Goal: Information Seeking & Learning: Find specific fact

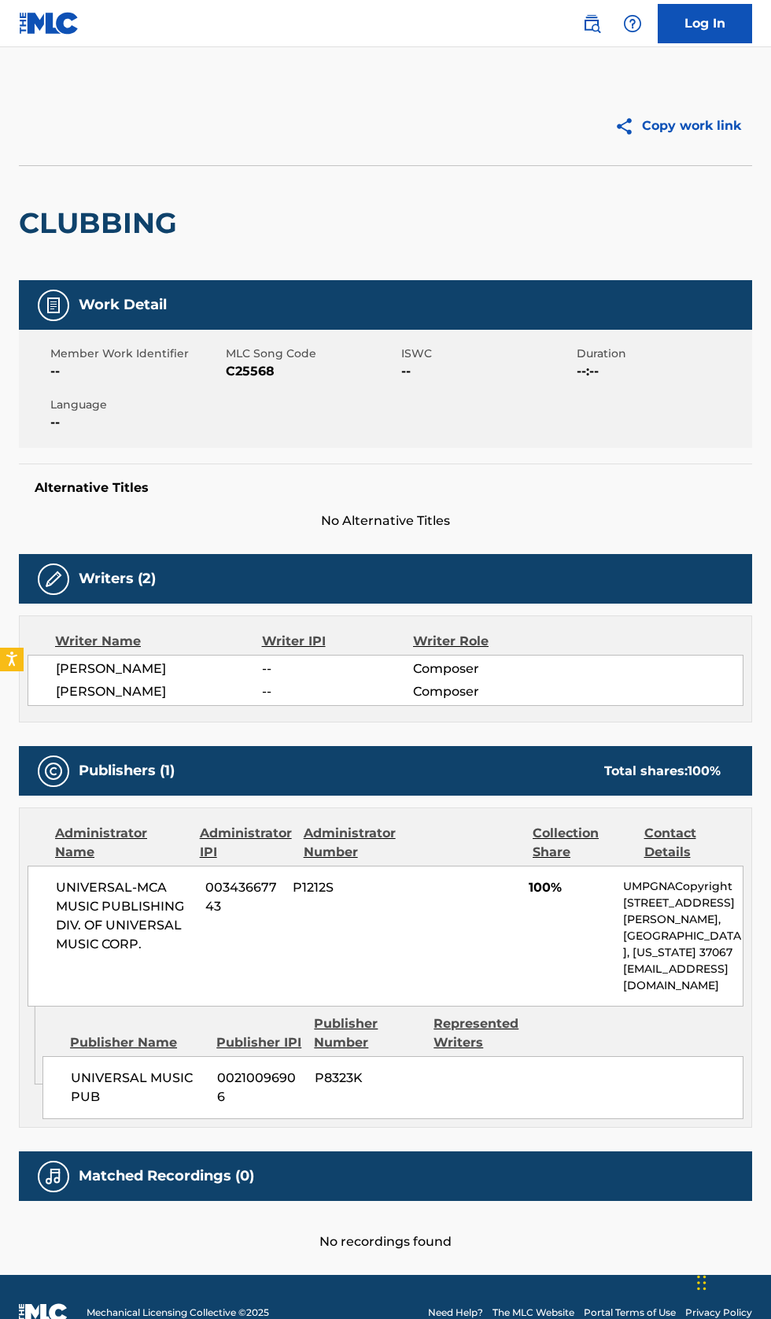
click at [592, 25] on img at bounding box center [591, 23] width 19 height 19
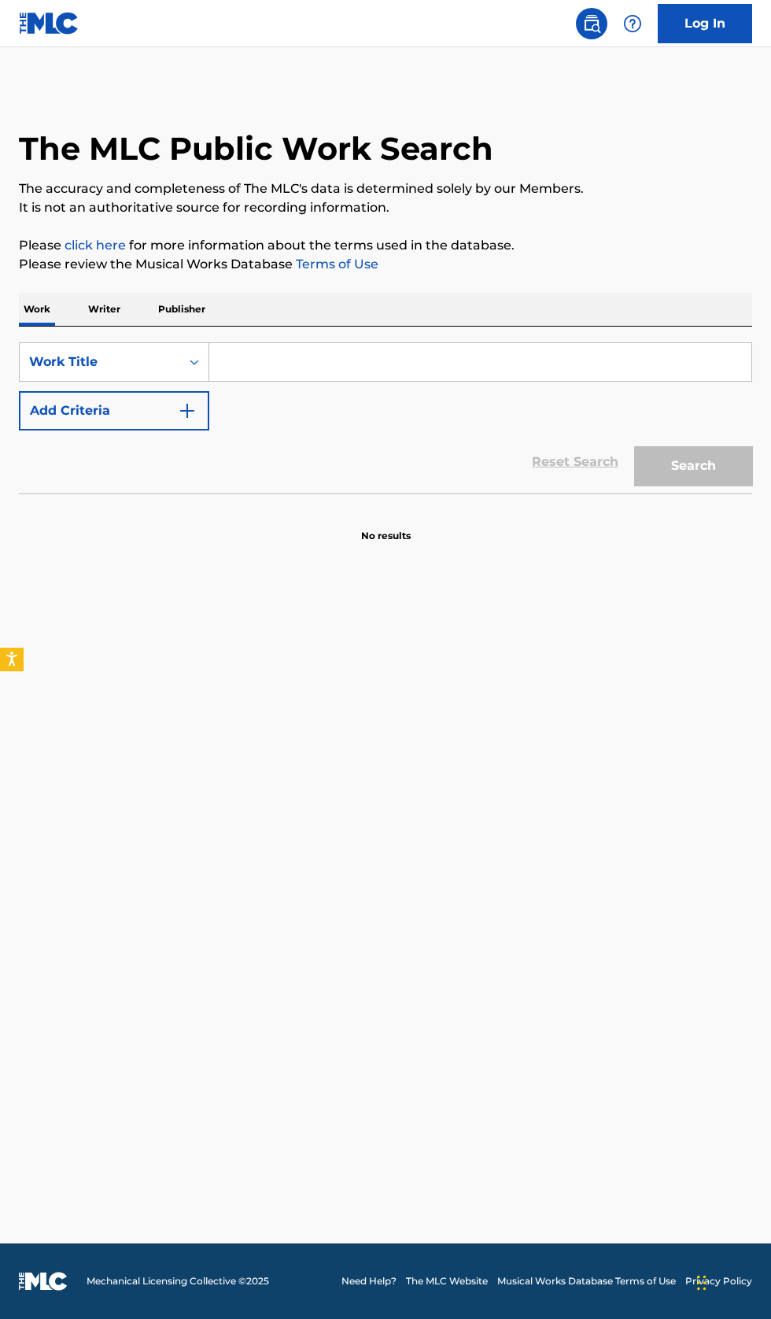
click at [348, 360] on input "Search Form" at bounding box center [480, 362] width 542 height 38
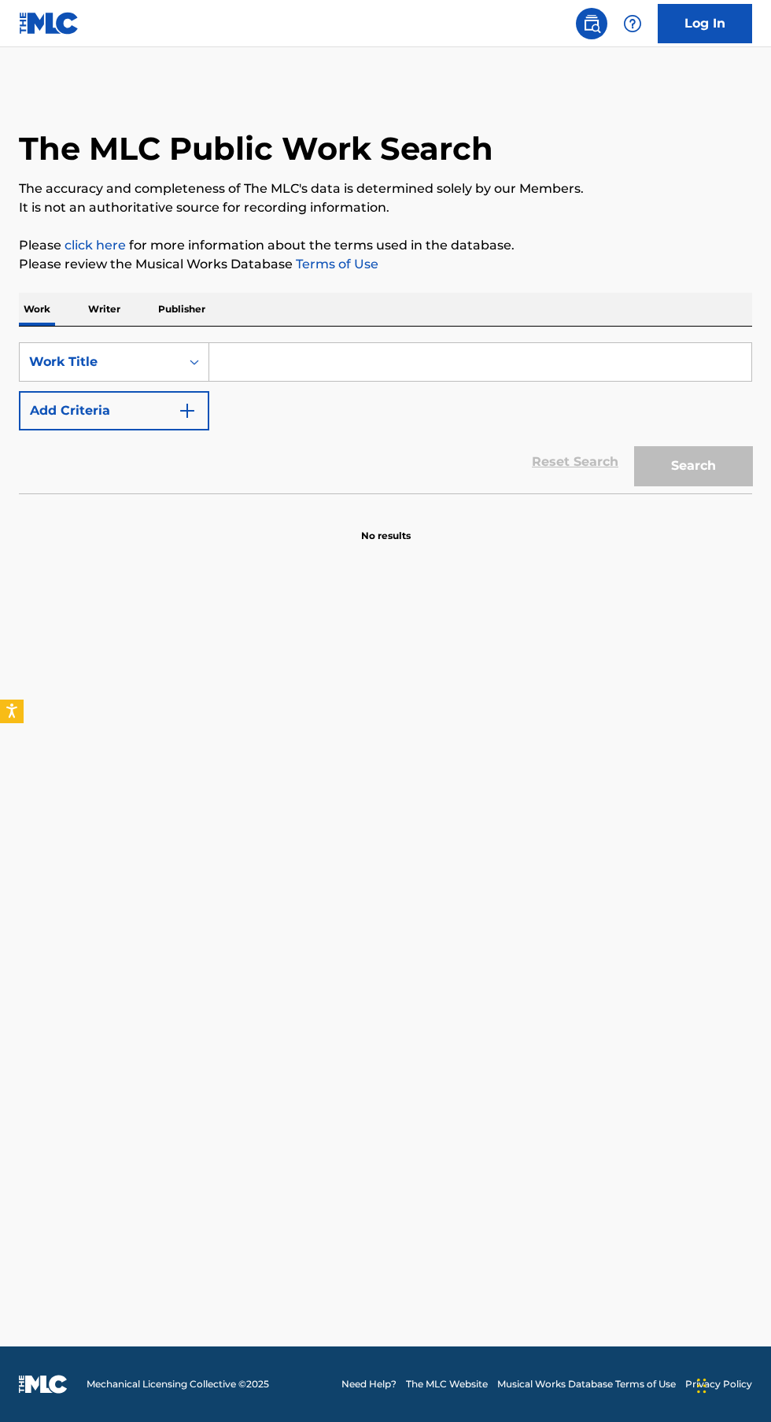
click at [115, 309] on p "Writer" at bounding box center [104, 309] width 42 height 33
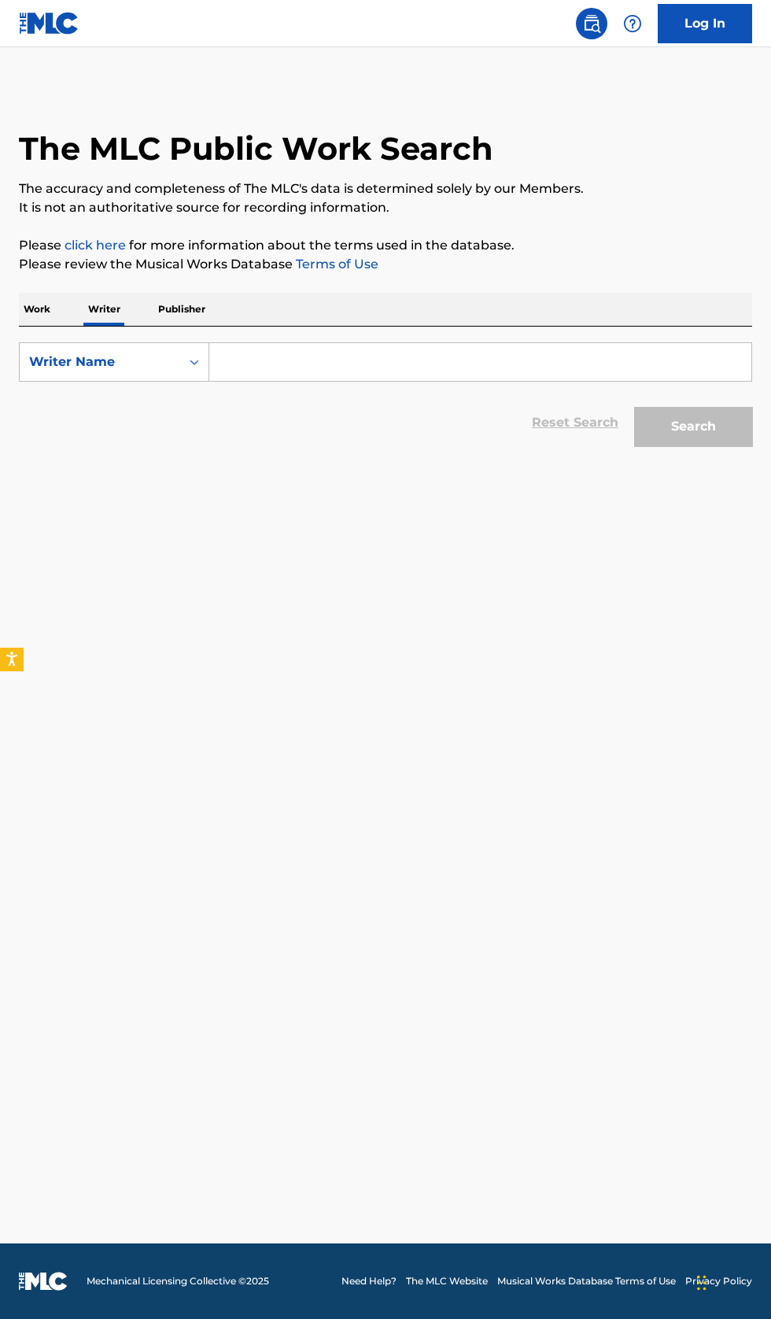
click at [374, 366] on input "Search Form" at bounding box center [480, 362] width 542 height 38
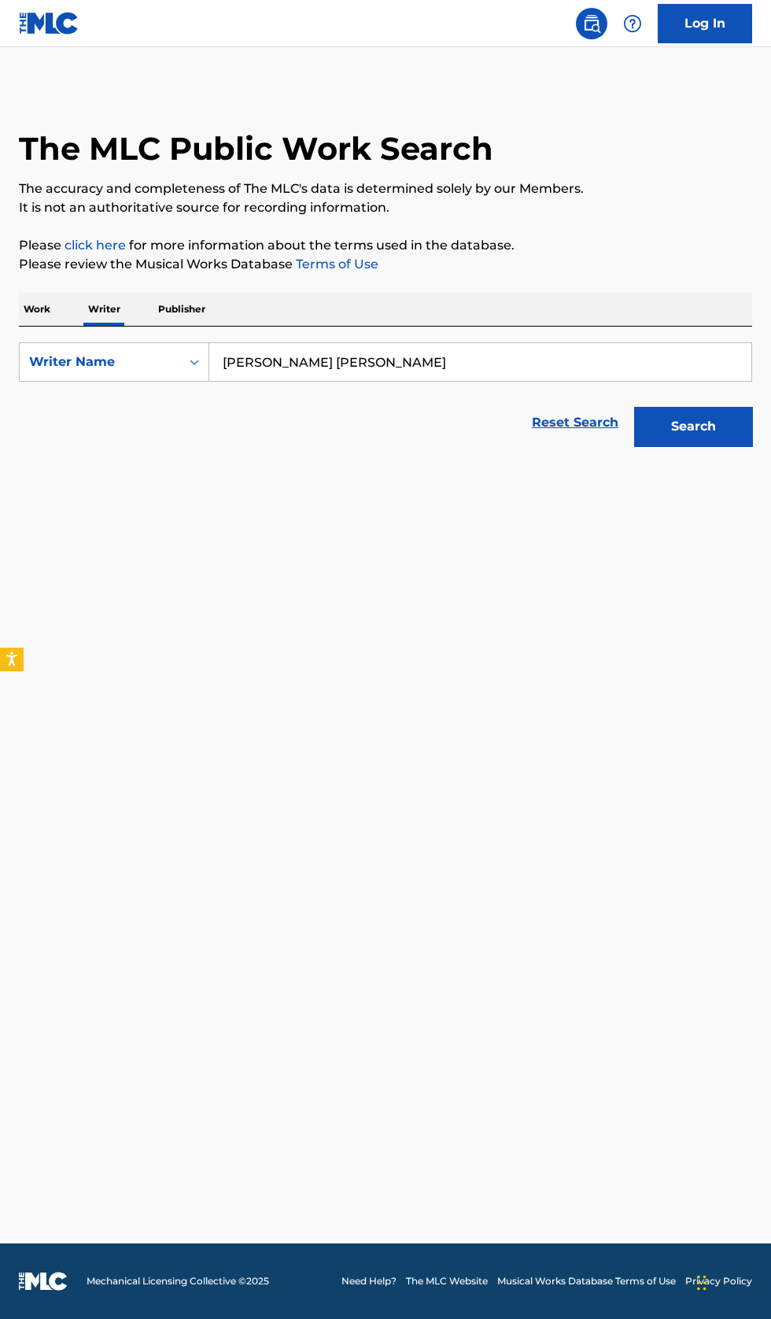
type input "Leticia De Oliveira Nogueira"
click at [715, 442] on button "Search" at bounding box center [693, 426] width 118 height 39
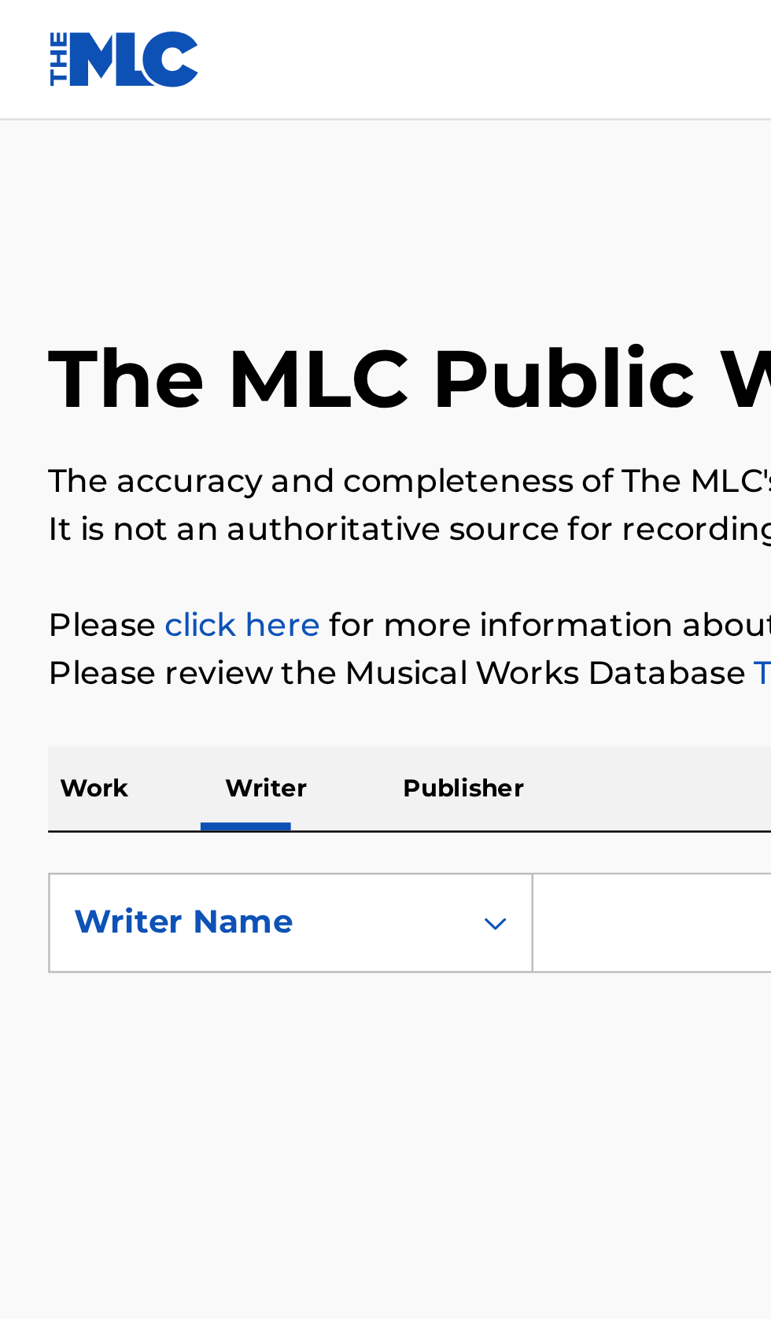
click at [236, 355] on input "Search Form" at bounding box center [480, 362] width 542 height 38
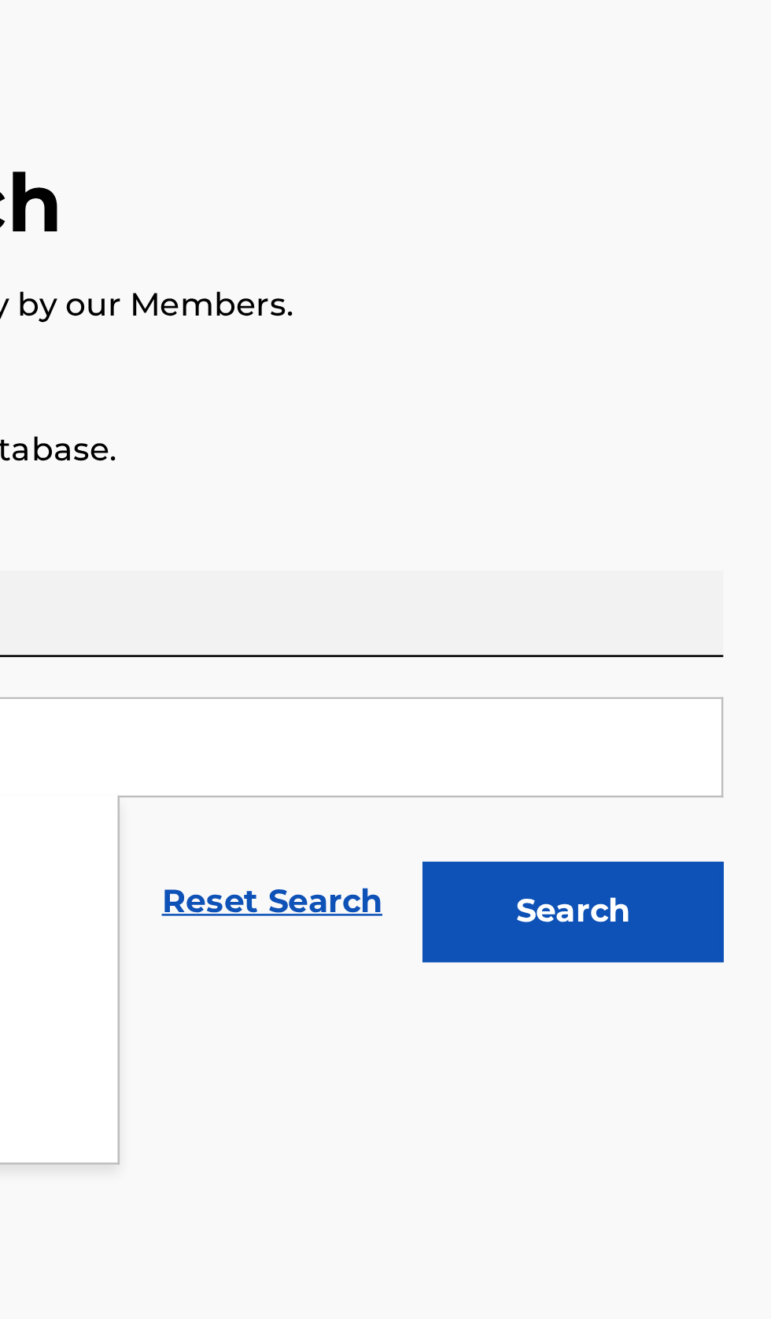
click at [713, 430] on button "Search" at bounding box center [693, 426] width 118 height 39
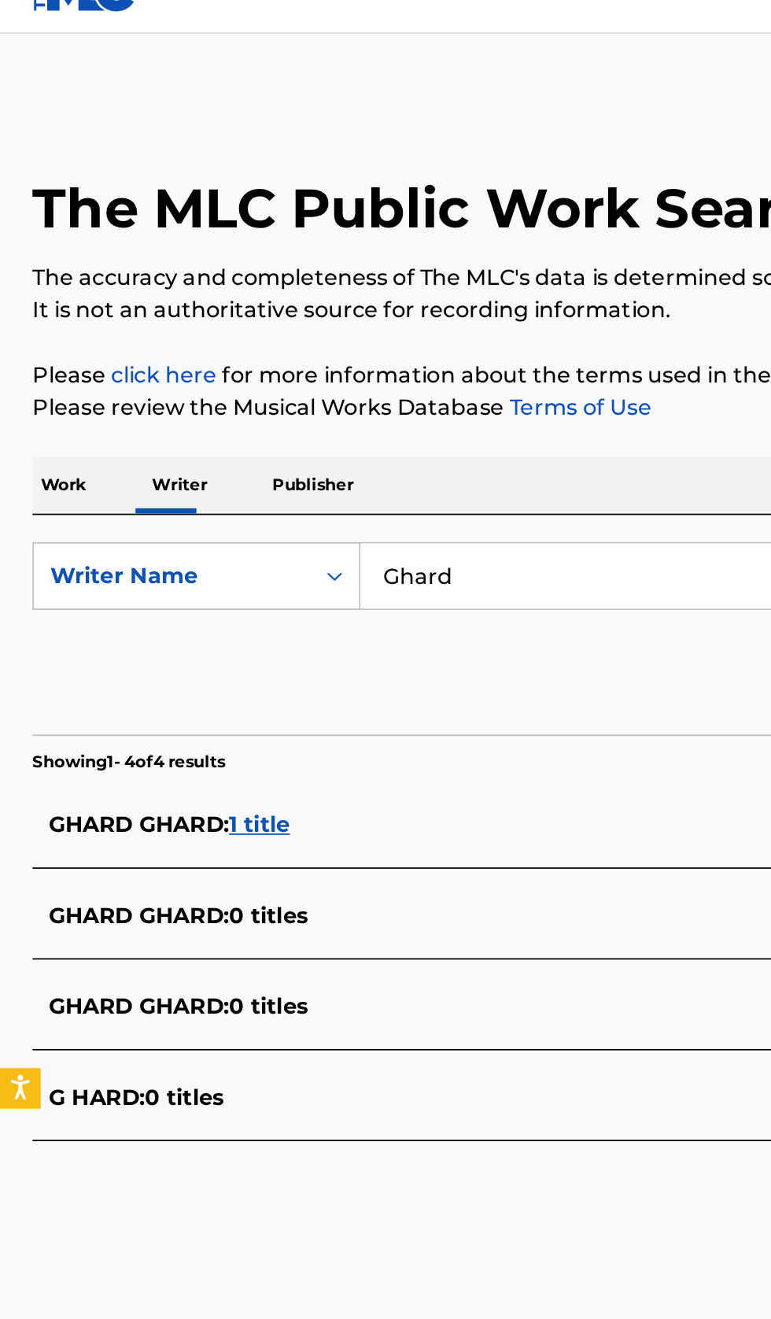
click at [290, 473] on section "Showing 1 - 4 of 4 results" at bounding box center [385, 465] width 733 height 23
click at [286, 501] on div "GHARD GHARD : 1 title" at bounding box center [365, 506] width 674 height 19
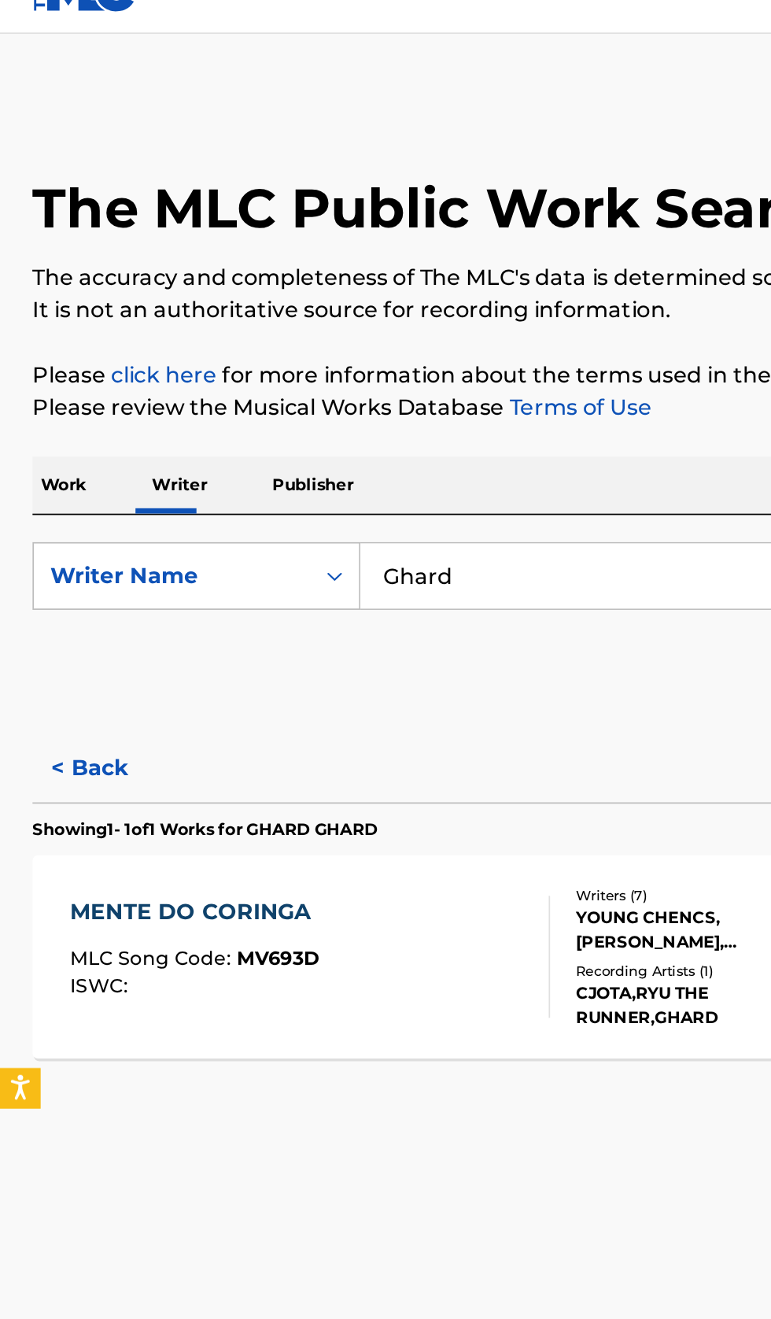
click at [60, 478] on button "< Back" at bounding box center [66, 473] width 94 height 39
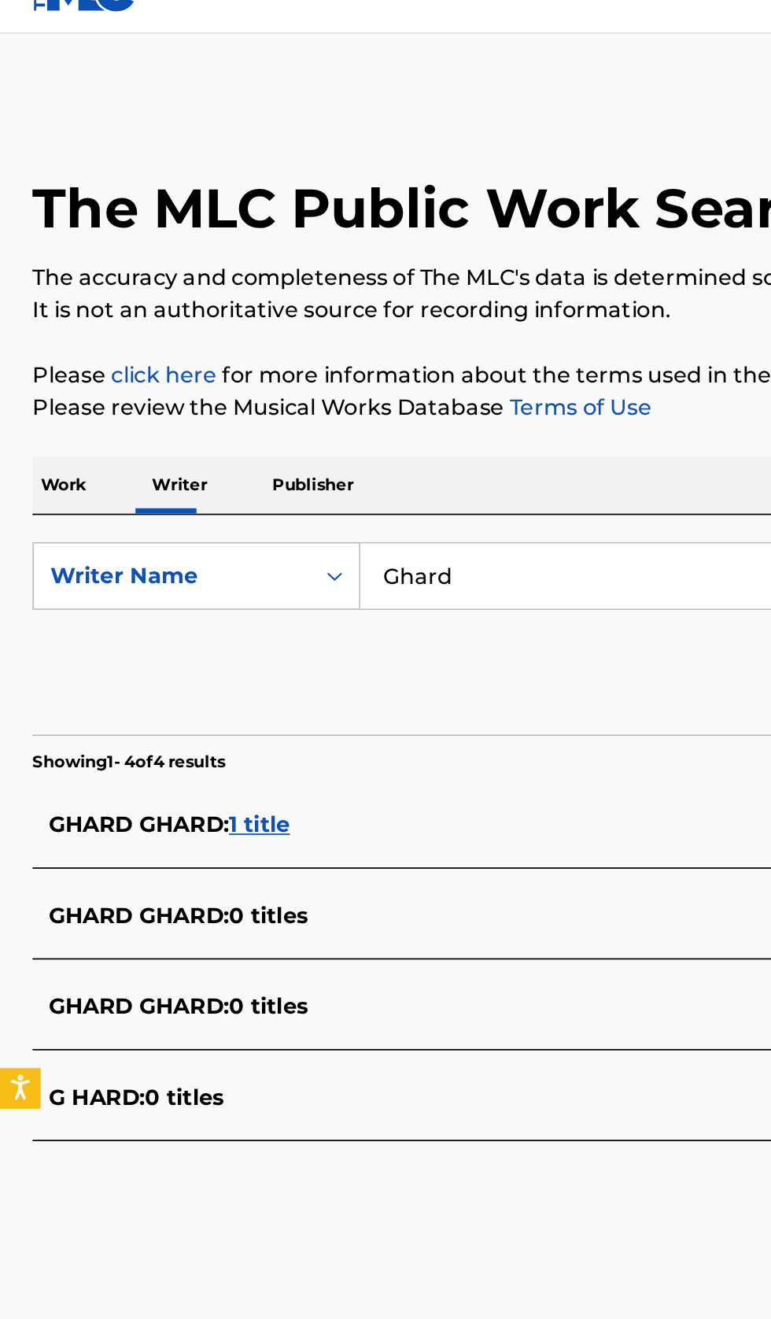
click at [322, 365] on input "Ghard" at bounding box center [480, 362] width 542 height 38
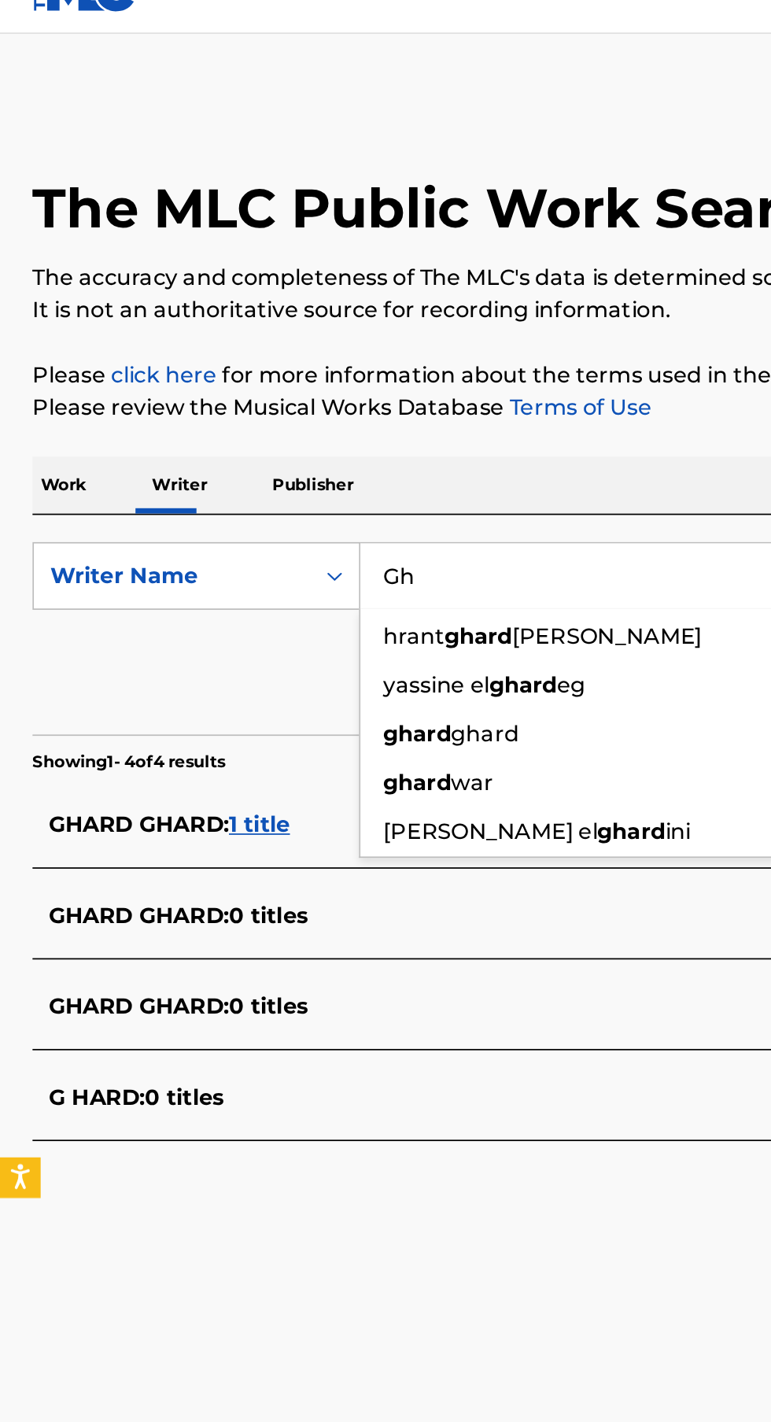
type input "G"
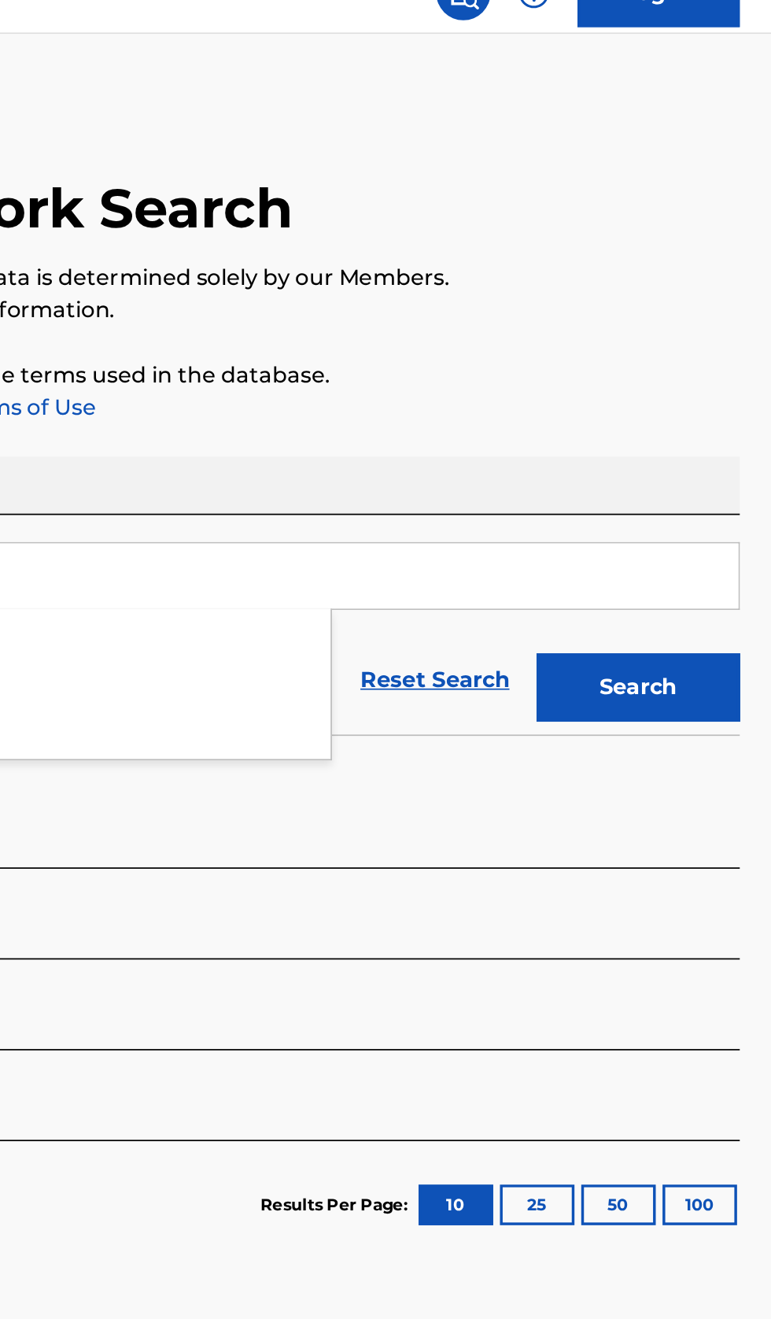
click at [719, 432] on button "Search" at bounding box center [693, 426] width 118 height 39
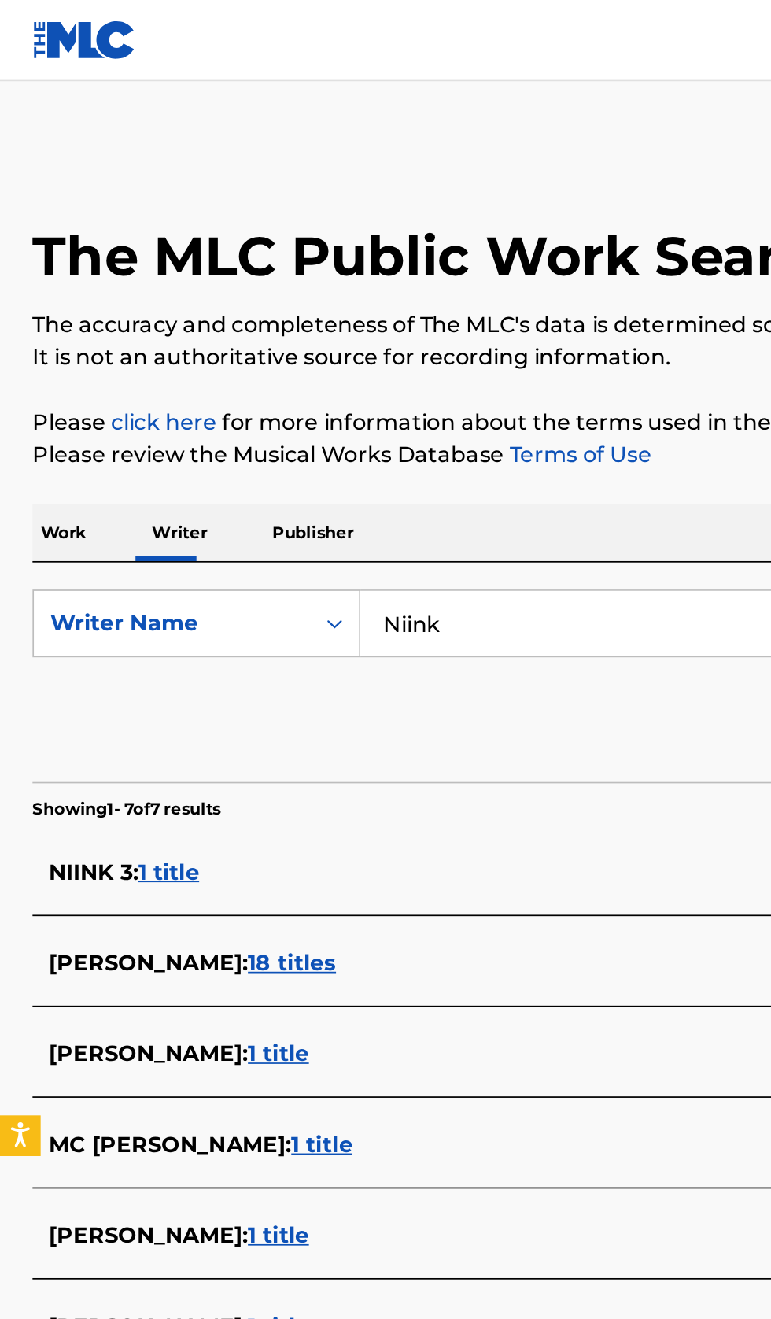
click at [341, 360] on input "Niink" at bounding box center [480, 362] width 542 height 38
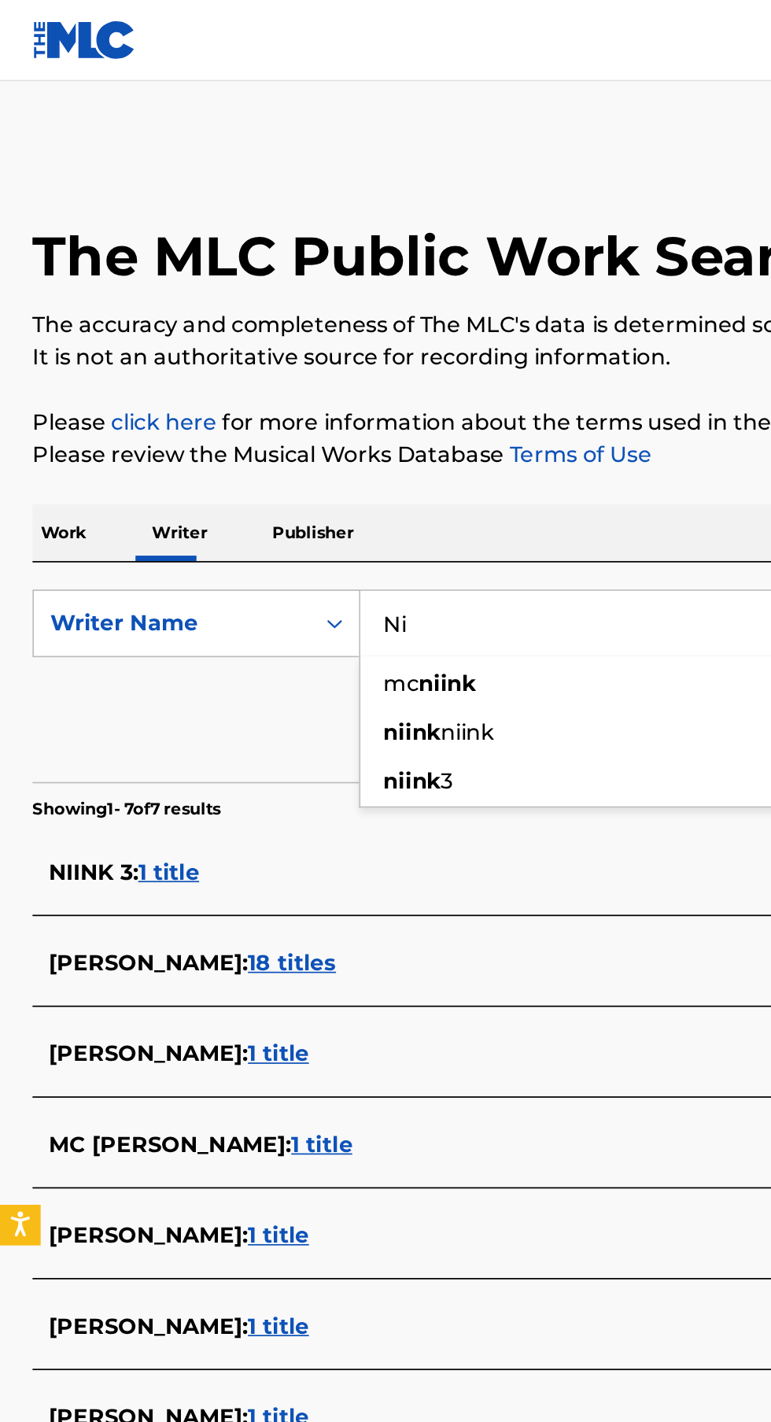
type input "N"
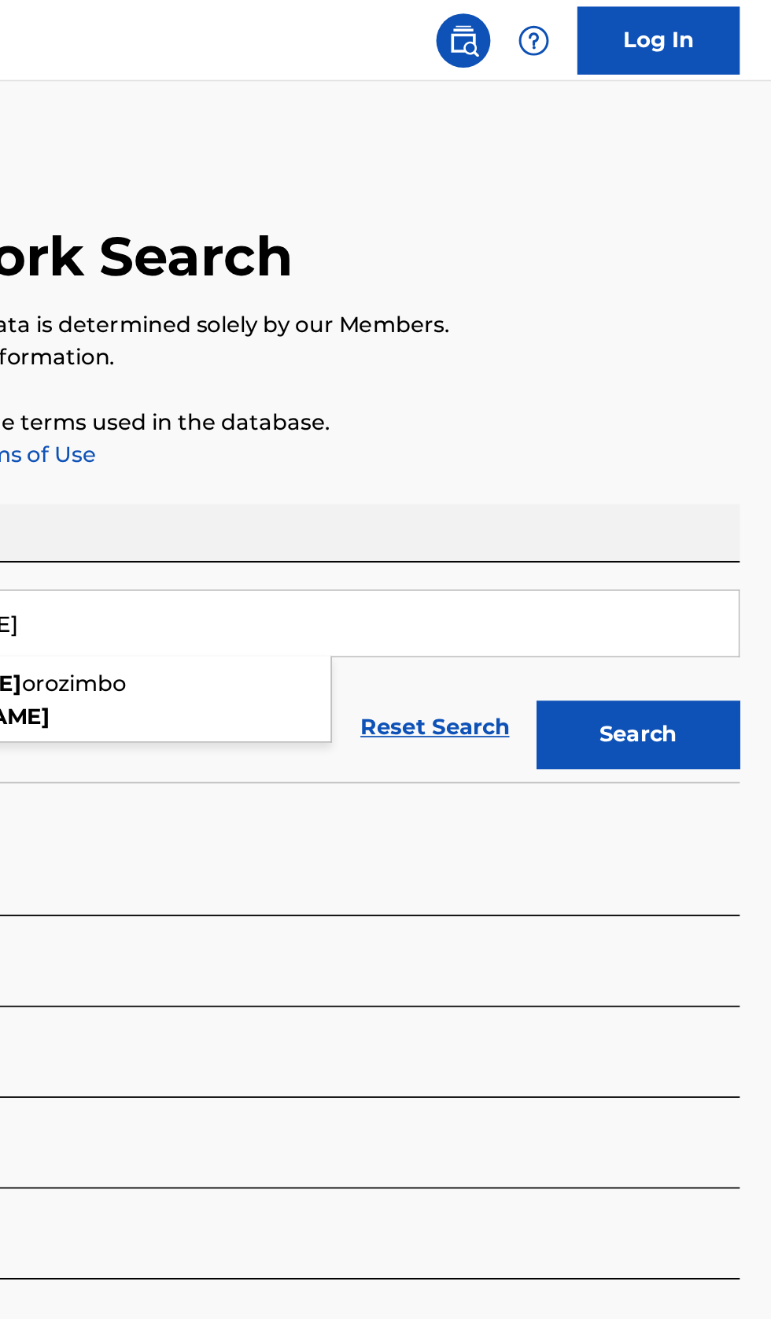
type input "Oziel Silva"
click at [719, 426] on button "Search" at bounding box center [693, 426] width 118 height 39
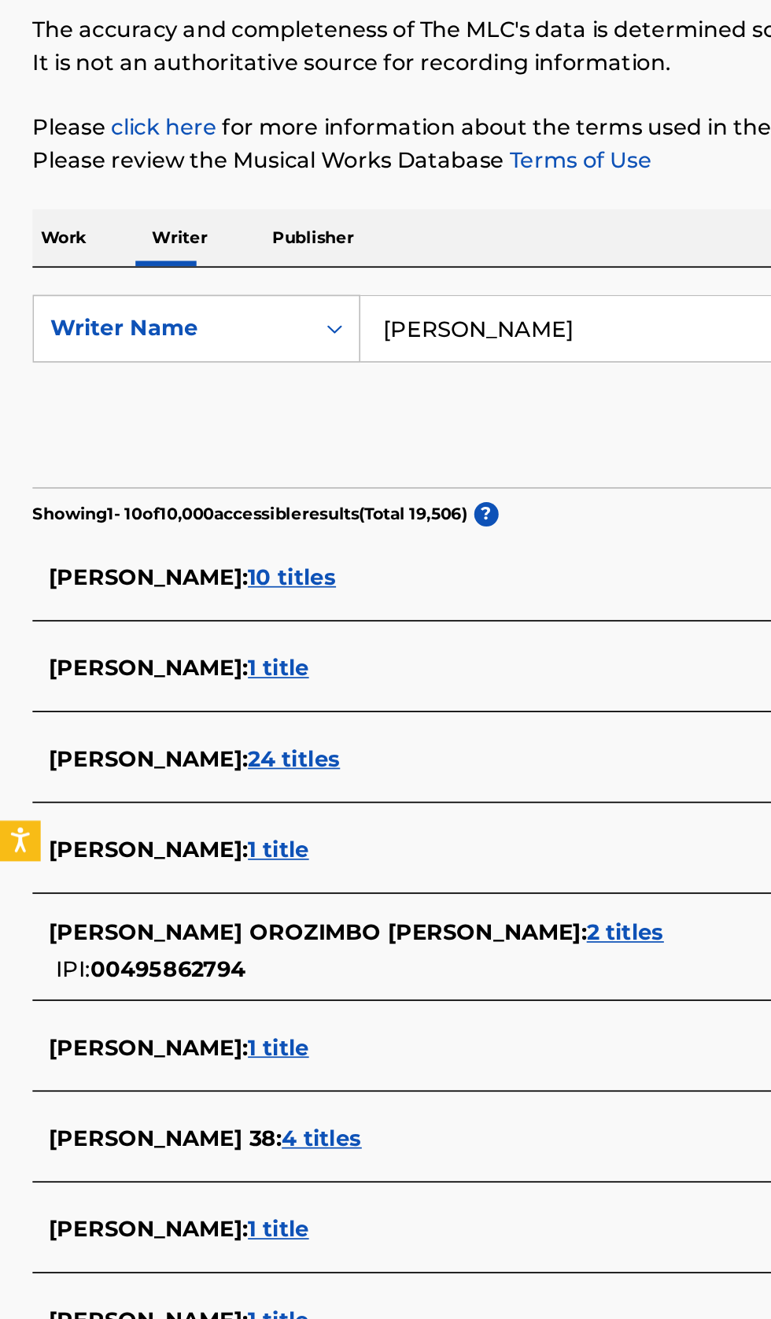
click at [354, 704] on div "OZIEL OROZIMBO DA SILVA : 2 titles" at bounding box center [365, 713] width 674 height 19
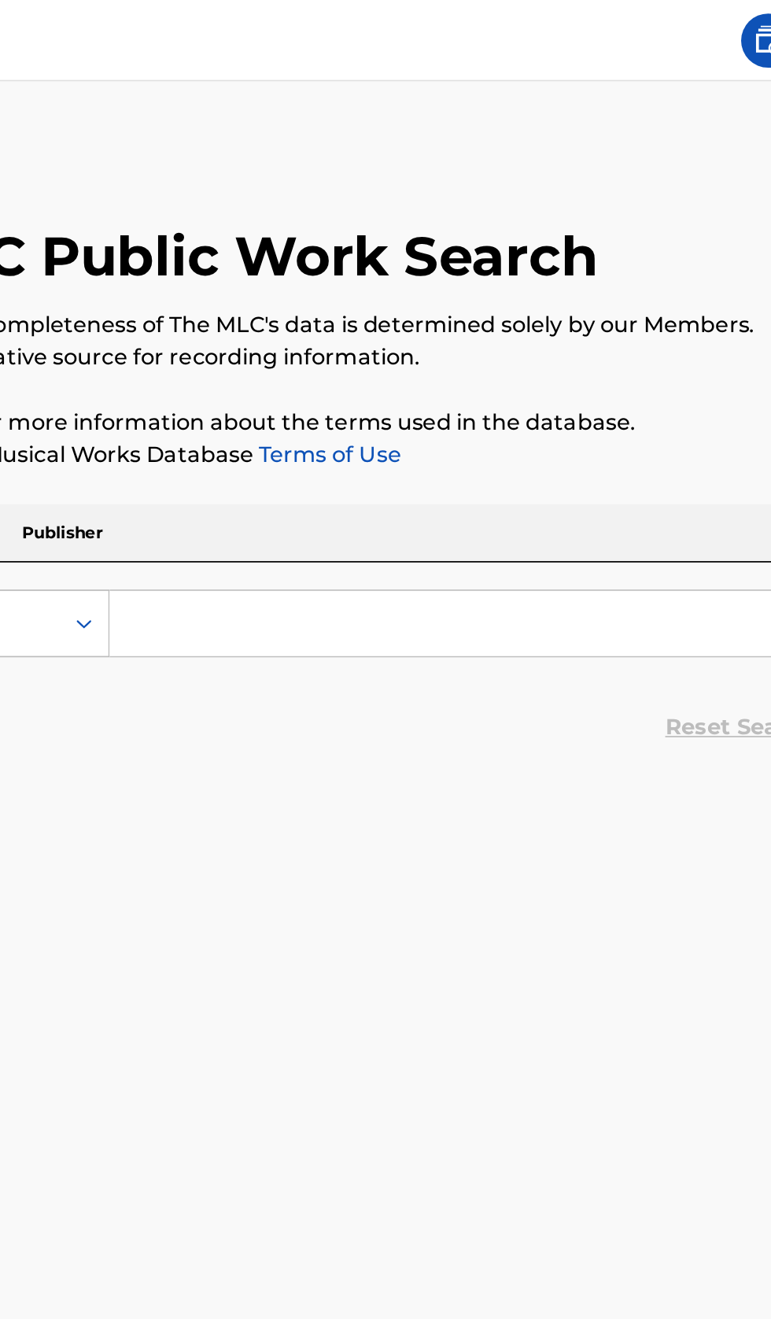
click at [340, 375] on input "Search Form" at bounding box center [480, 362] width 542 height 38
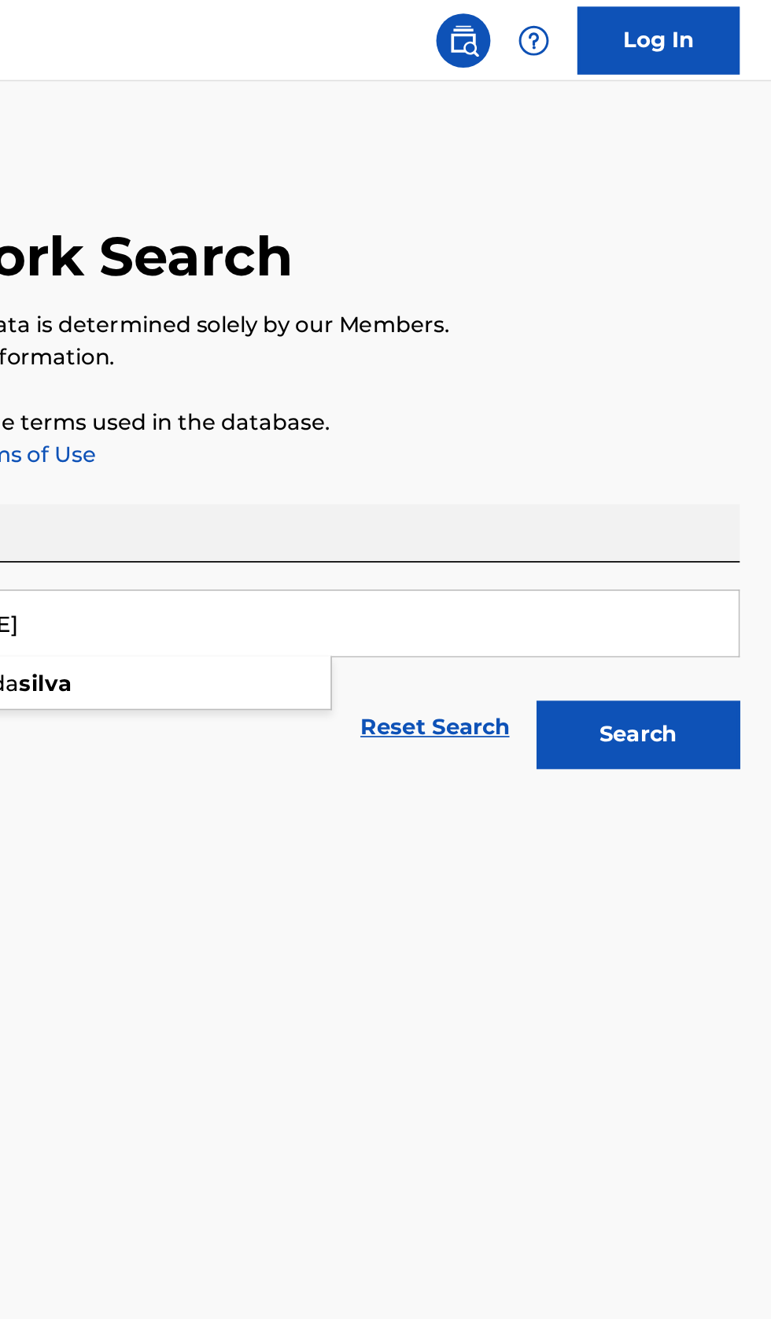
type input "Oziel Silva"
click at [715, 425] on button "Search" at bounding box center [693, 426] width 118 height 39
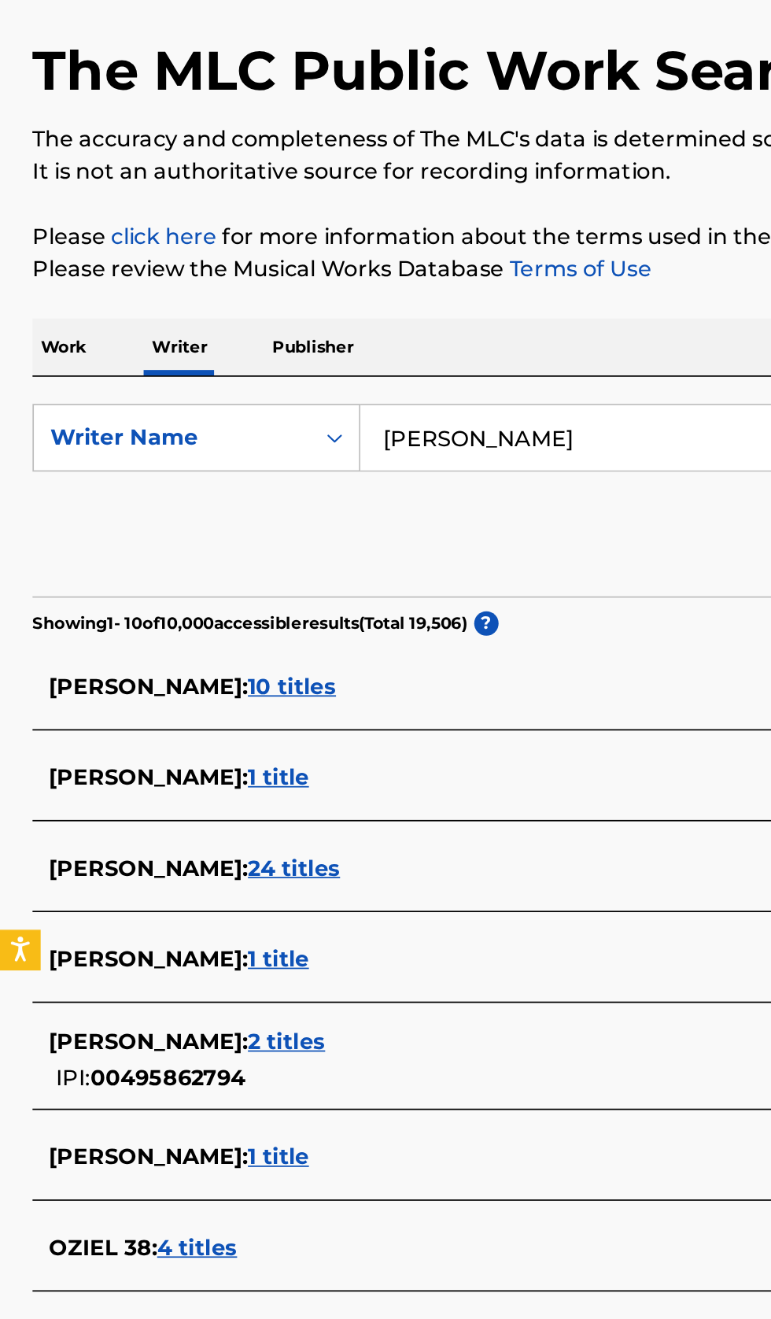
click at [301, 715] on div "OZIEL OROZIMBO DA SILVA : 2 titles" at bounding box center [365, 713] width 674 height 19
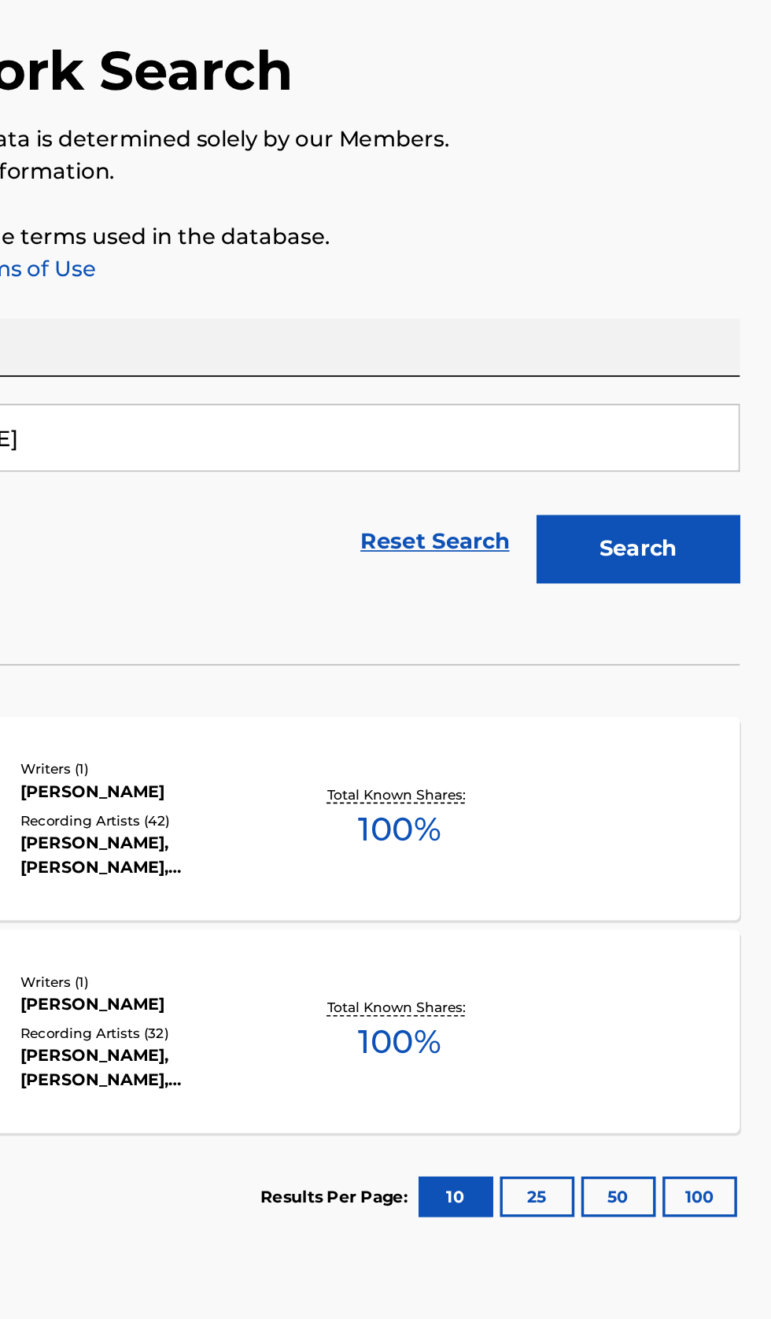
click at [630, 612] on div "COMO ELE VENCEU MLC Song Code : CB1KZP ISWC : T0392719060 Writers ( 1 ) OZIEL O…" at bounding box center [385, 583] width 733 height 118
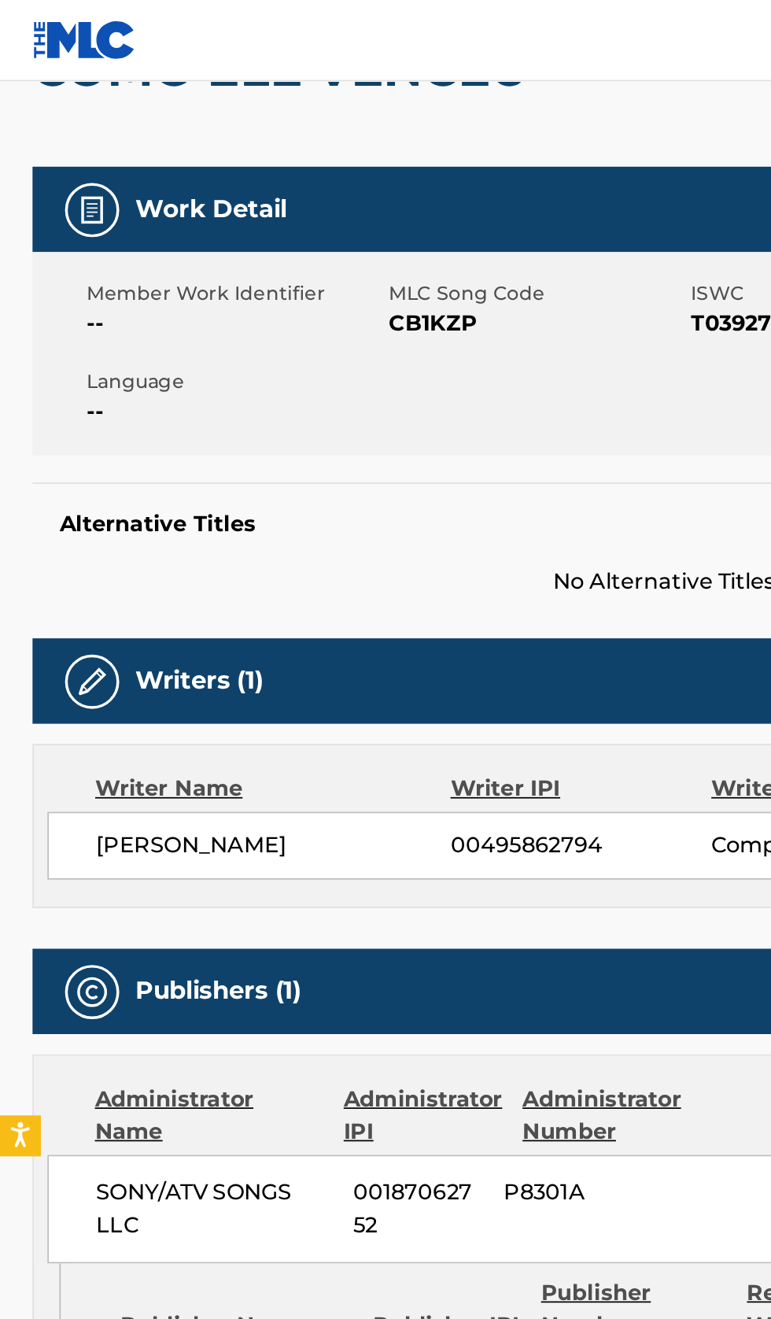
scroll to position [175, 0]
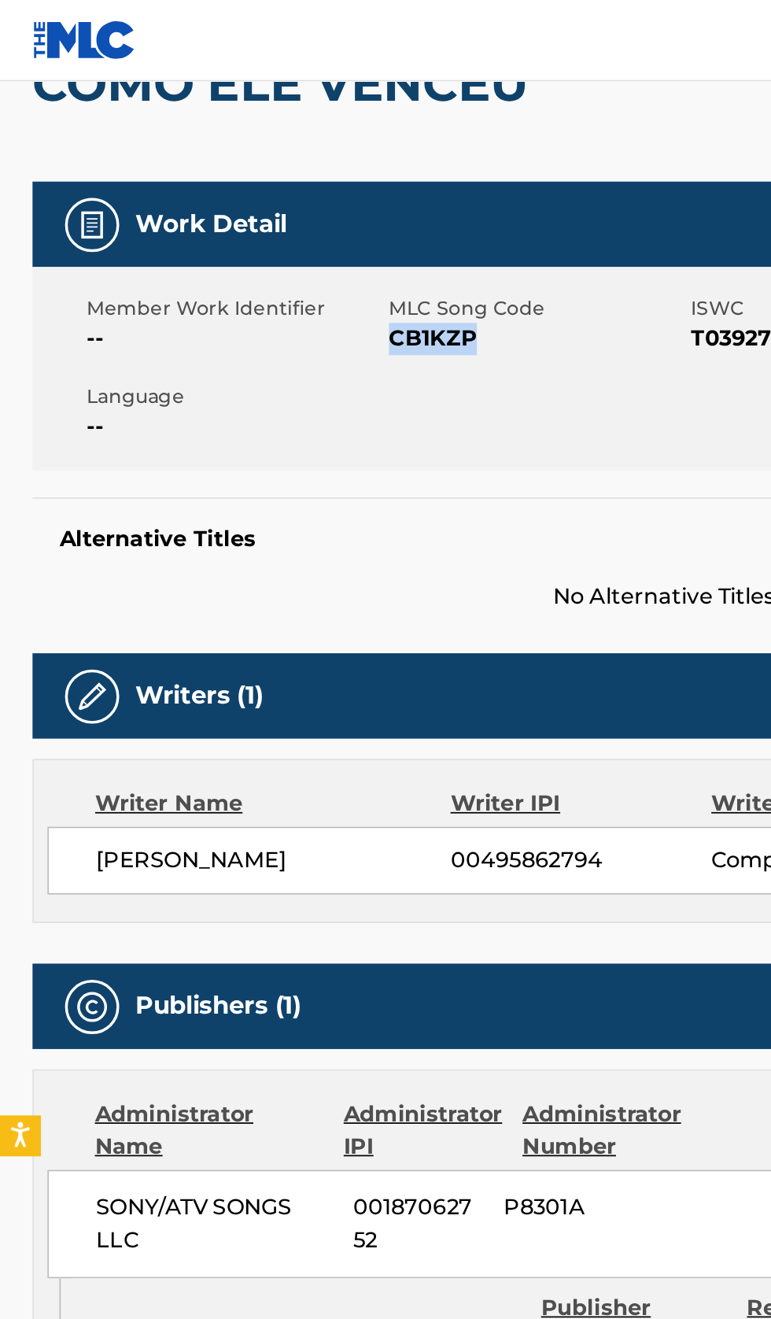
copy span "CB1KZP"
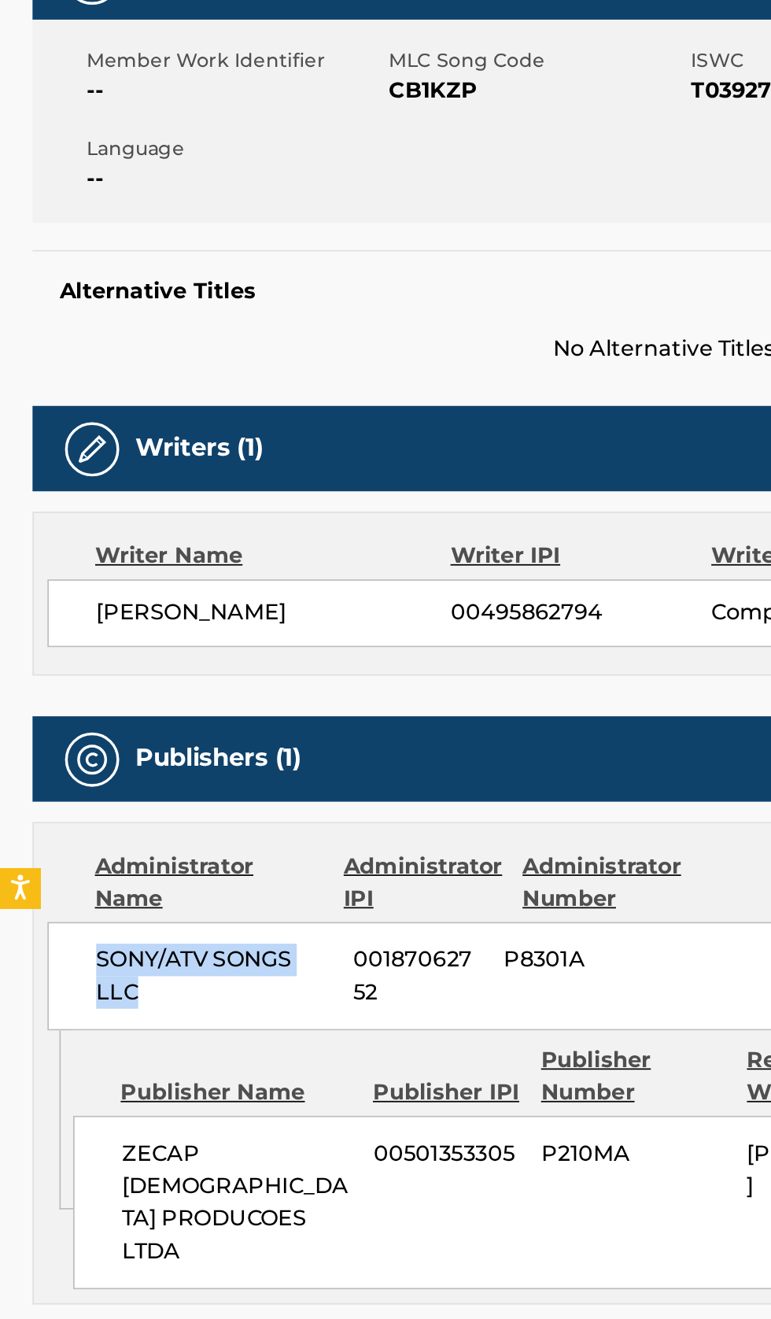
copy span "SONY/ATV SONGS LLC"
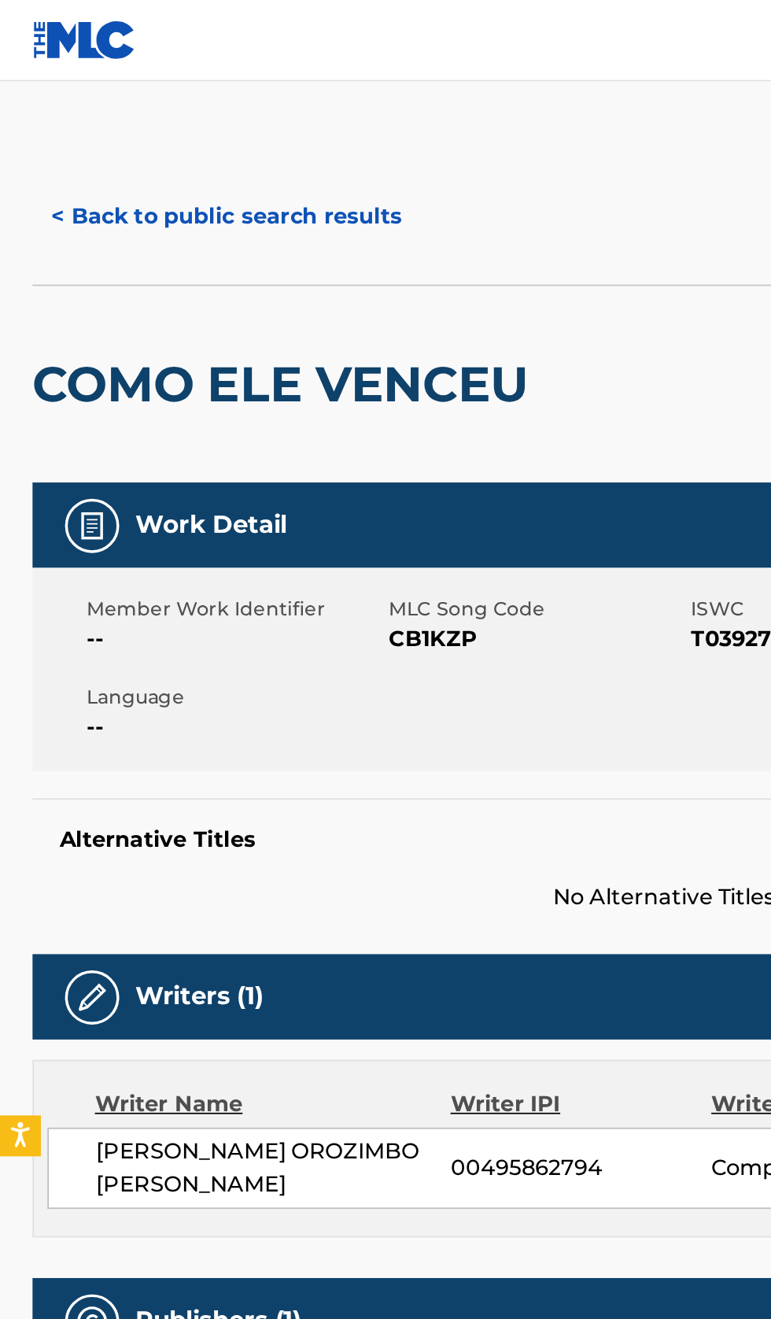
click at [148, 121] on button "< Back to public search results" at bounding box center [132, 125] width 226 height 39
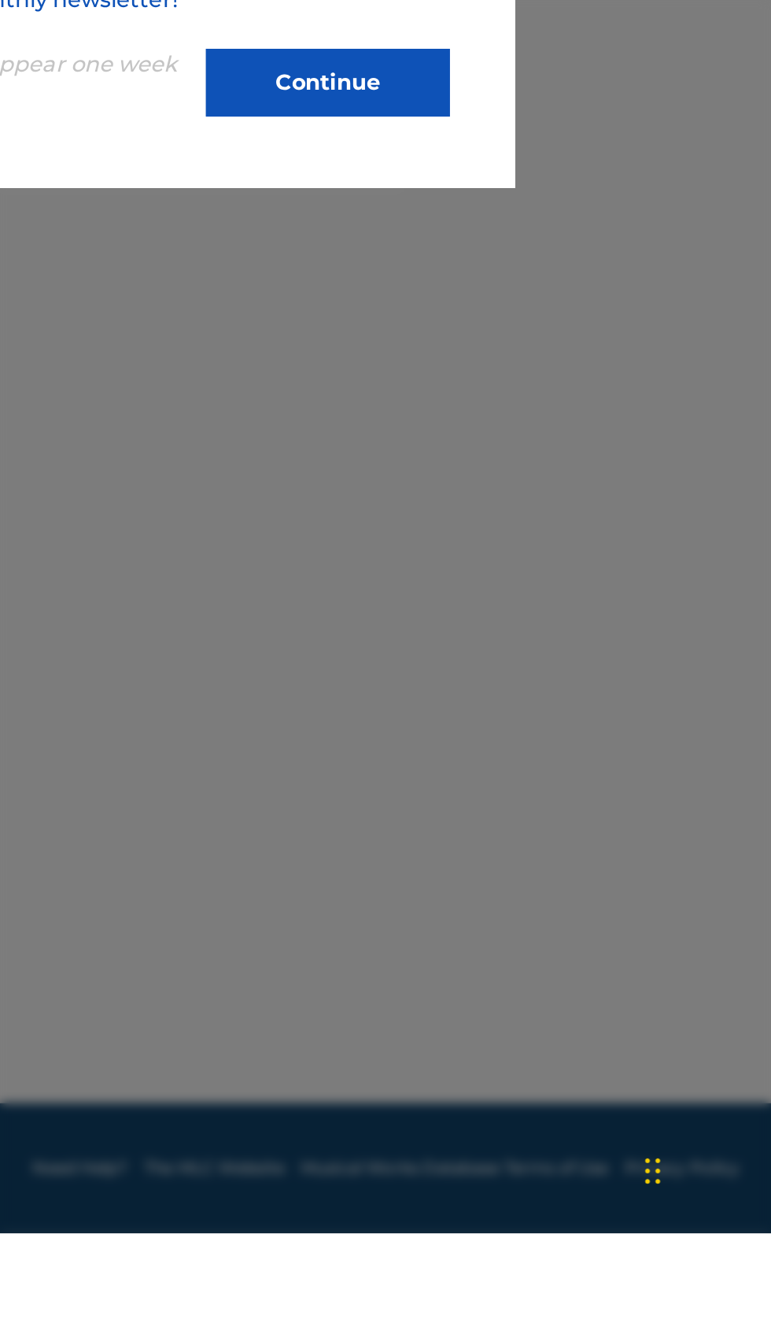
click at [535, 671] on button "Continue" at bounding box center [513, 650] width 142 height 39
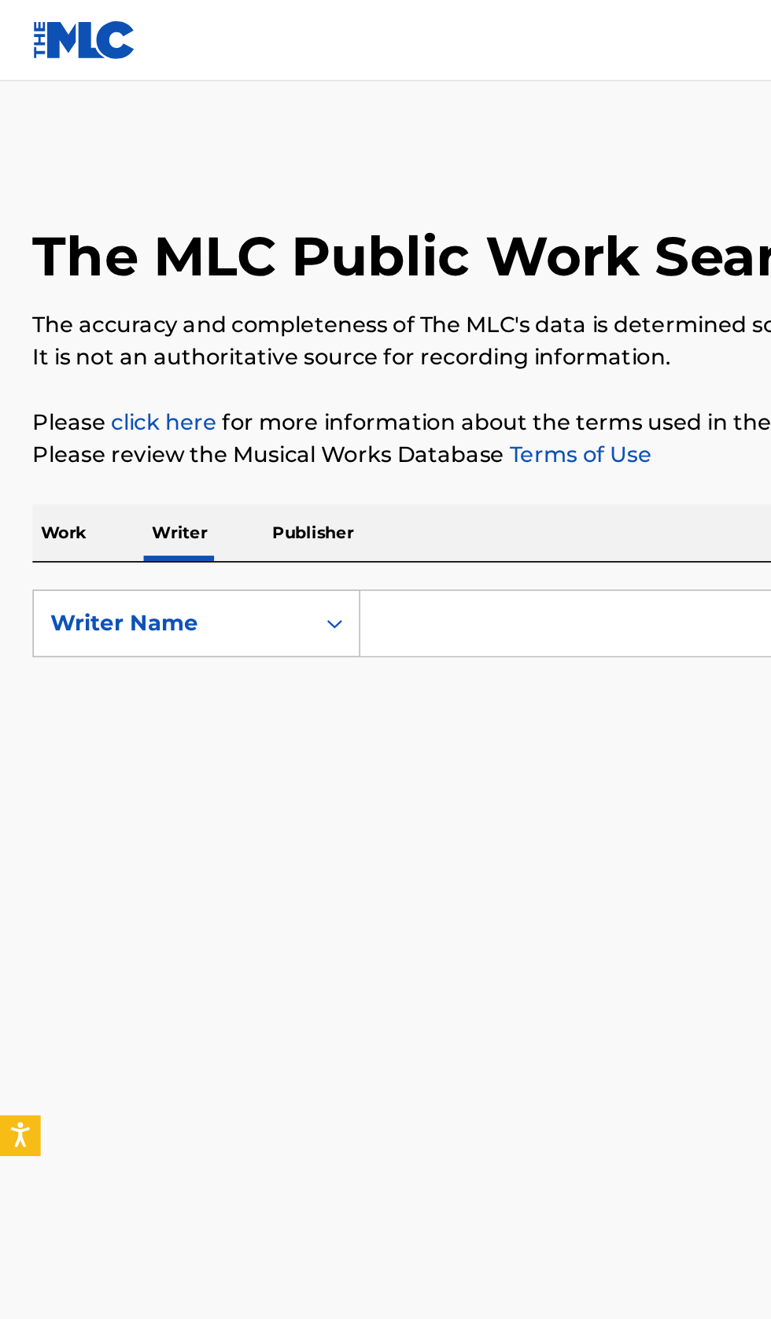
click at [286, 359] on input "Search Form" at bounding box center [480, 362] width 542 height 38
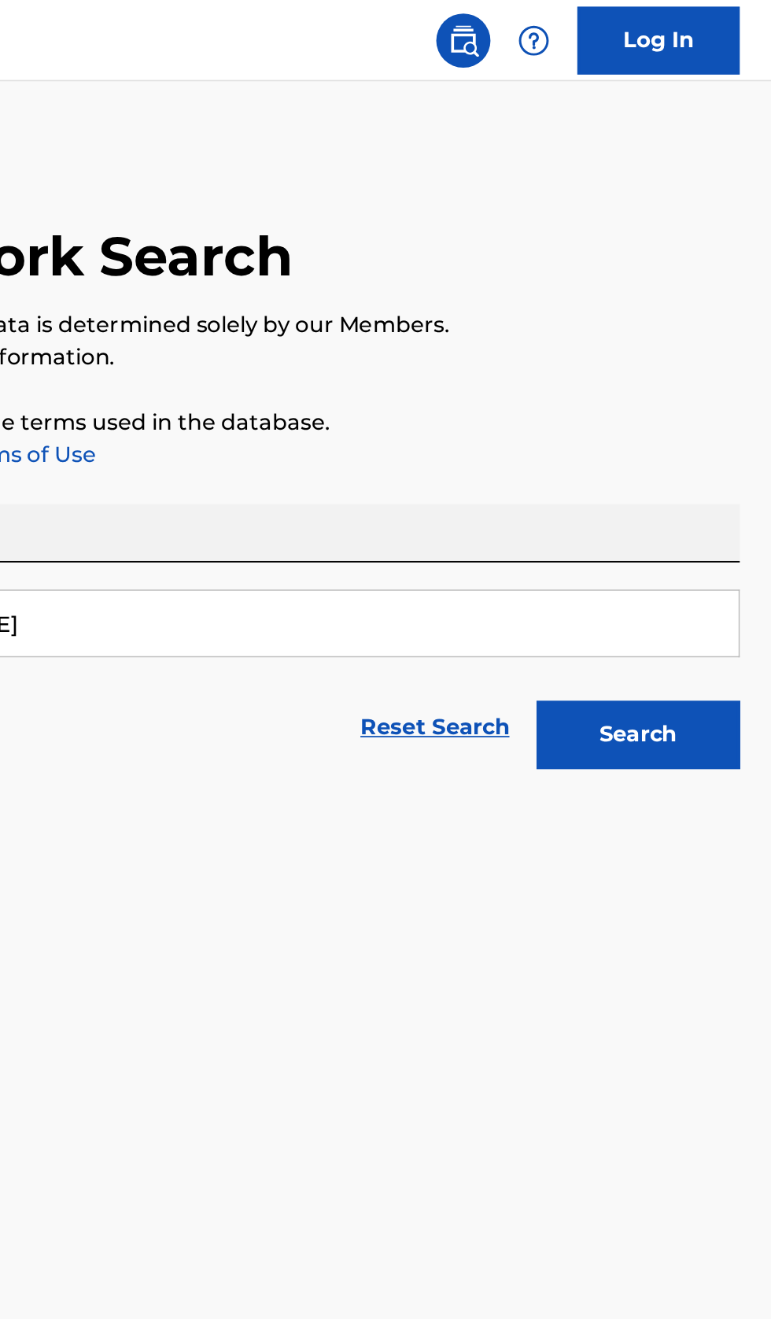
click at [722, 429] on button "Search" at bounding box center [693, 426] width 118 height 39
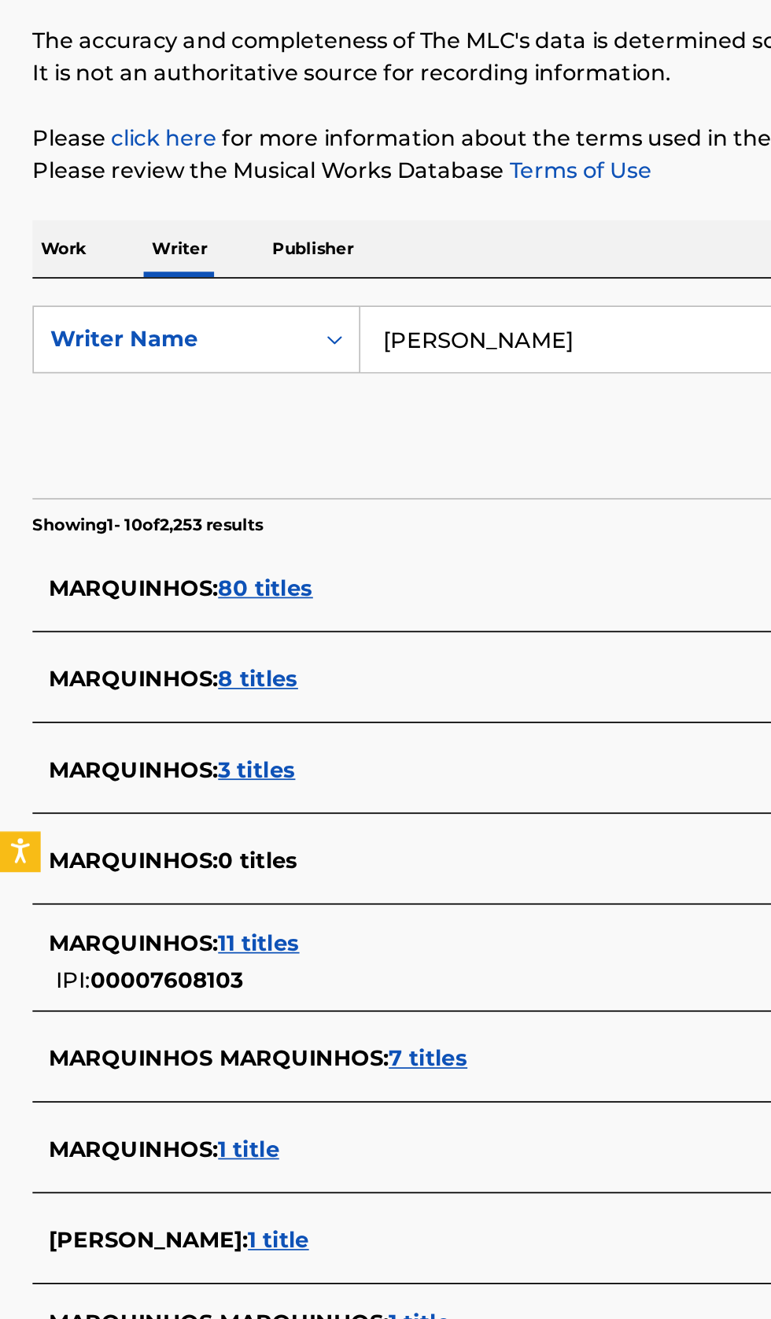
click at [327, 878] on div "MARQUINHO S NASCIMENTO : 1 title" at bounding box center [365, 885] width 674 height 19
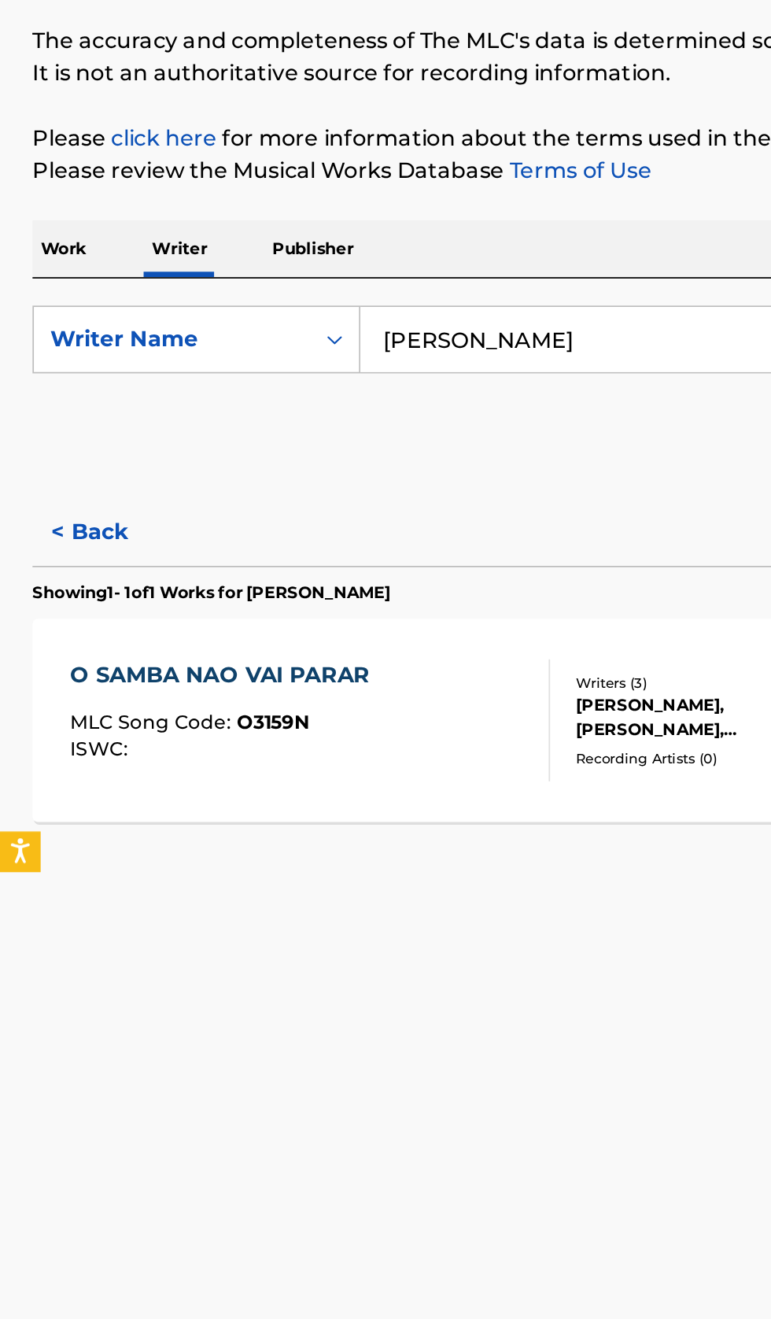
click at [68, 491] on button "< Back" at bounding box center [66, 473] width 94 height 39
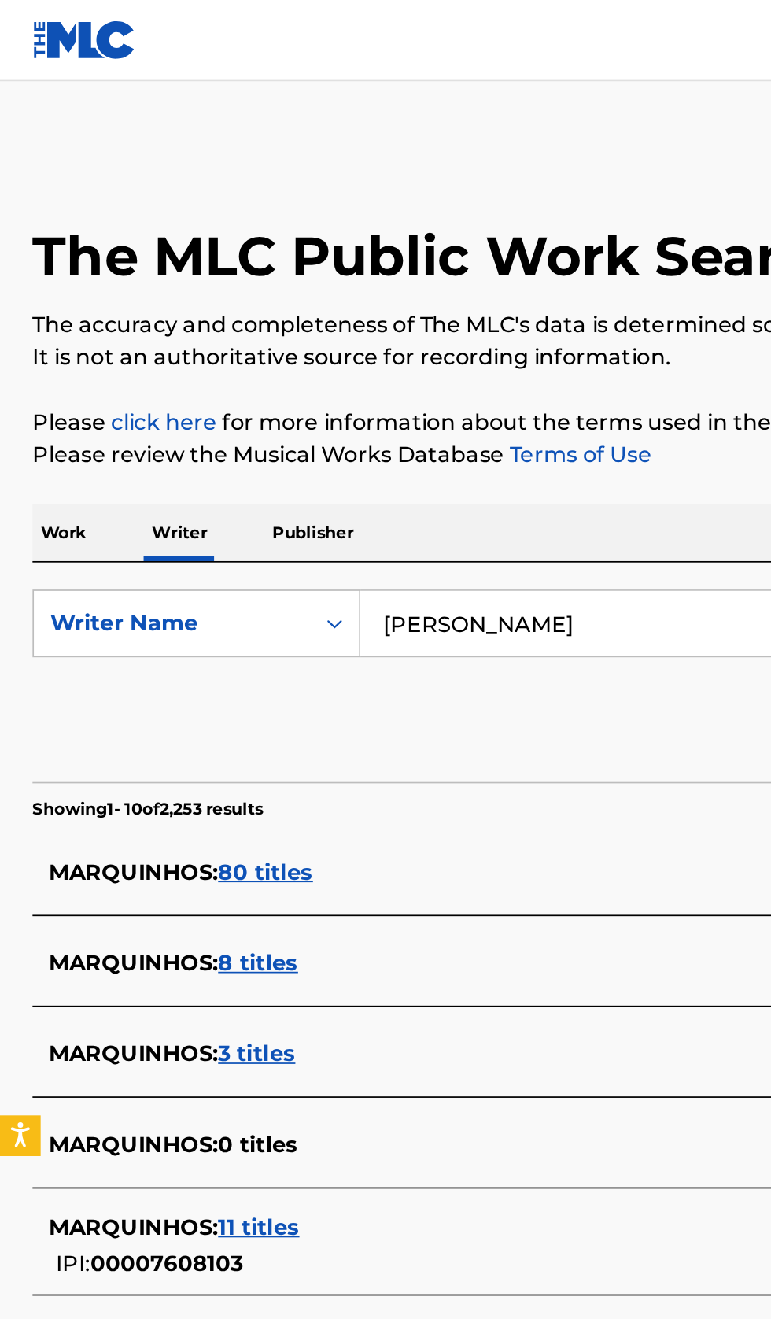
click at [423, 357] on input "MARQUINHOS NASCIMENTO" at bounding box center [480, 362] width 542 height 38
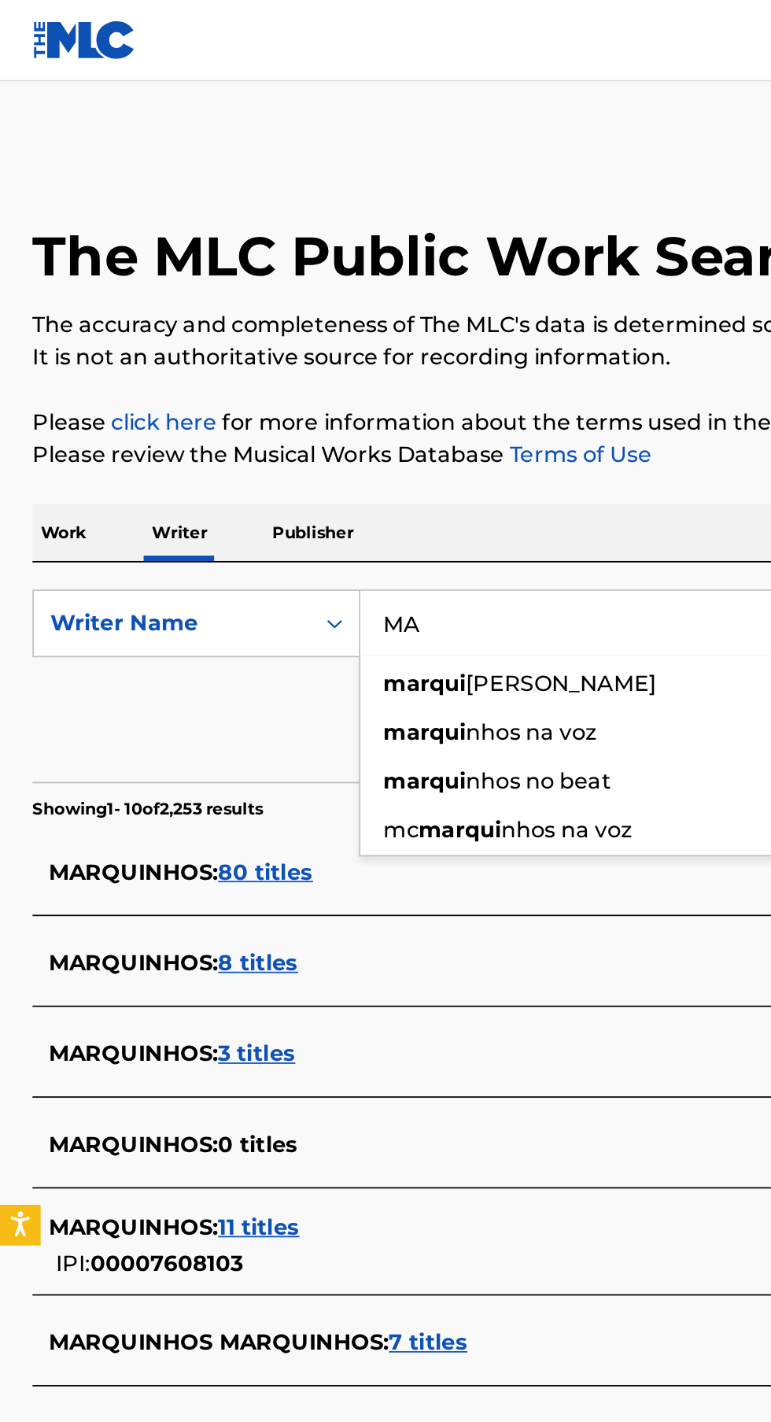
type input "M"
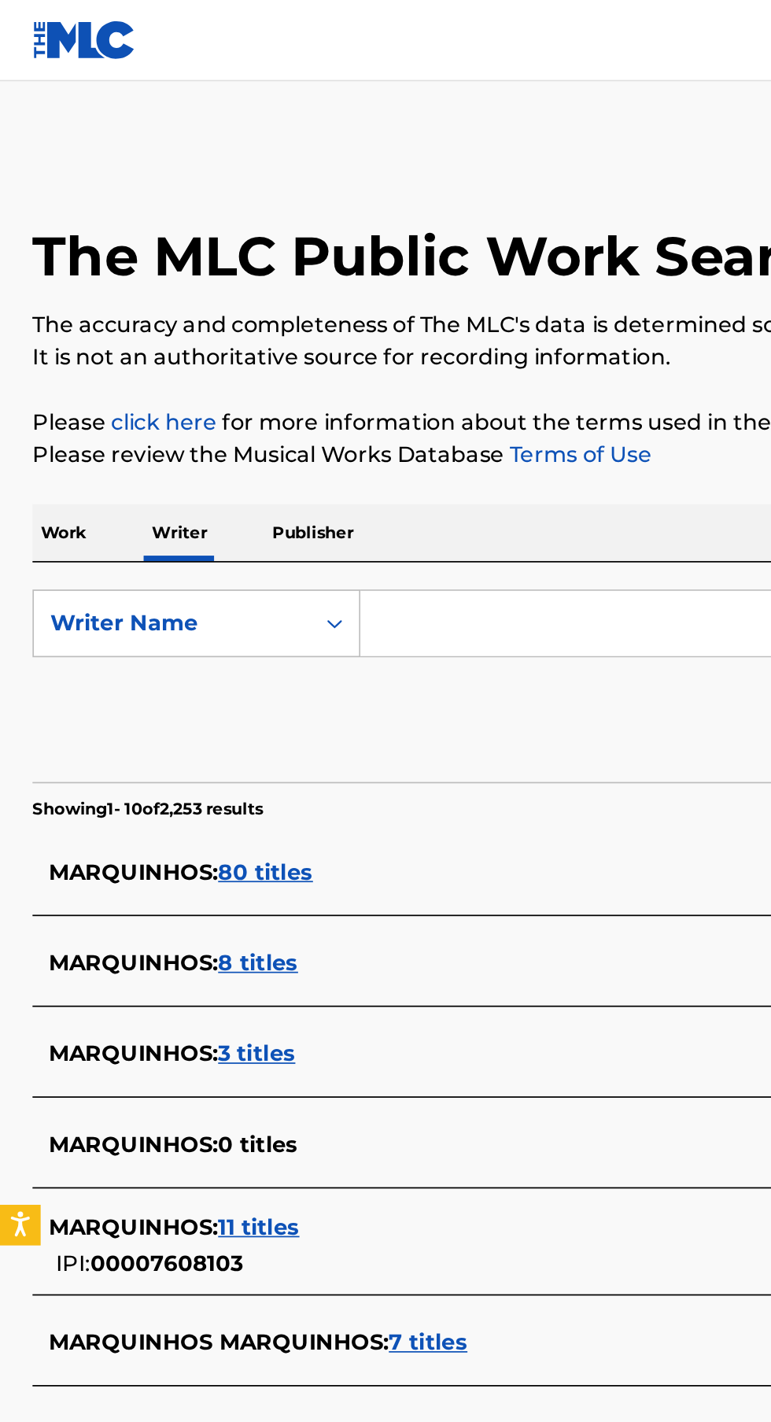
click at [43, 312] on p "Work" at bounding box center [37, 309] width 36 height 33
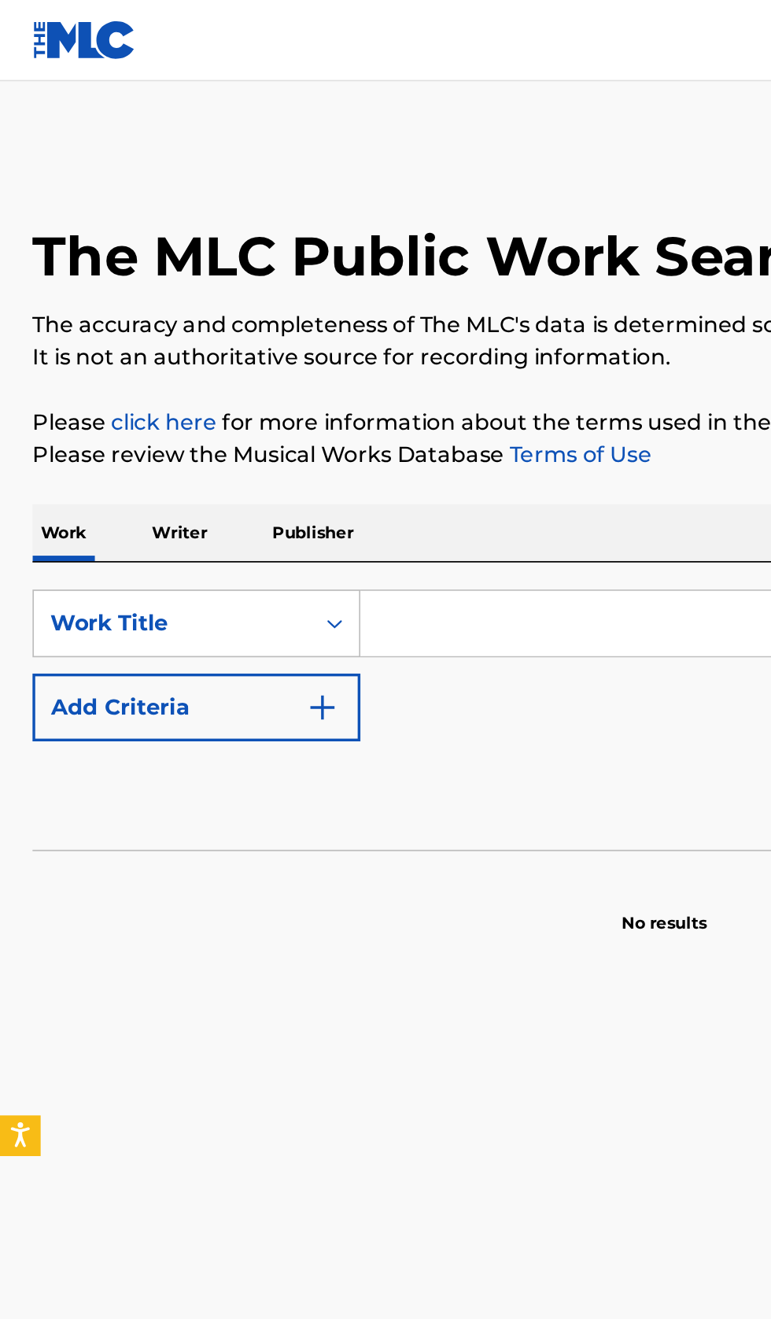
click at [301, 358] on input "Search Form" at bounding box center [480, 362] width 542 height 38
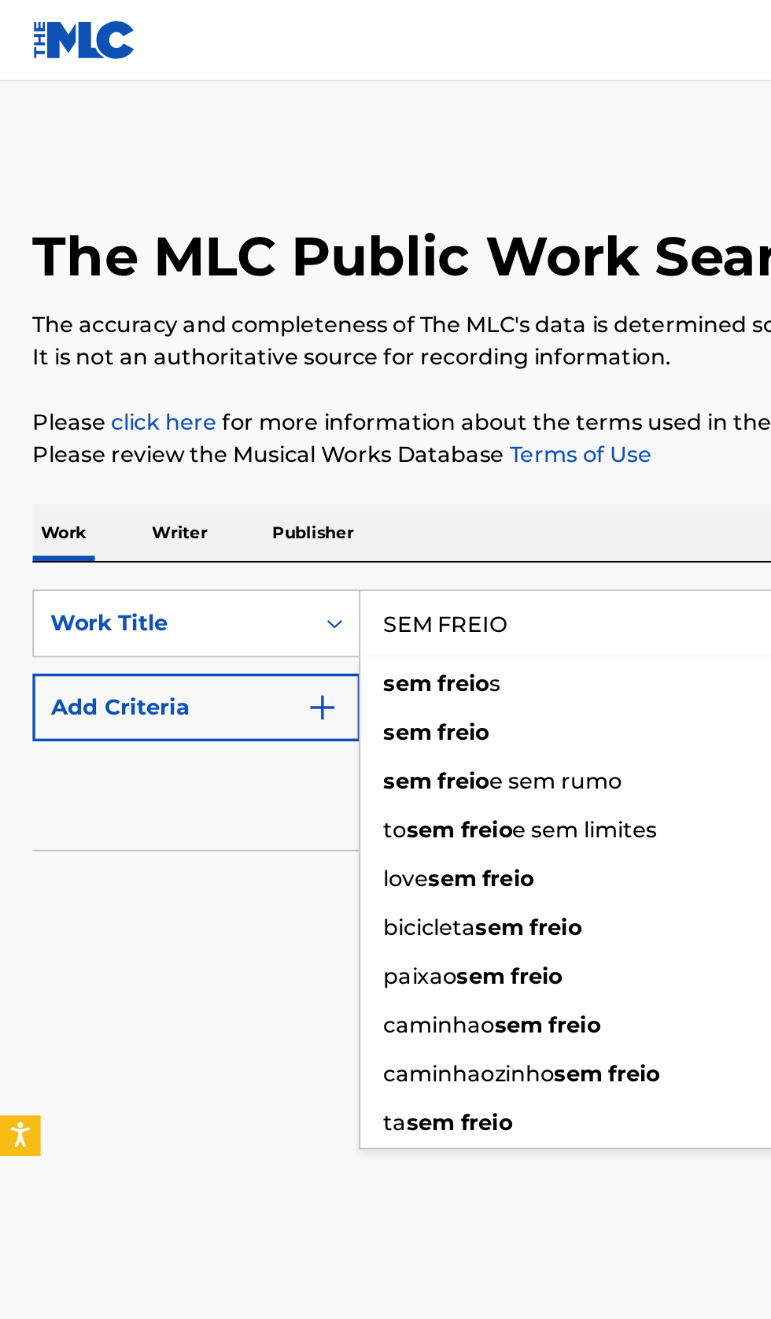
type input "SEM FREIO"
click at [187, 430] on button "Add Criteria" at bounding box center [114, 410] width 190 height 39
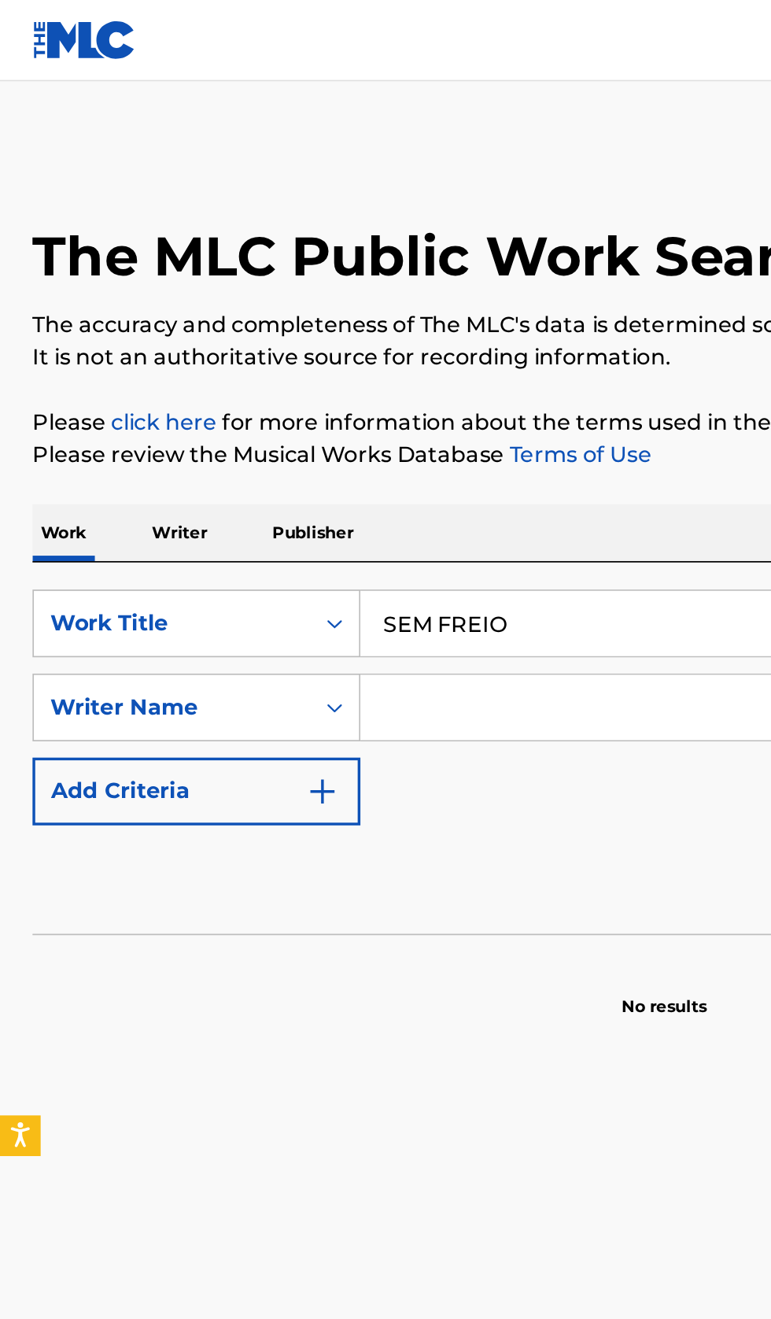
click at [278, 415] on input "Search Form" at bounding box center [465, 411] width 513 height 38
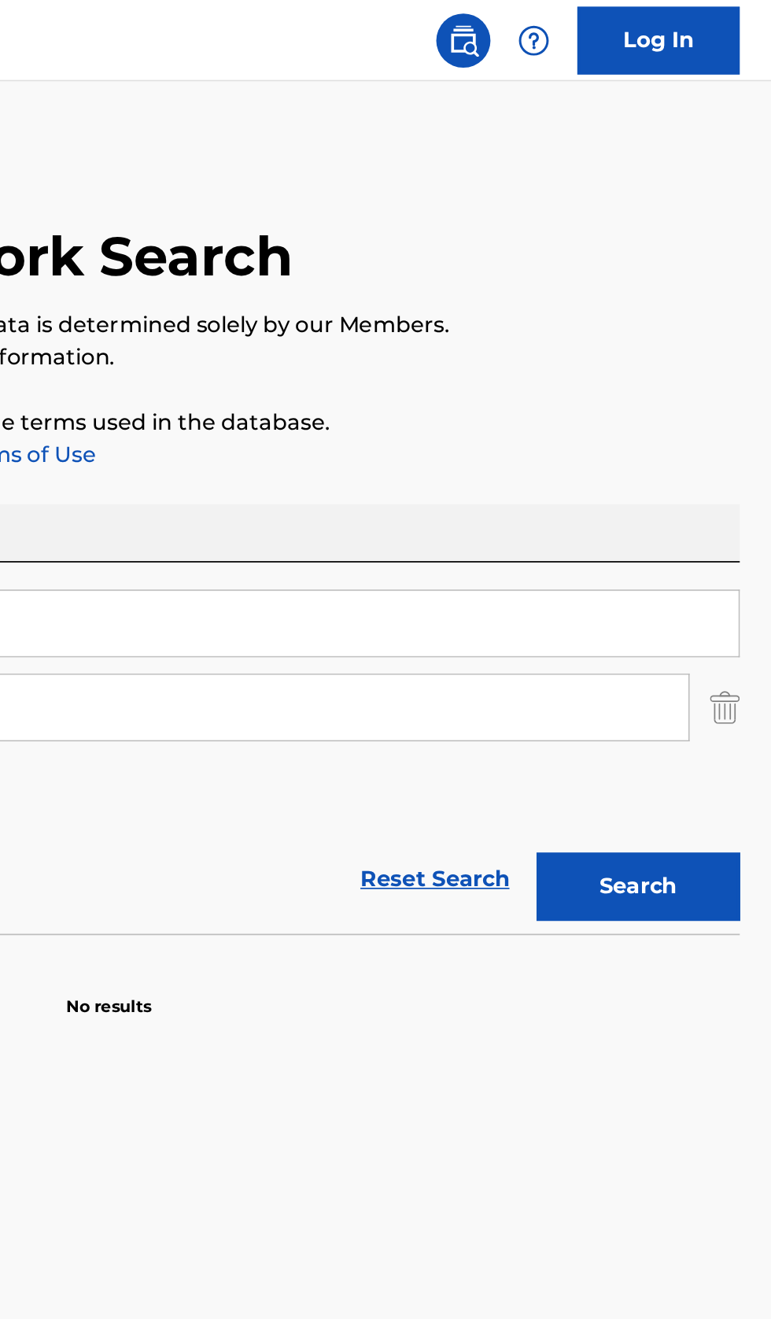
type input "Repsaj"
click at [708, 508] on button "Search" at bounding box center [693, 514] width 118 height 39
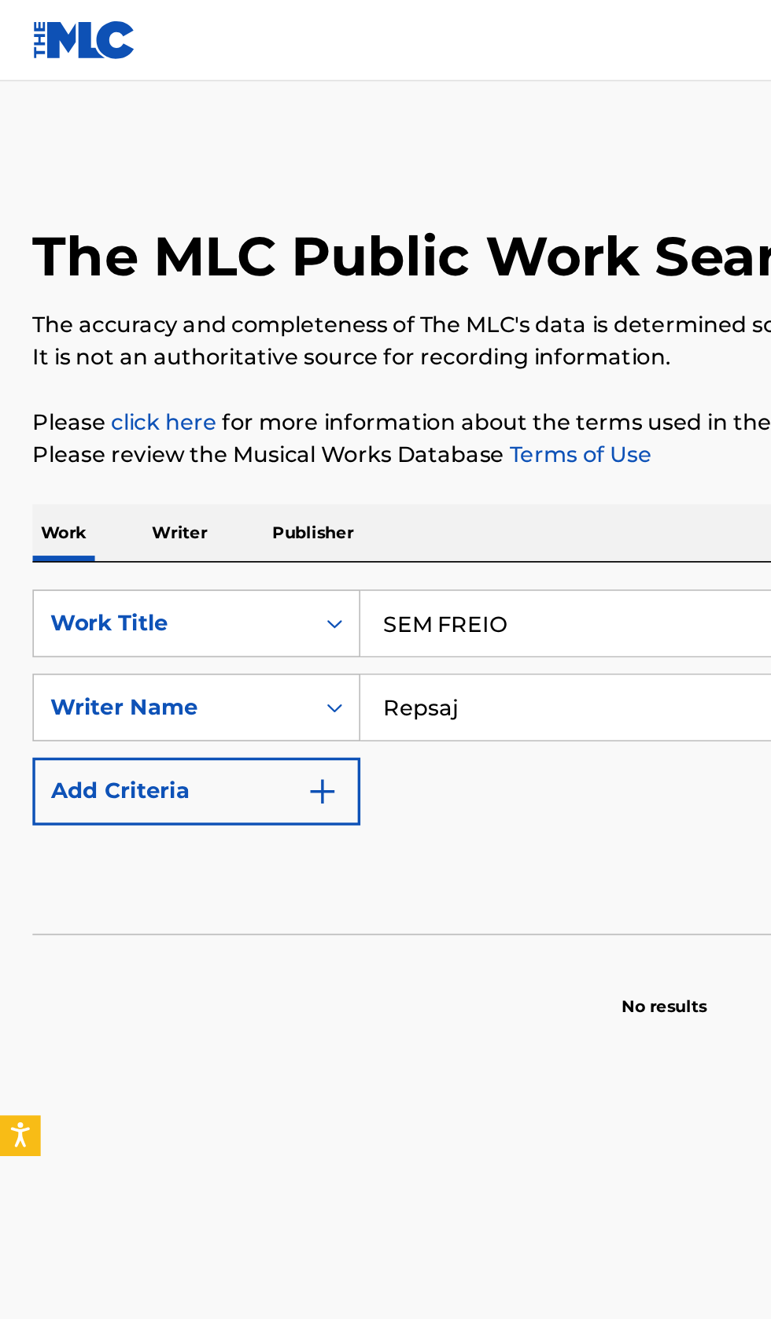
click at [111, 312] on p "Writer" at bounding box center [104, 309] width 42 height 33
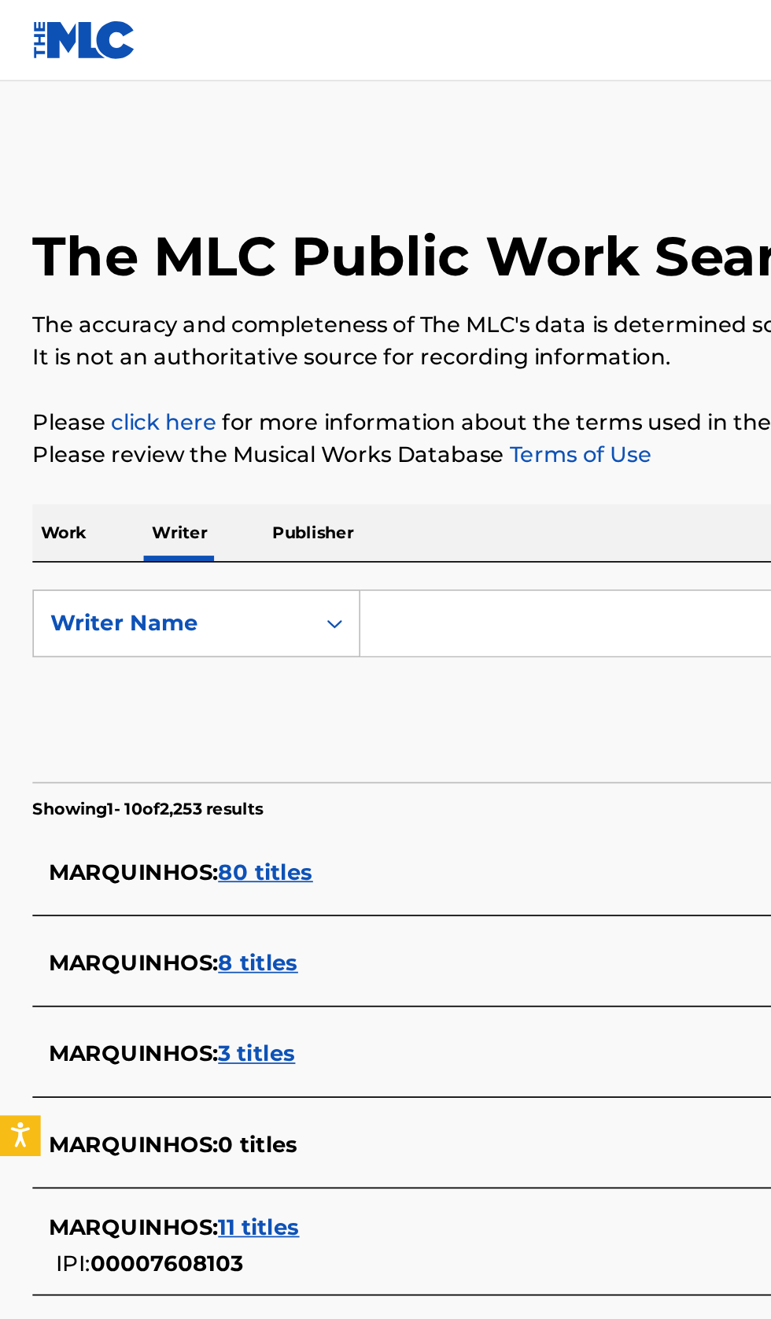
click at [305, 364] on input "Search Form" at bounding box center [480, 362] width 542 height 38
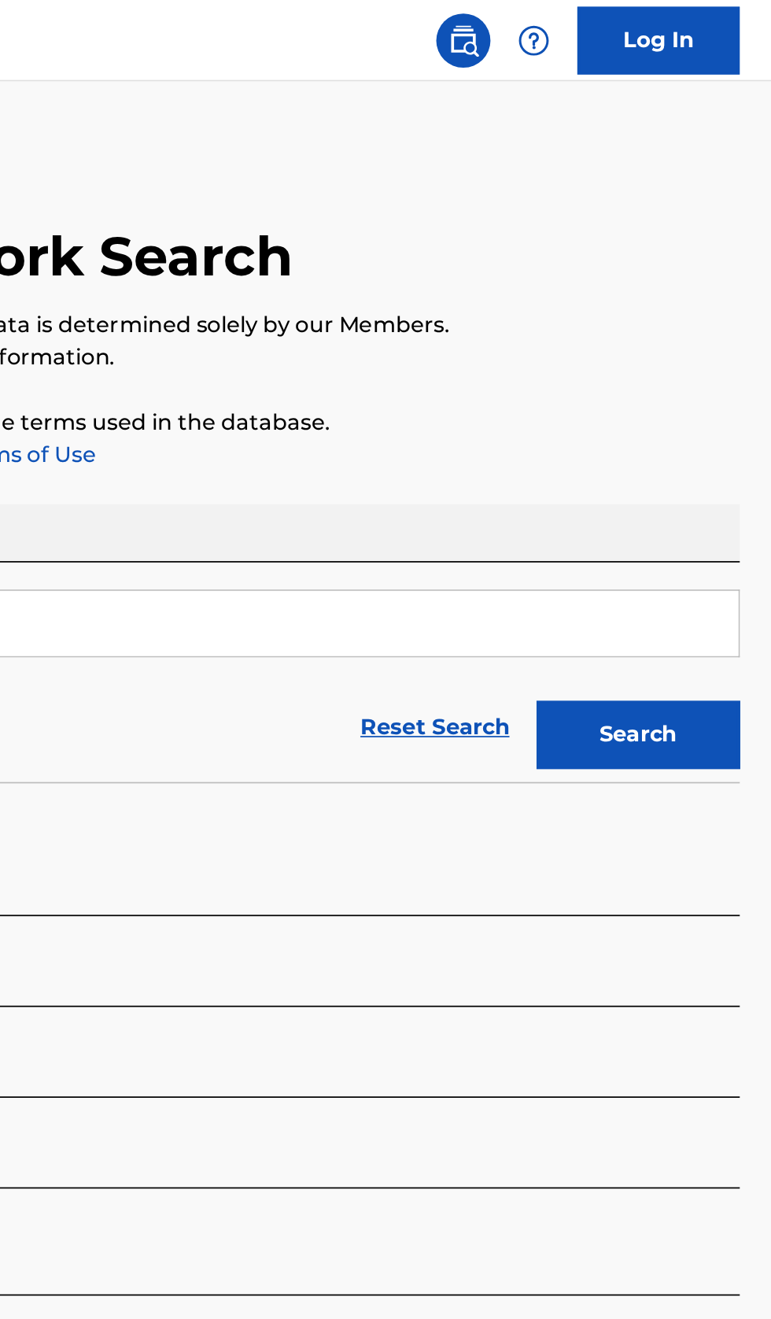
click at [720, 420] on button "Search" at bounding box center [693, 426] width 118 height 39
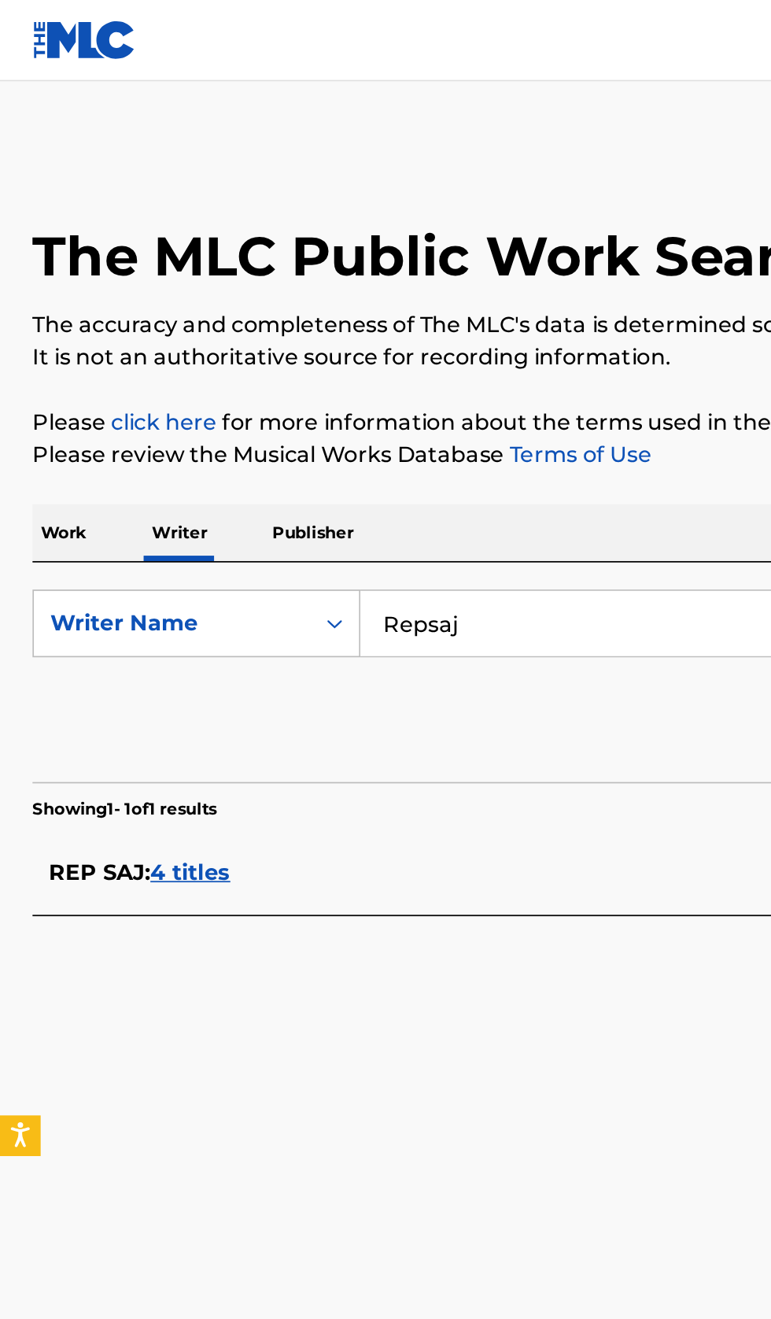
click at [263, 509] on div "REP SAJ : 4 titles" at bounding box center [365, 506] width 674 height 19
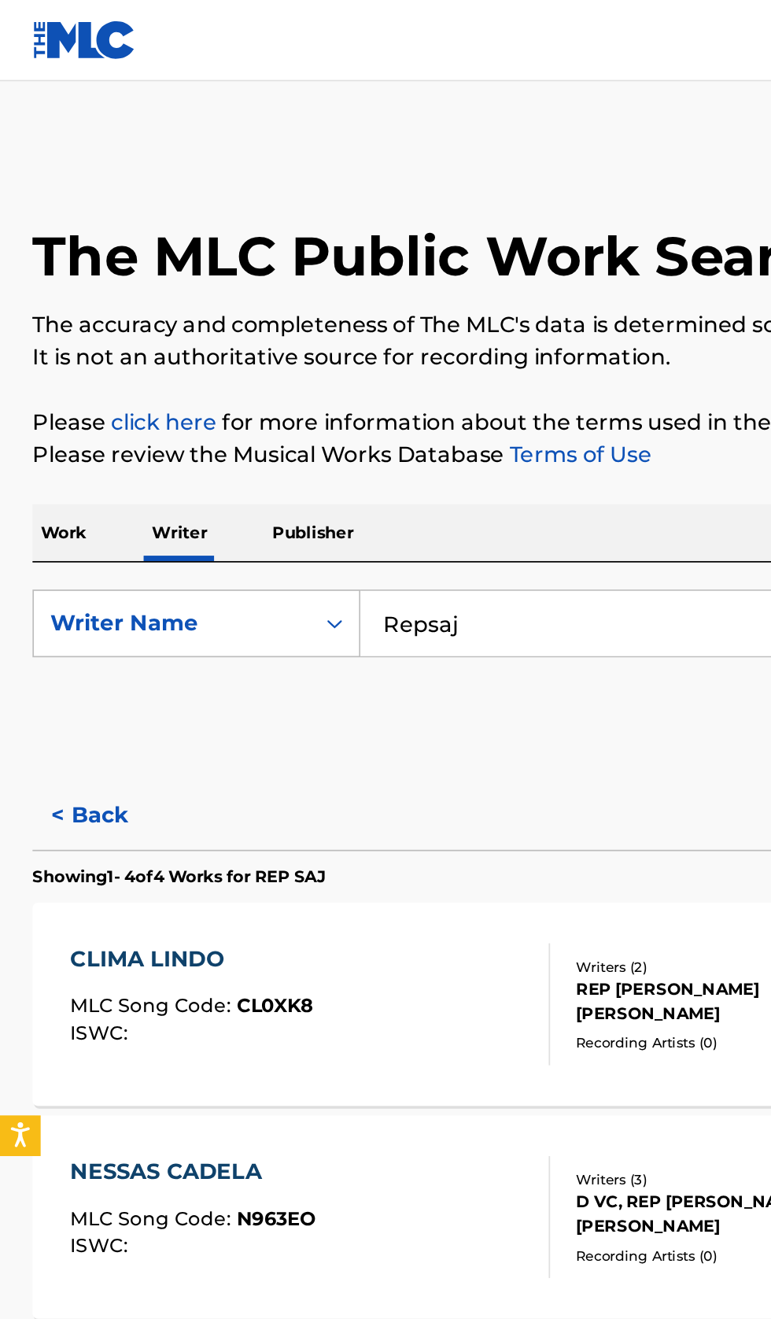
click at [60, 466] on button "< Back" at bounding box center [66, 473] width 94 height 39
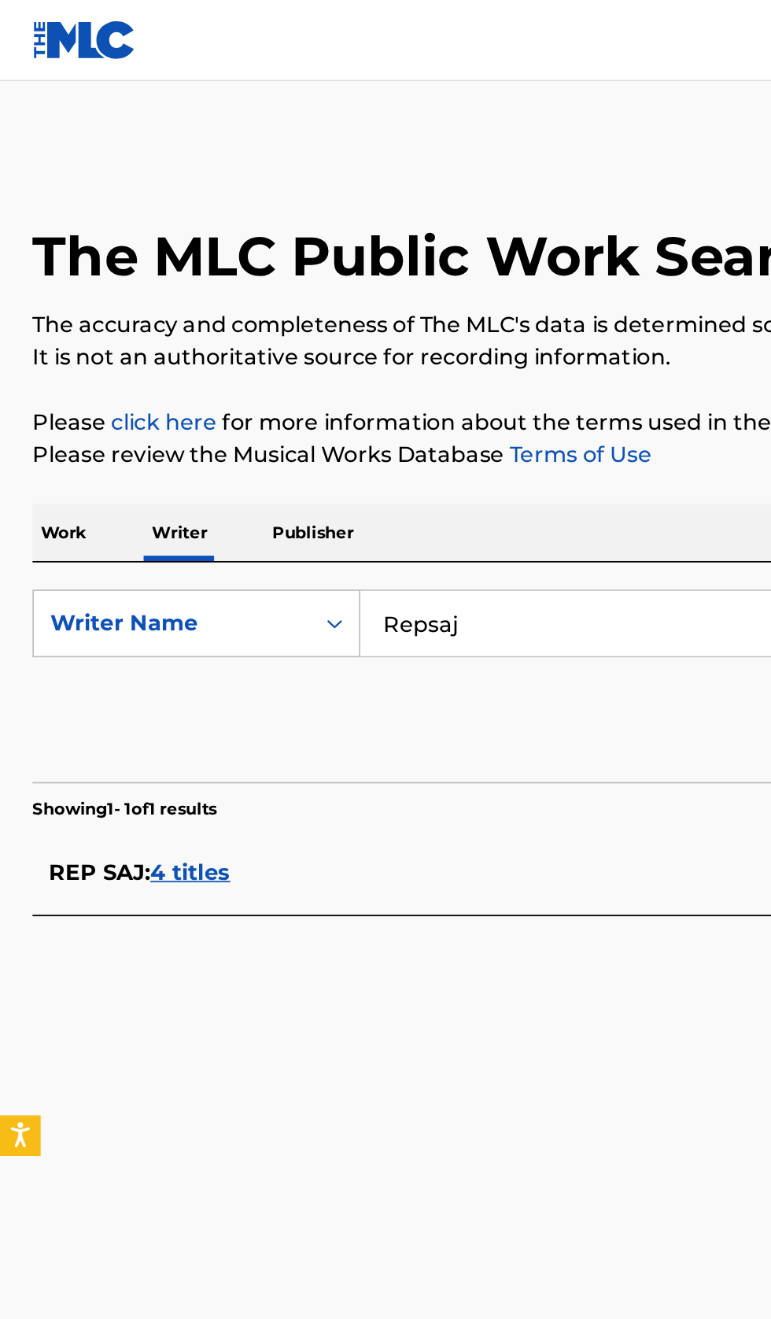
click at [342, 359] on input "Repsaj" at bounding box center [480, 362] width 542 height 38
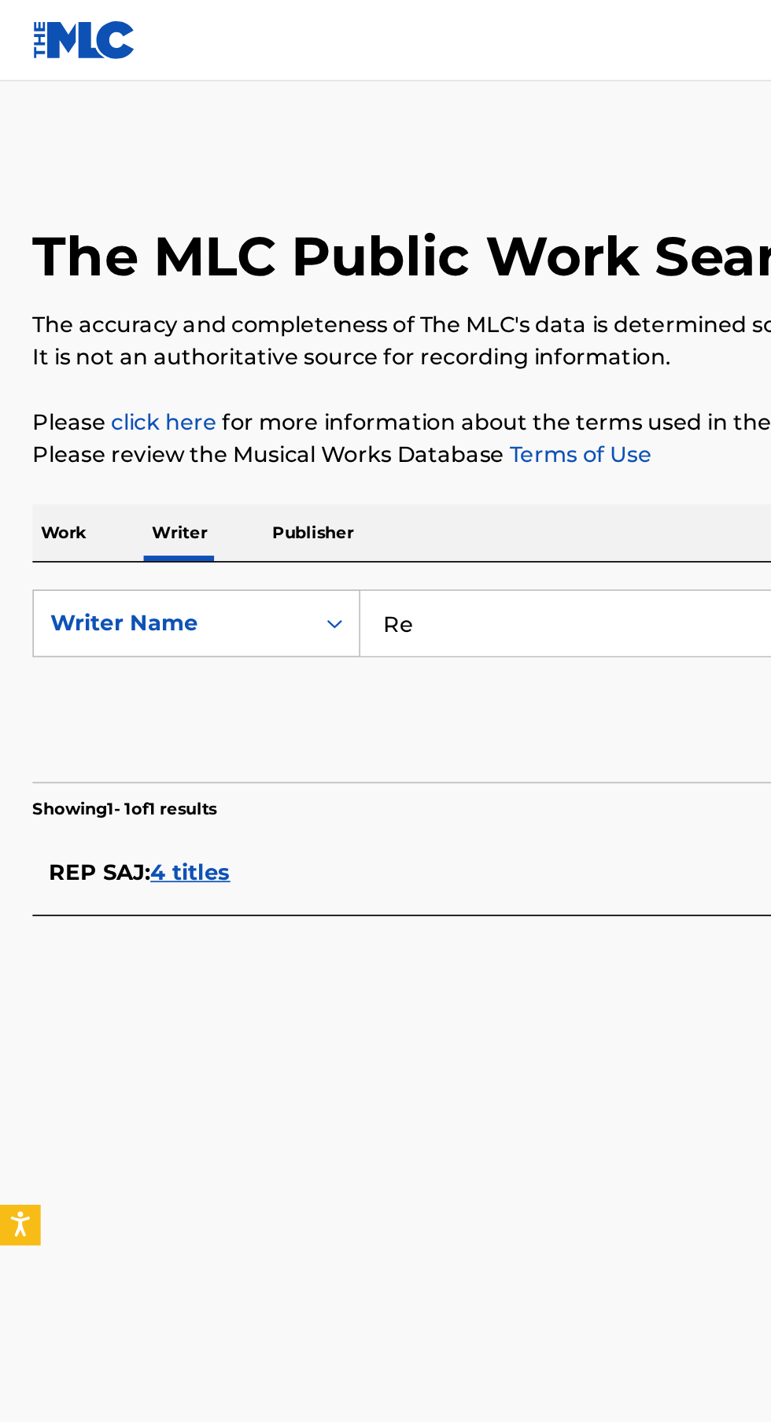
type input "R"
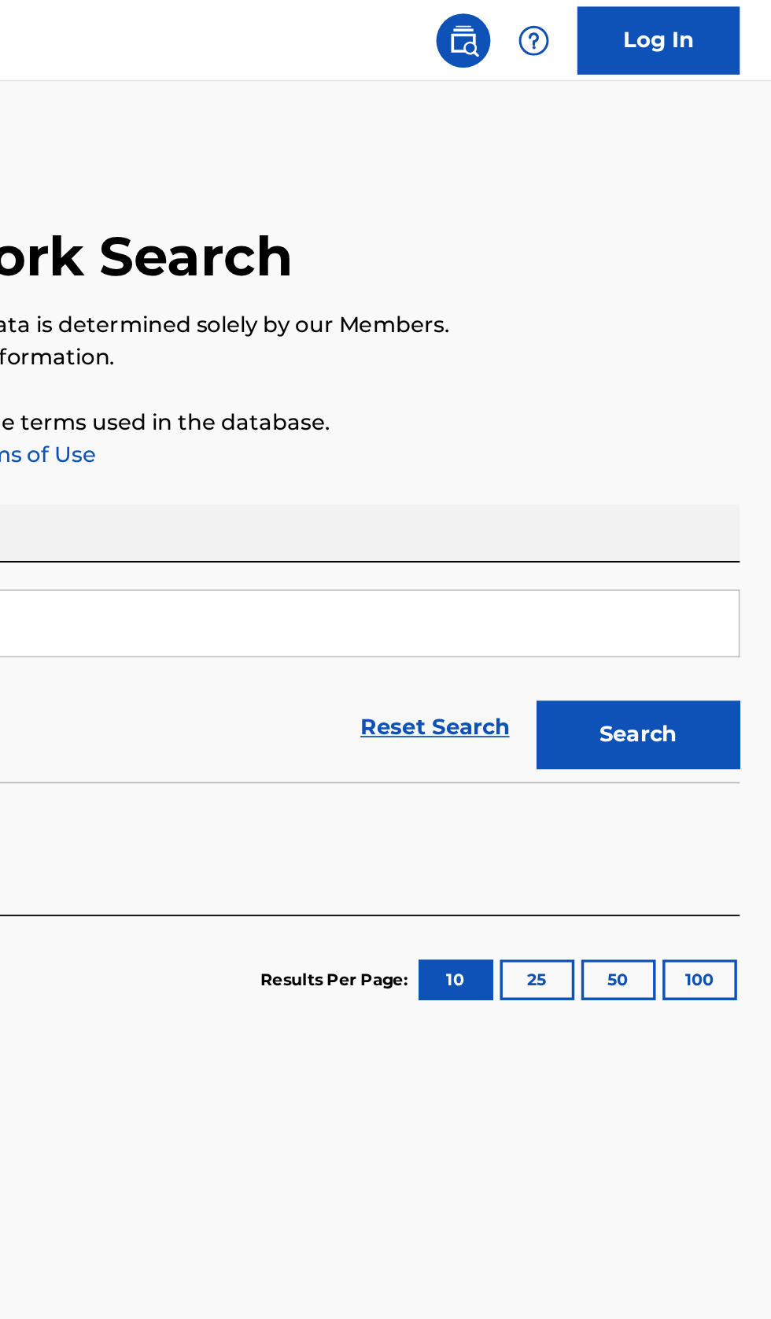
type input "Jmilton"
click at [719, 429] on button "Search" at bounding box center [693, 426] width 118 height 39
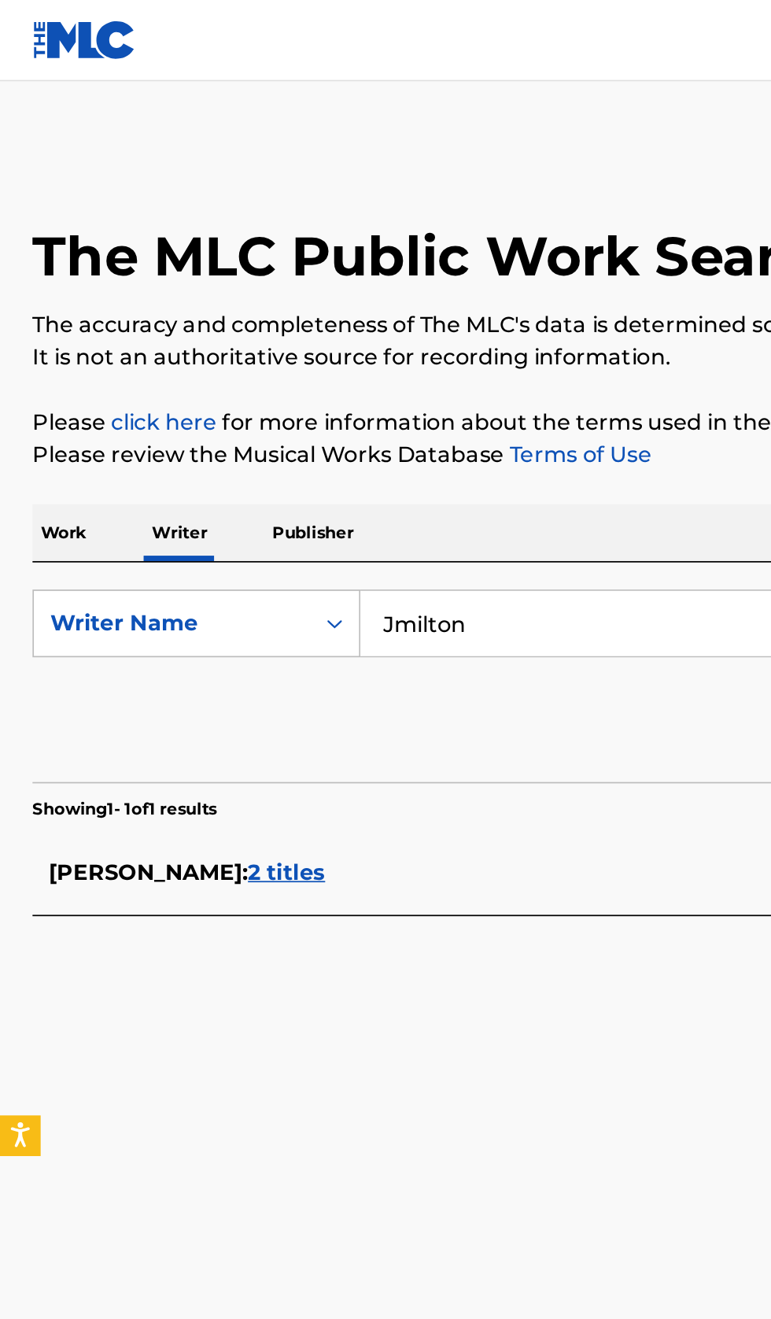
click at [247, 512] on div "J. MILTON : 2 titles" at bounding box center [365, 506] width 674 height 19
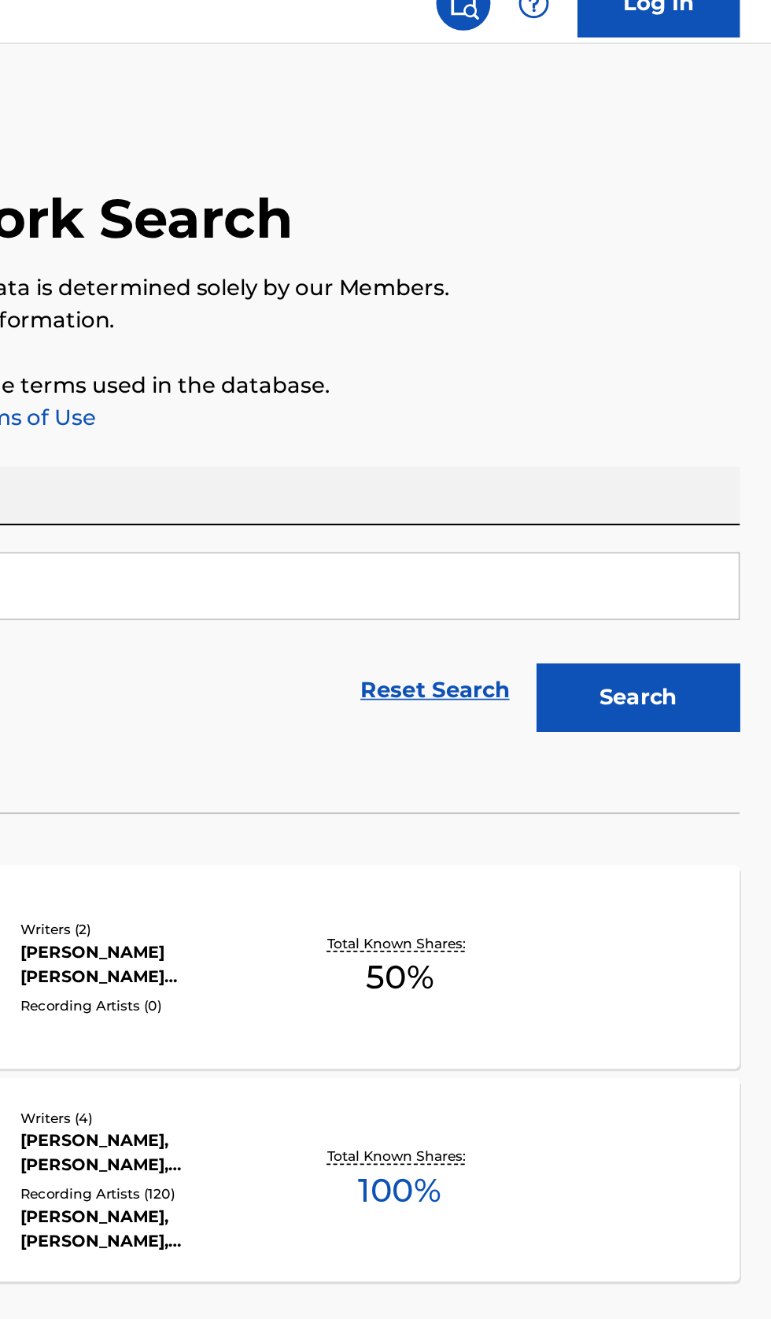
click at [603, 716] on div "Total Known Shares: 100 %" at bounding box center [554, 707] width 122 height 48
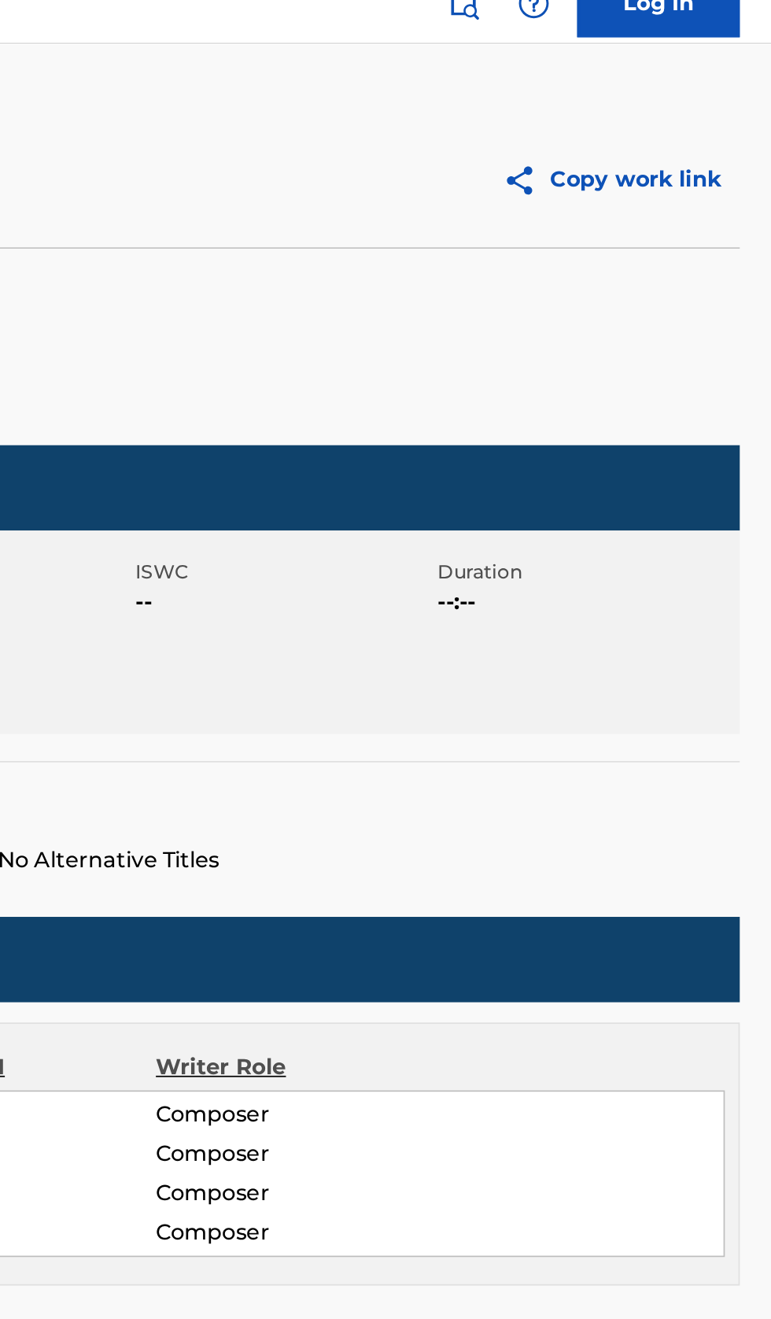
scroll to position [210, 0]
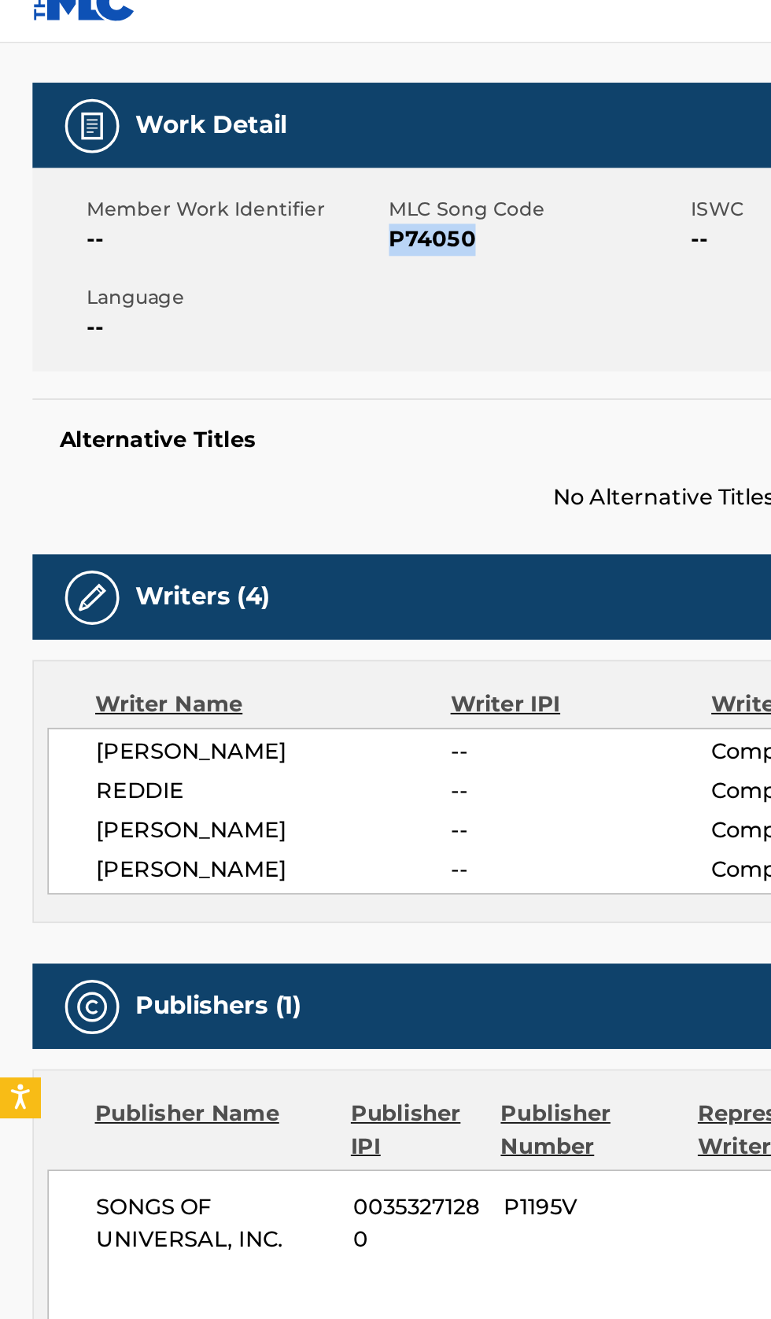
copy span "P74050"
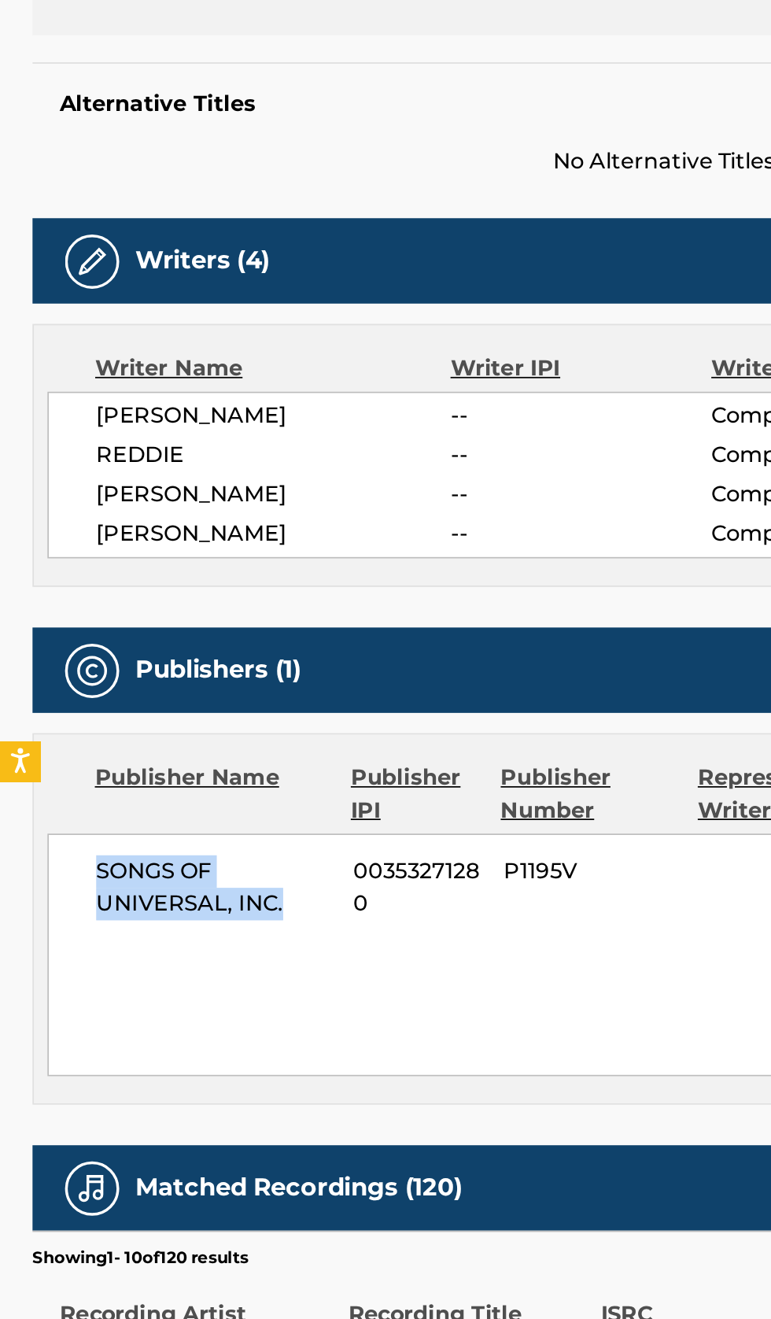
copy span "SONGS OF UNIVERSAL, INC."
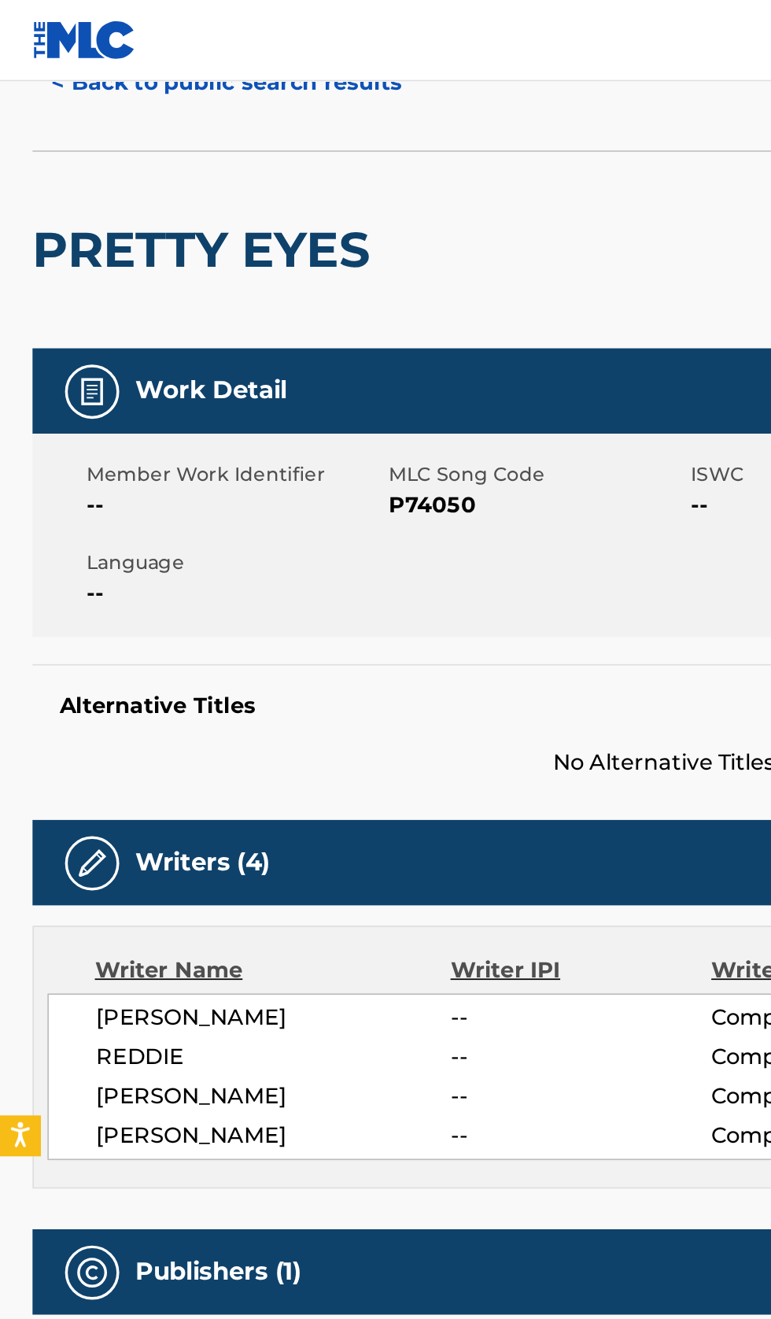
scroll to position [0, 0]
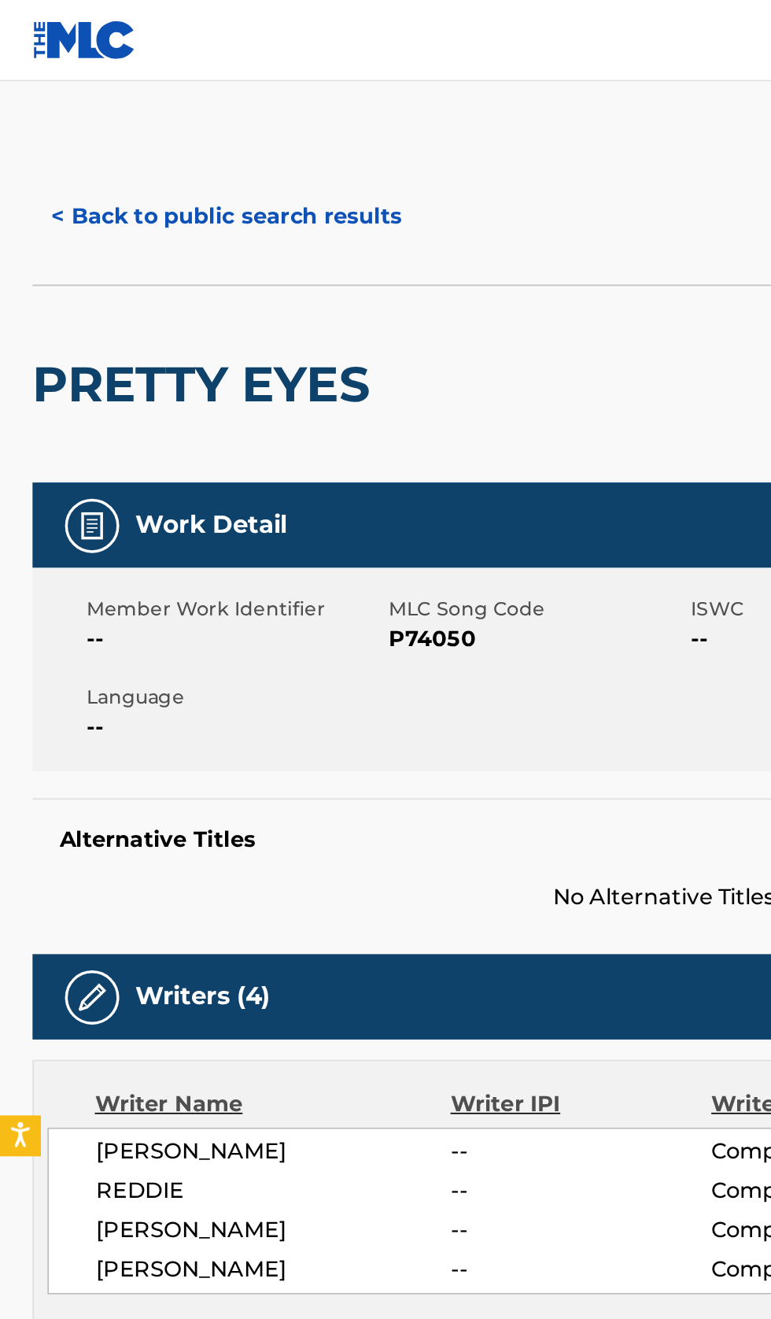
click at [112, 109] on button "< Back to public search results" at bounding box center [132, 125] width 226 height 39
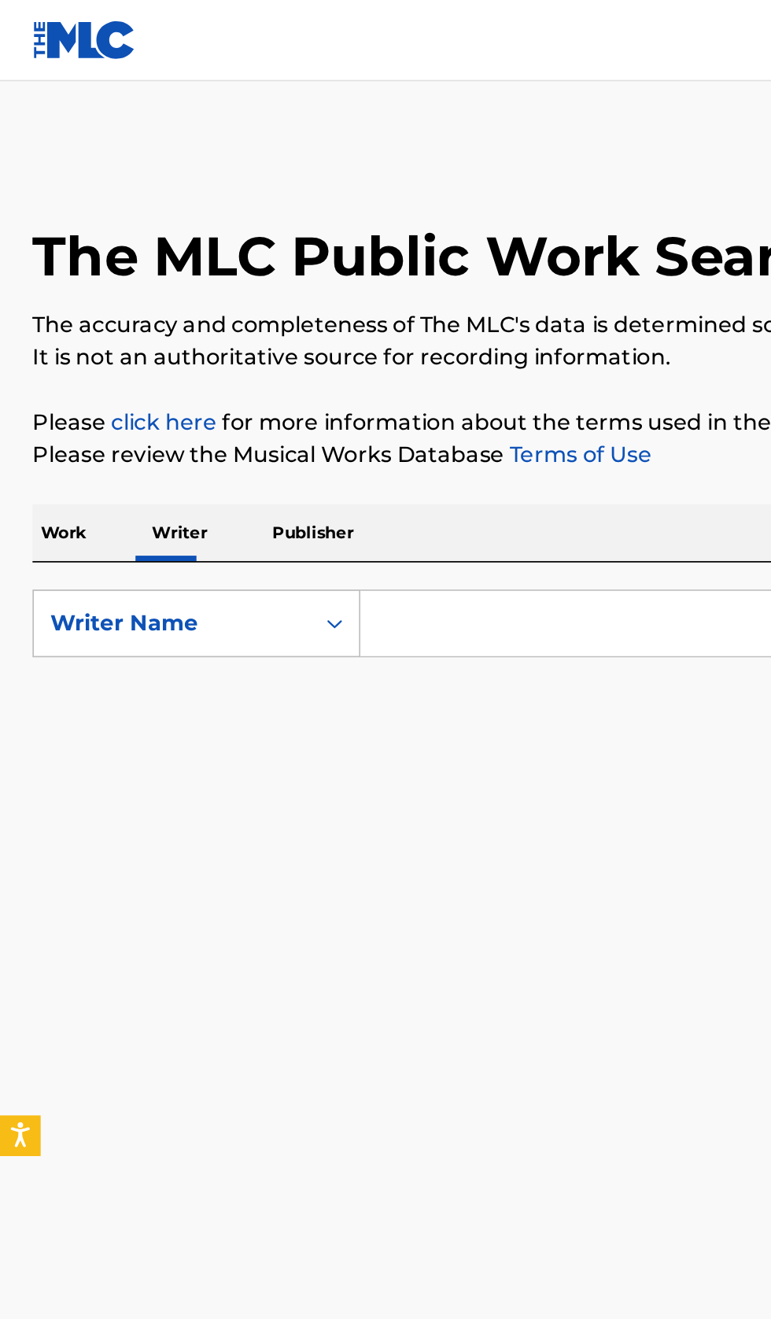
click at [287, 357] on input "Search Form" at bounding box center [480, 362] width 542 height 38
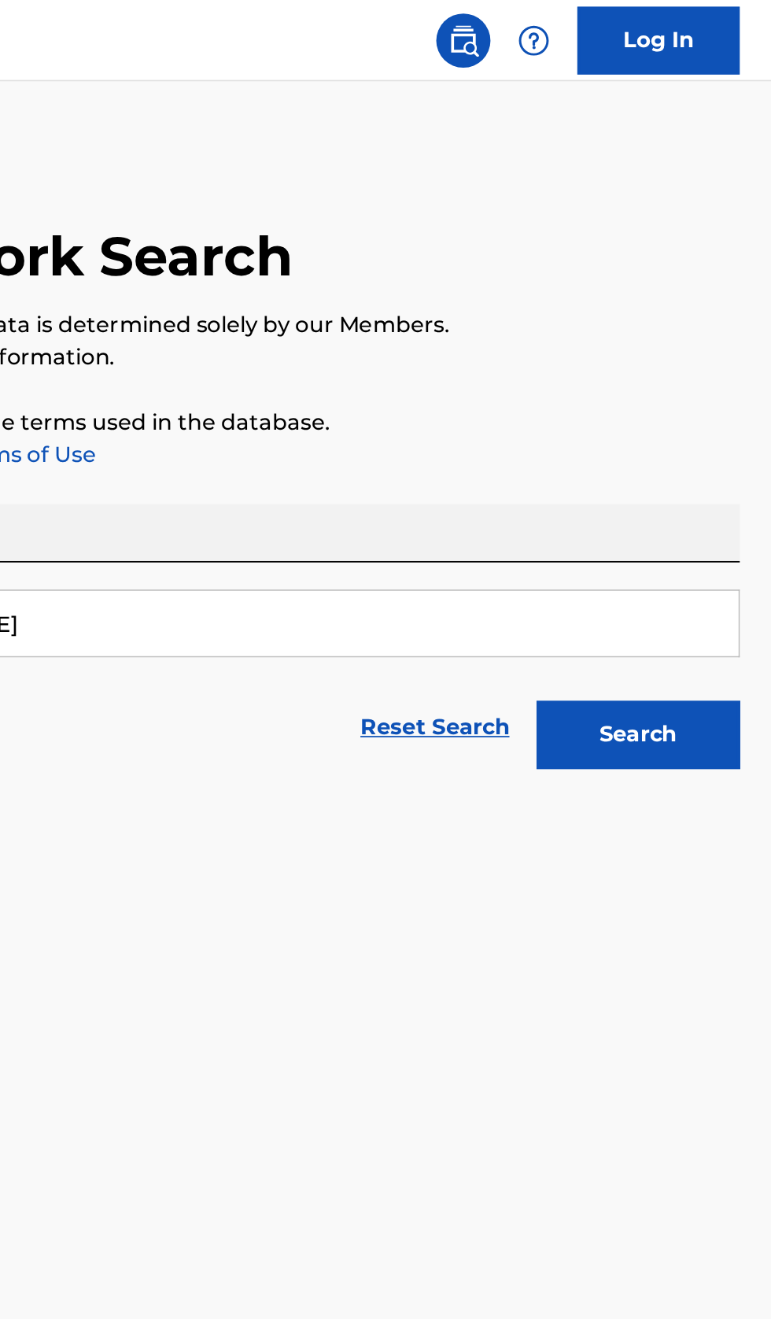
click at [719, 437] on button "Search" at bounding box center [693, 426] width 118 height 39
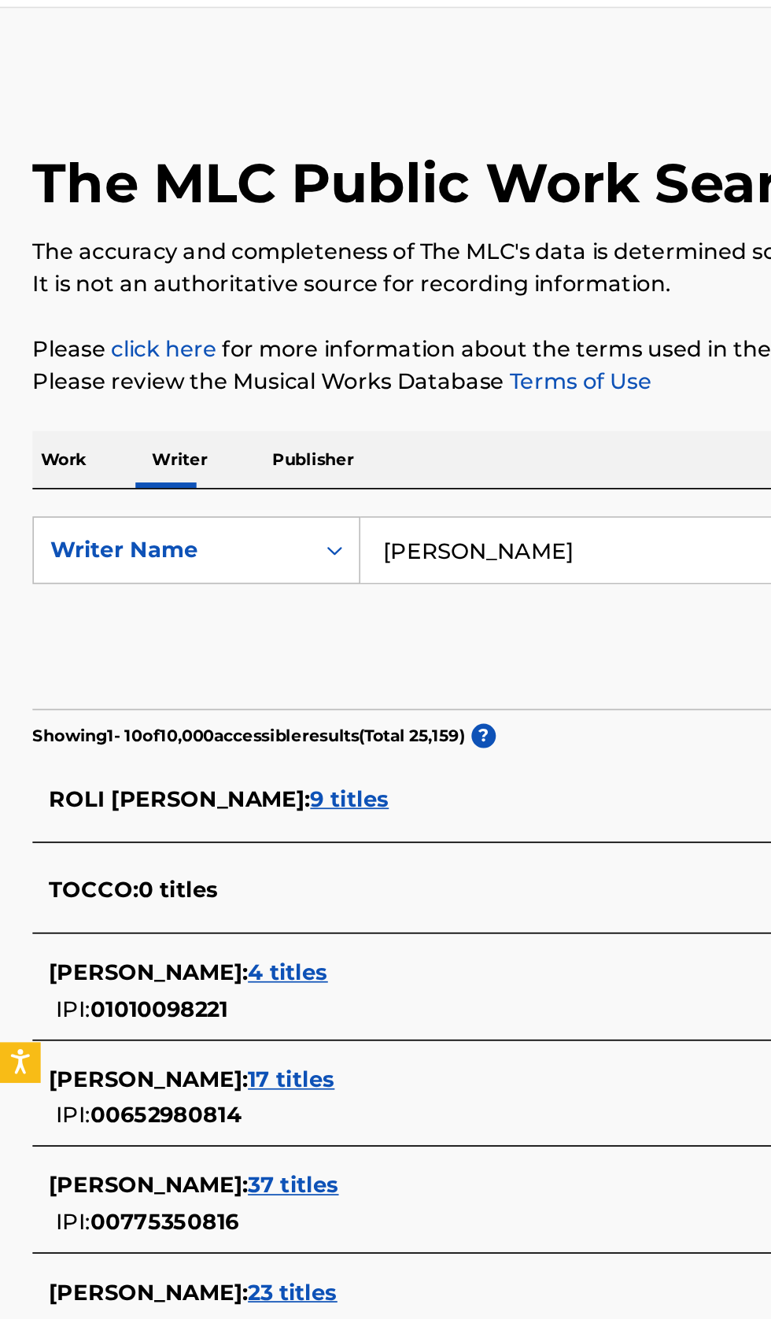
click at [360, 357] on input "Carlos Tocco" at bounding box center [480, 362] width 542 height 38
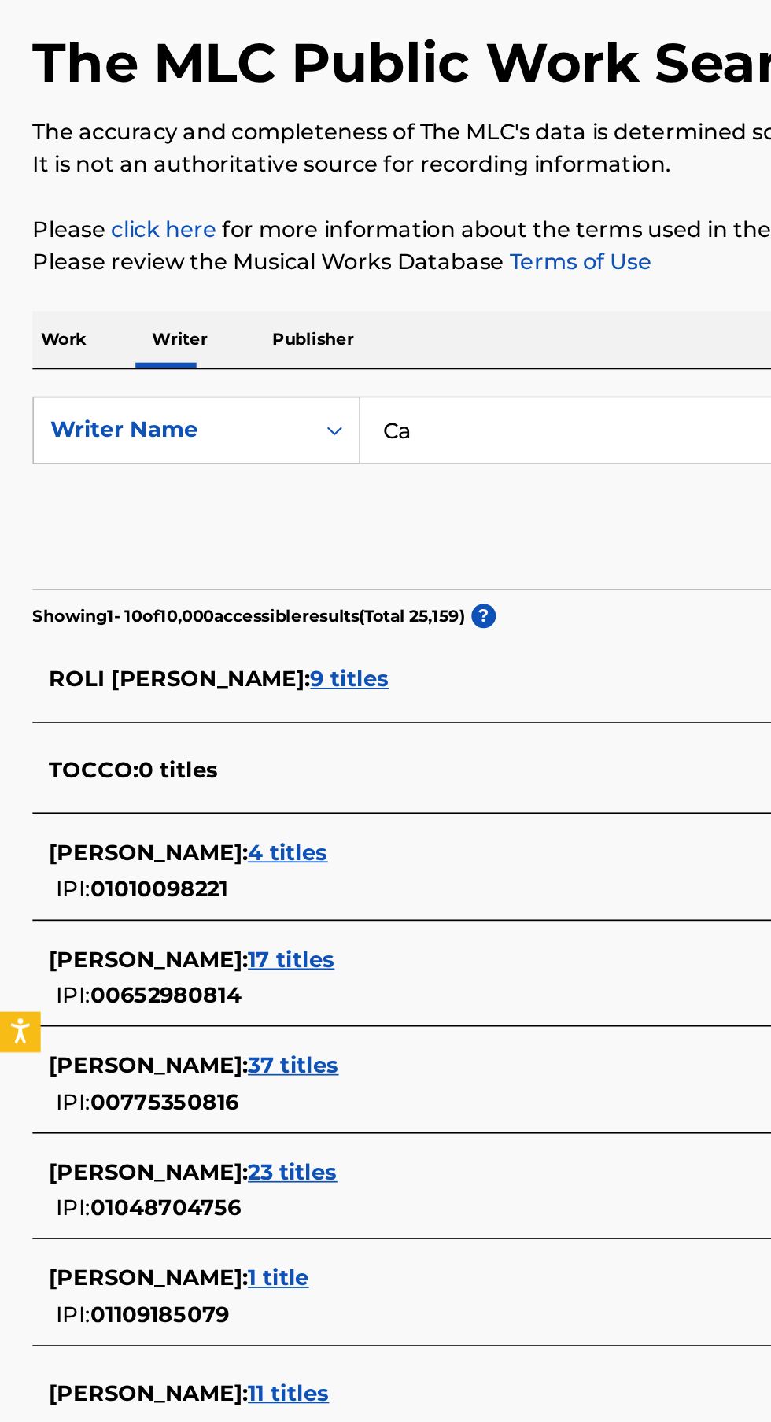
type input "C"
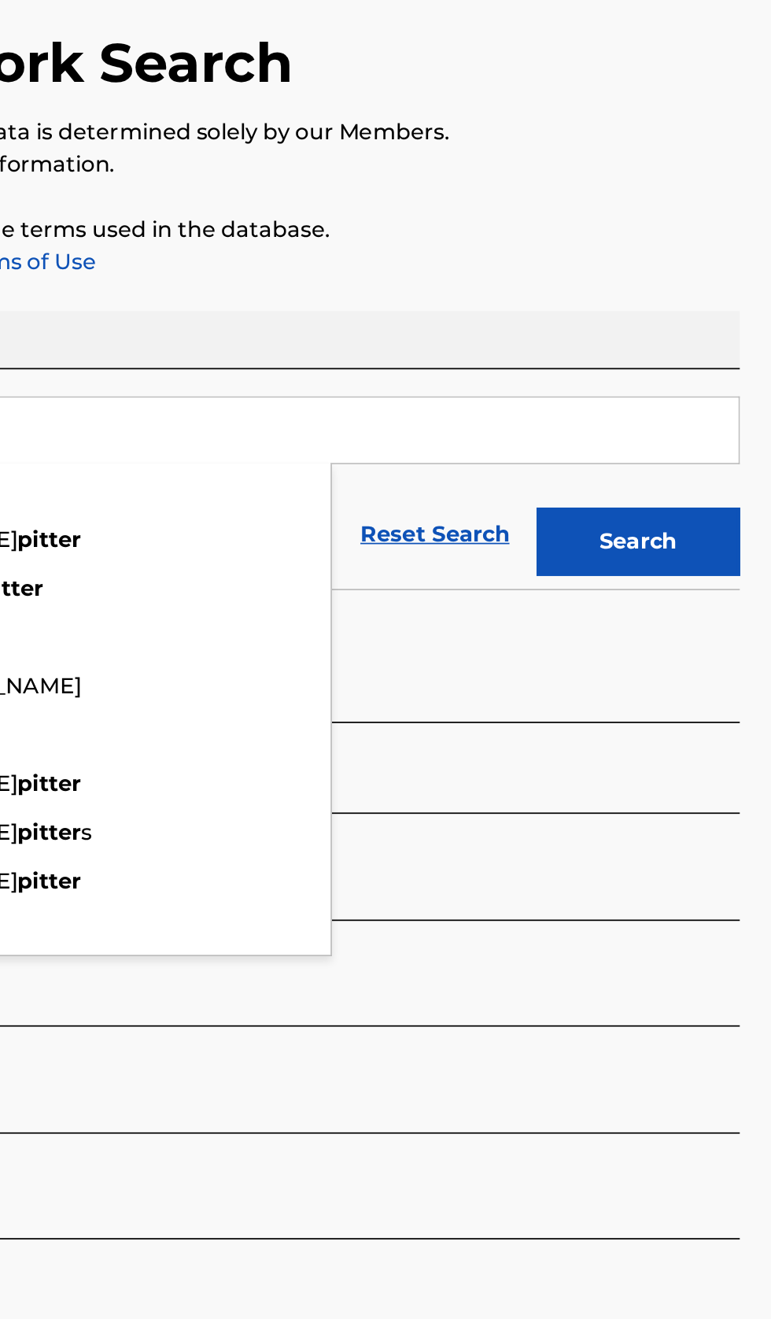
type input "Pitter"
click at [723, 442] on button "Search" at bounding box center [693, 426] width 118 height 39
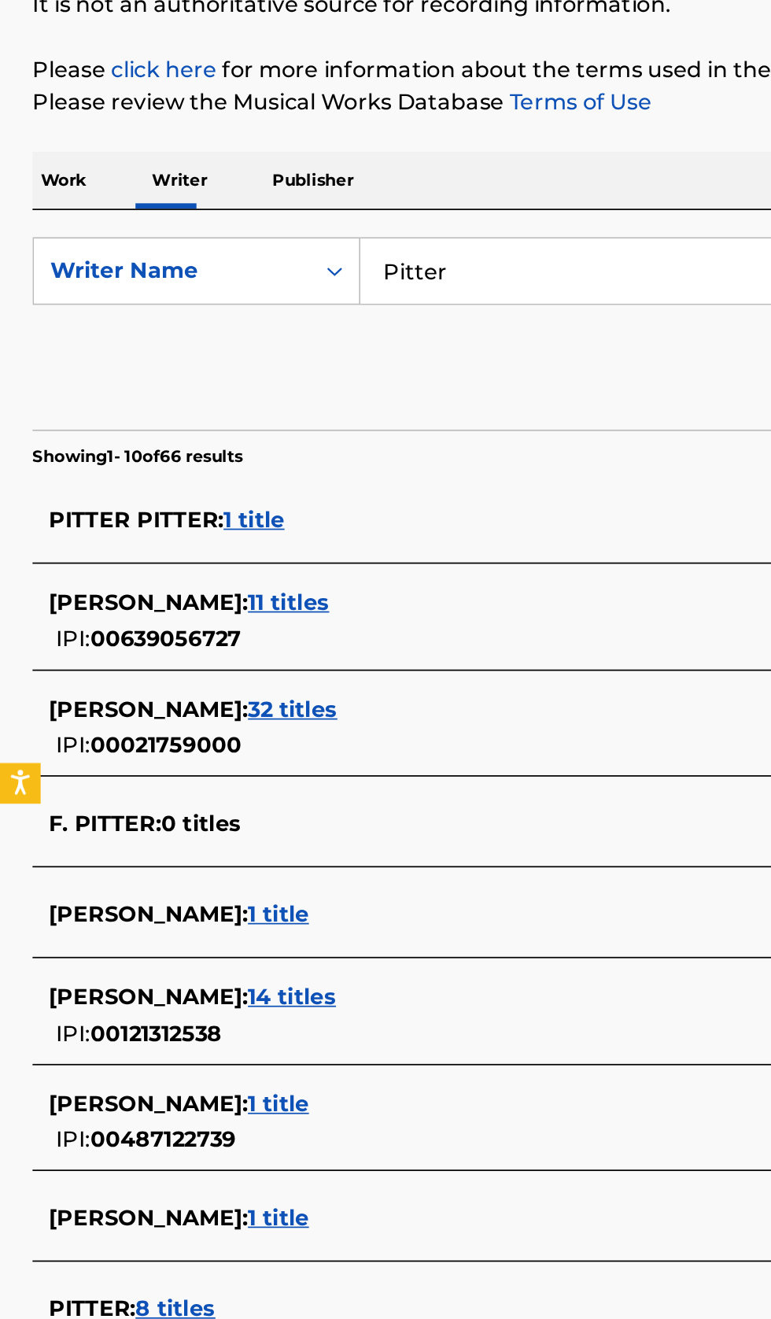
click at [205, 966] on div "PITTER : 8 titles" at bounding box center [365, 964] width 674 height 19
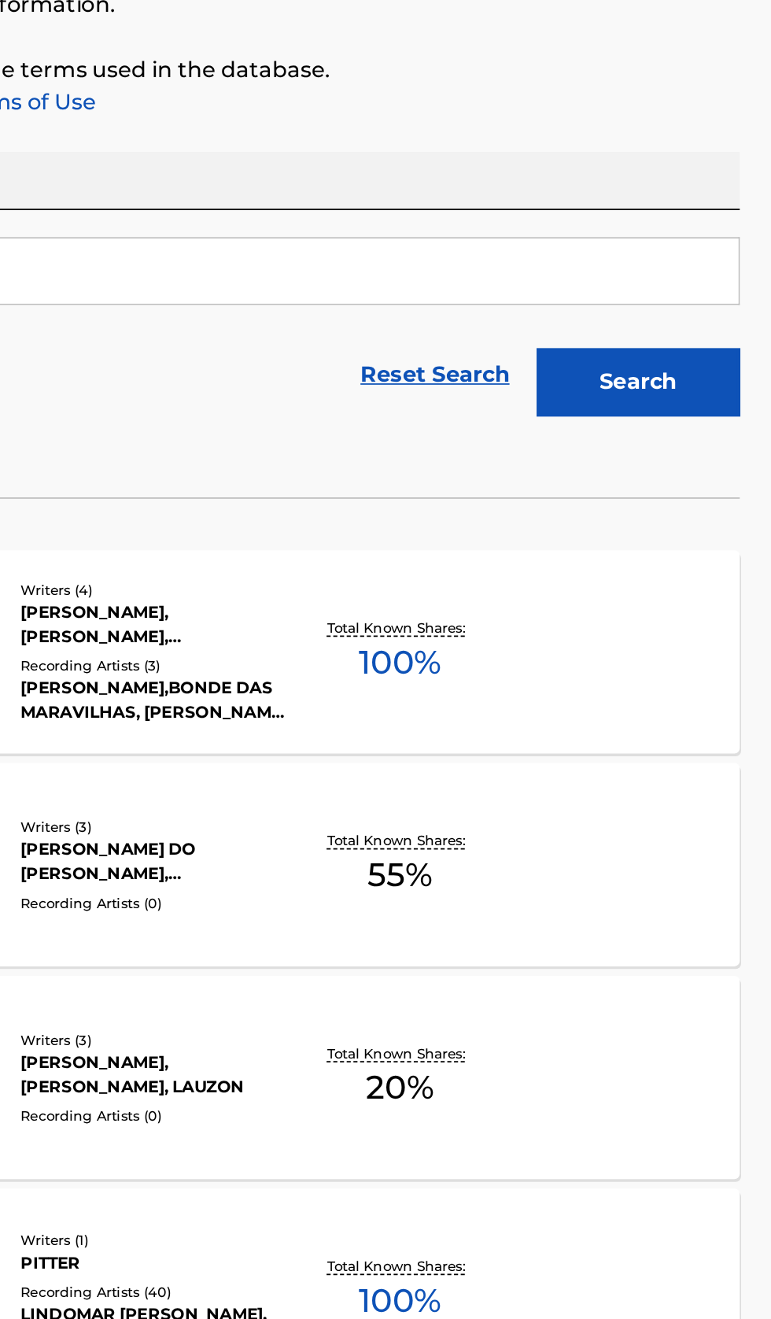
click at [619, 607] on div "EU SOU GAIOLA MLC Song Code : EA78LV ISWC : Writers ( 4 ) PITTER CORREA, ADALBE…" at bounding box center [385, 583] width 733 height 118
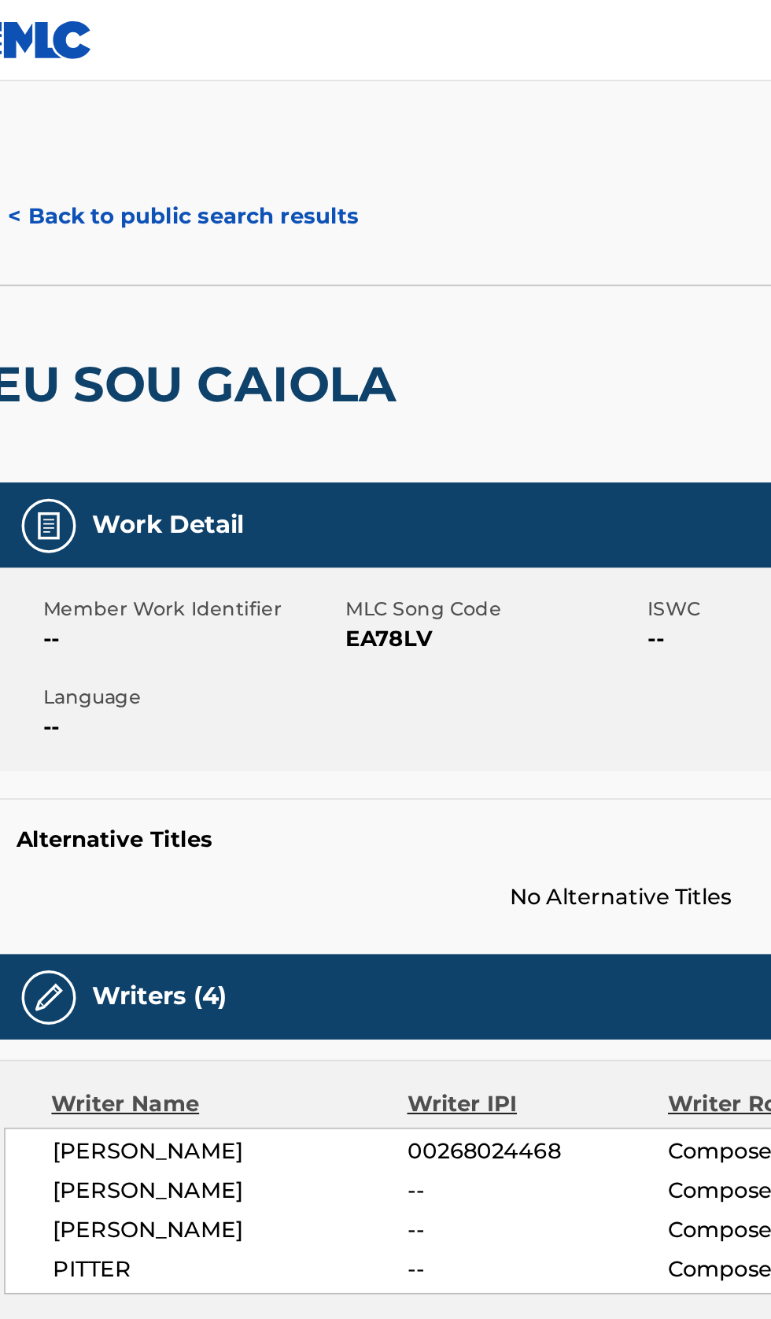
click at [142, 121] on button "< Back to public search results" at bounding box center [132, 125] width 226 height 39
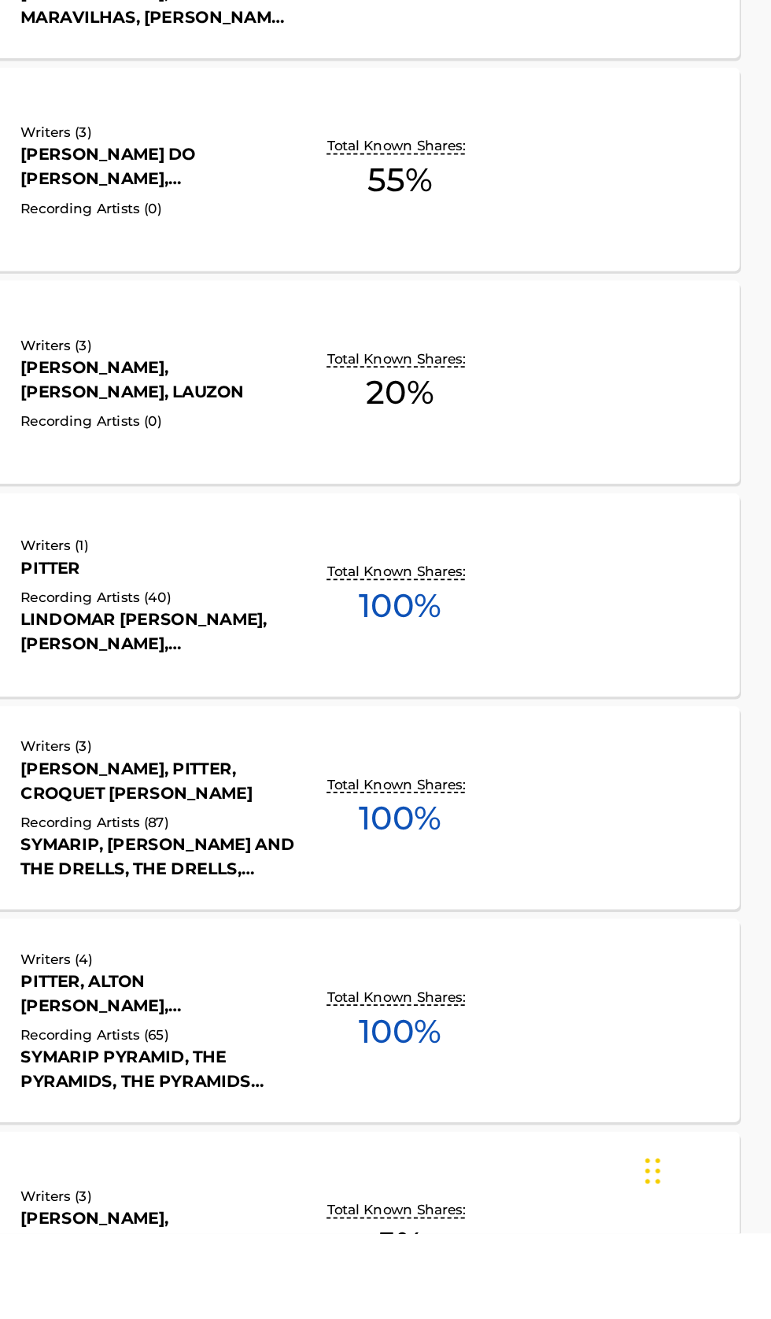
scroll to position [6, 0]
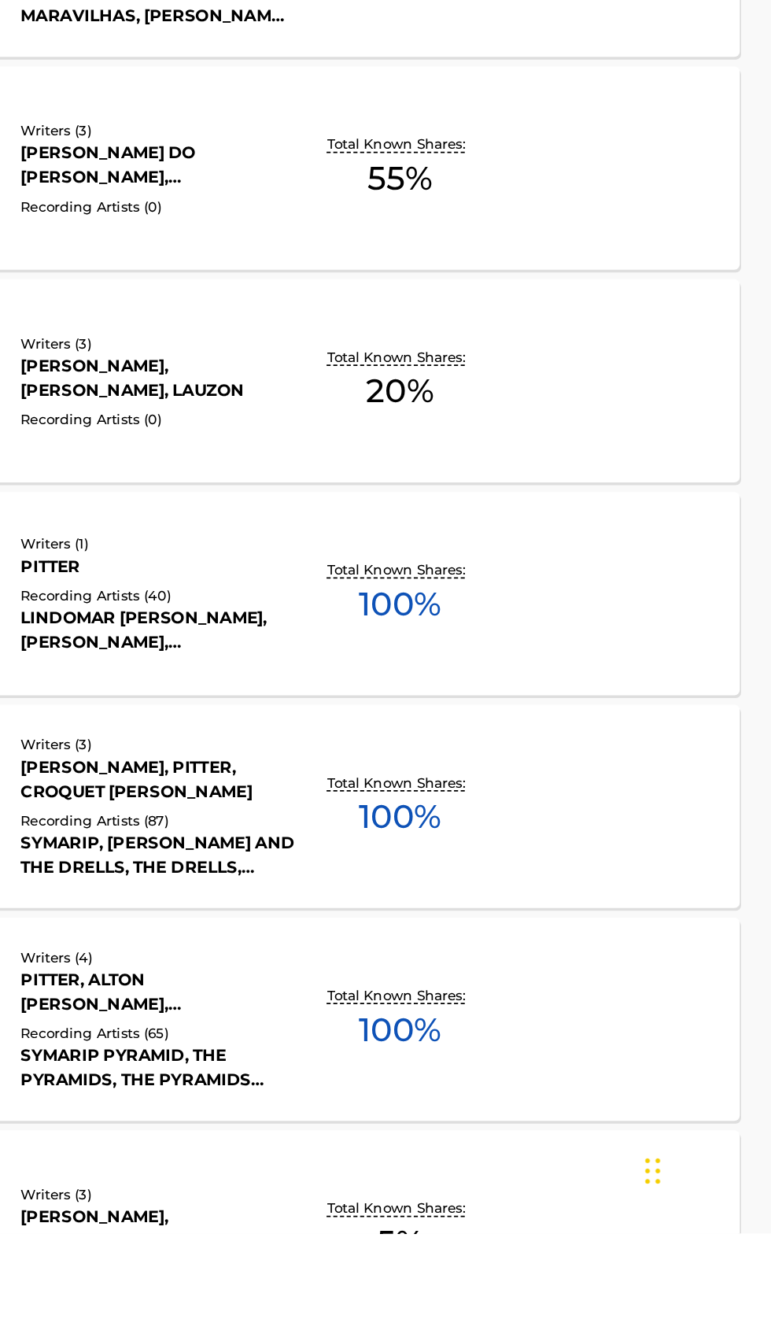
click at [576, 962] on span "100 %" at bounding box center [554, 954] width 48 height 28
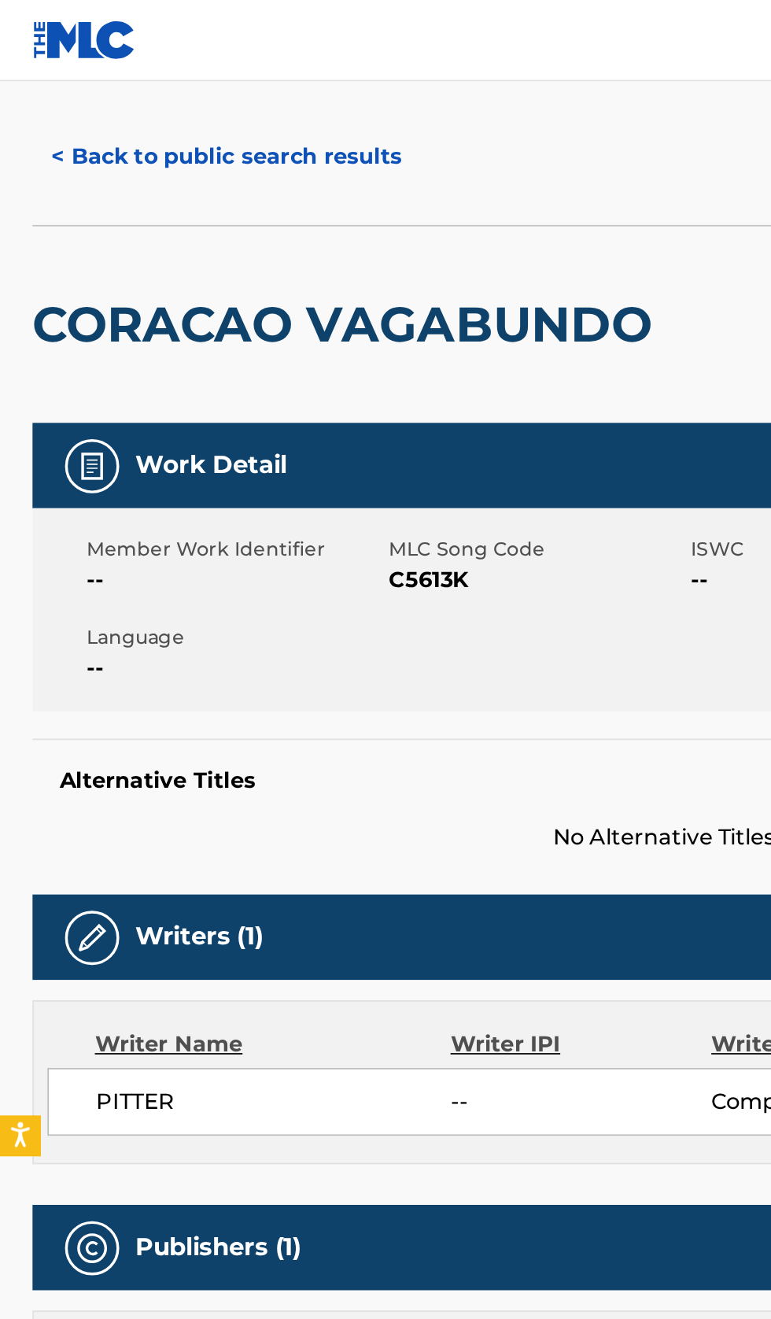
scroll to position [28, 0]
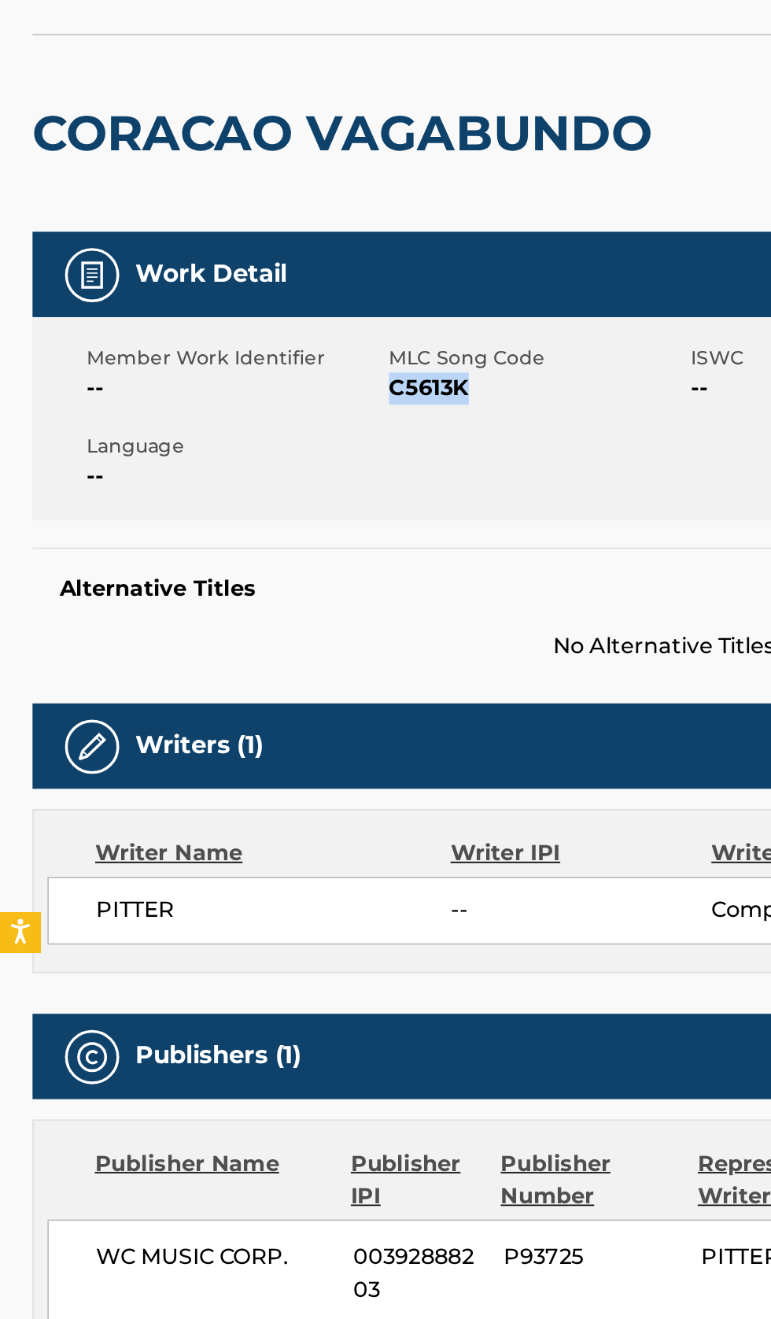
copy span "C5613K"
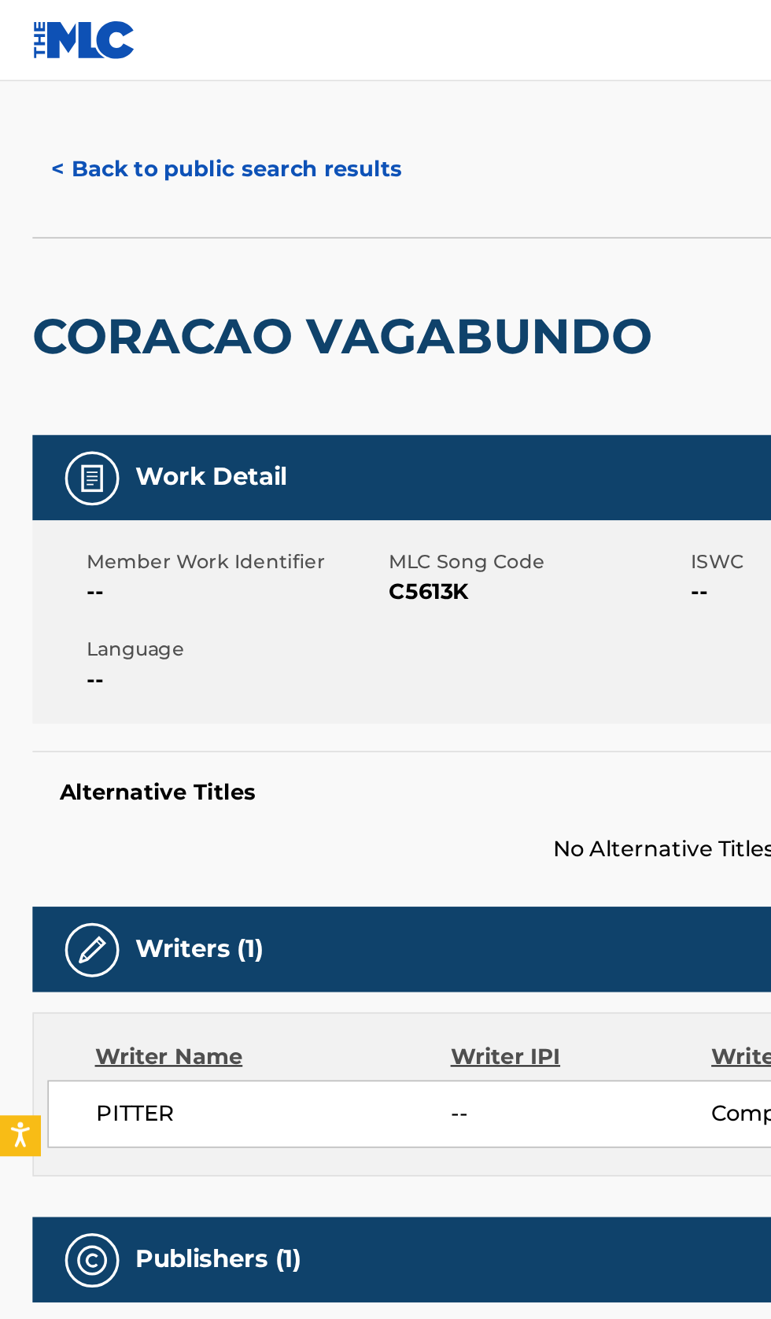
scroll to position [0, 0]
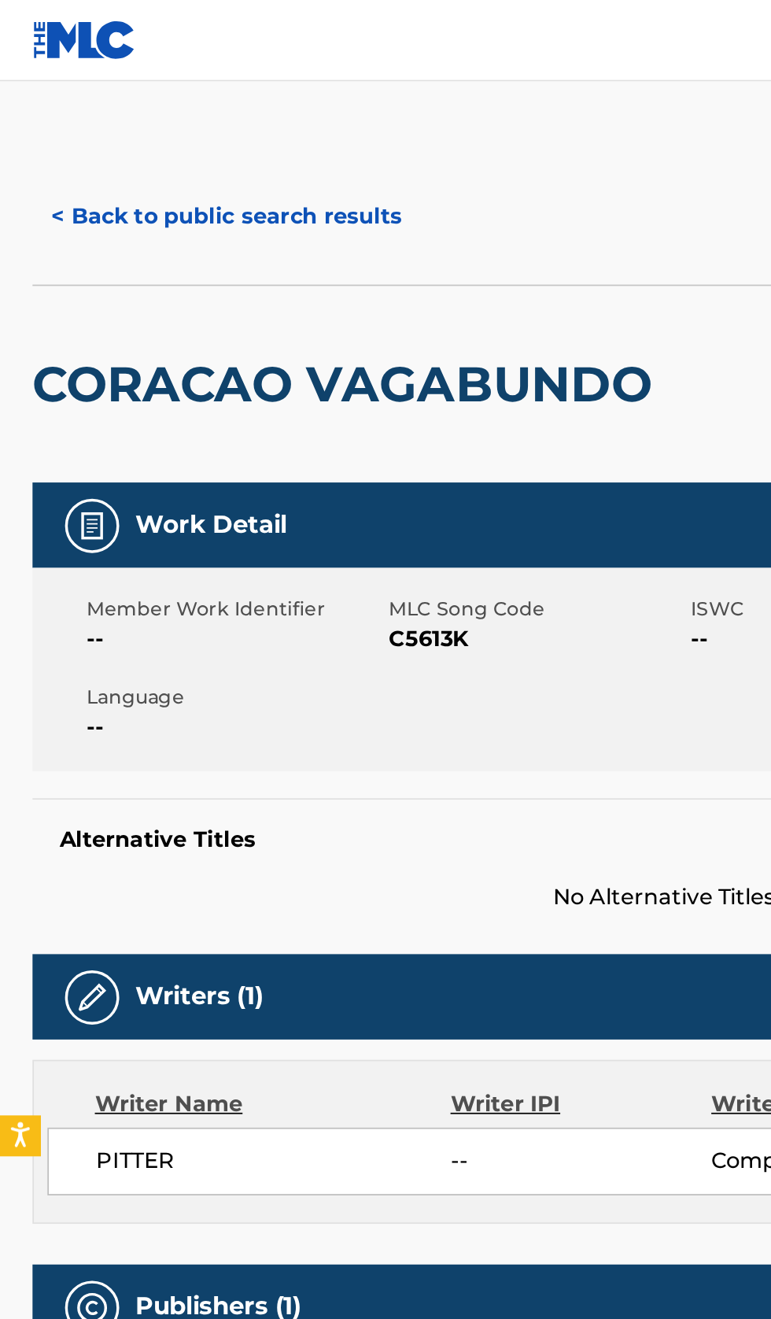
click at [145, 125] on button "< Back to public search results" at bounding box center [132, 125] width 226 height 39
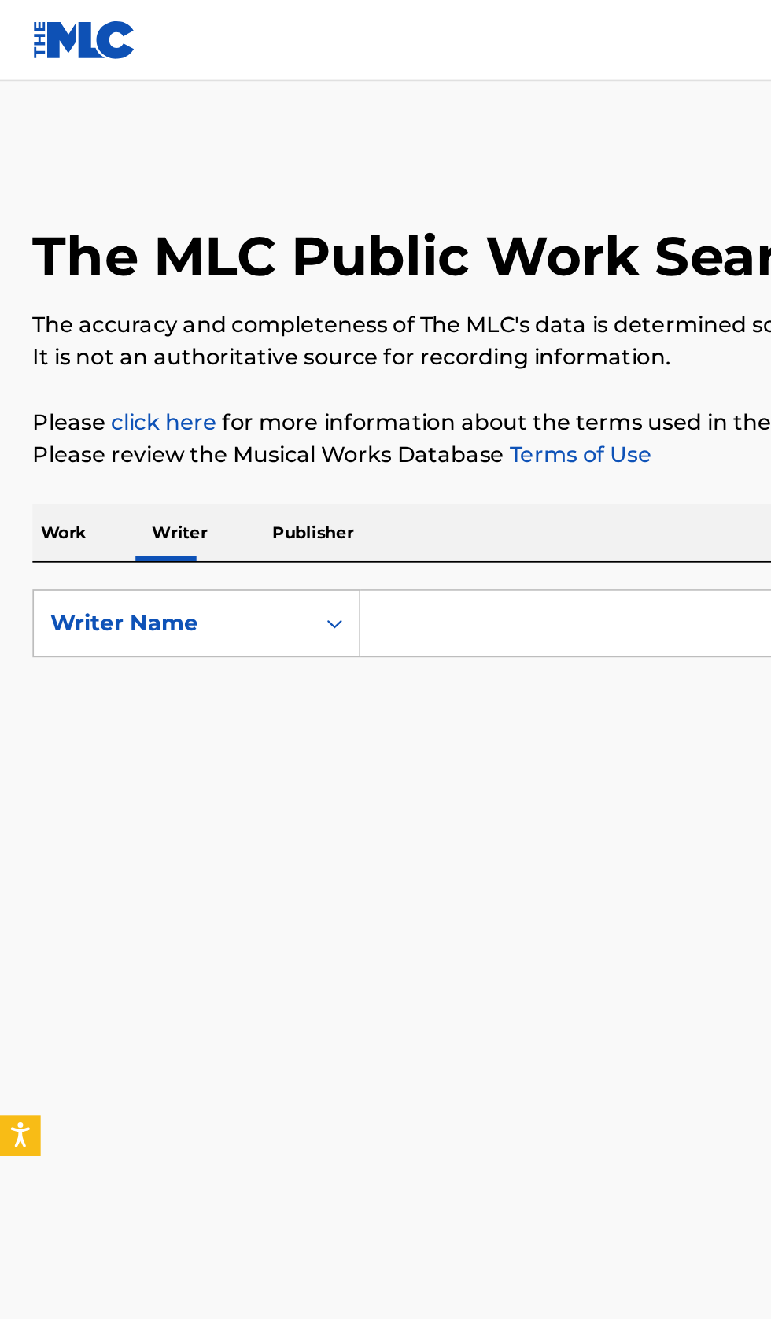
click at [283, 359] on input "Search Form" at bounding box center [480, 362] width 542 height 38
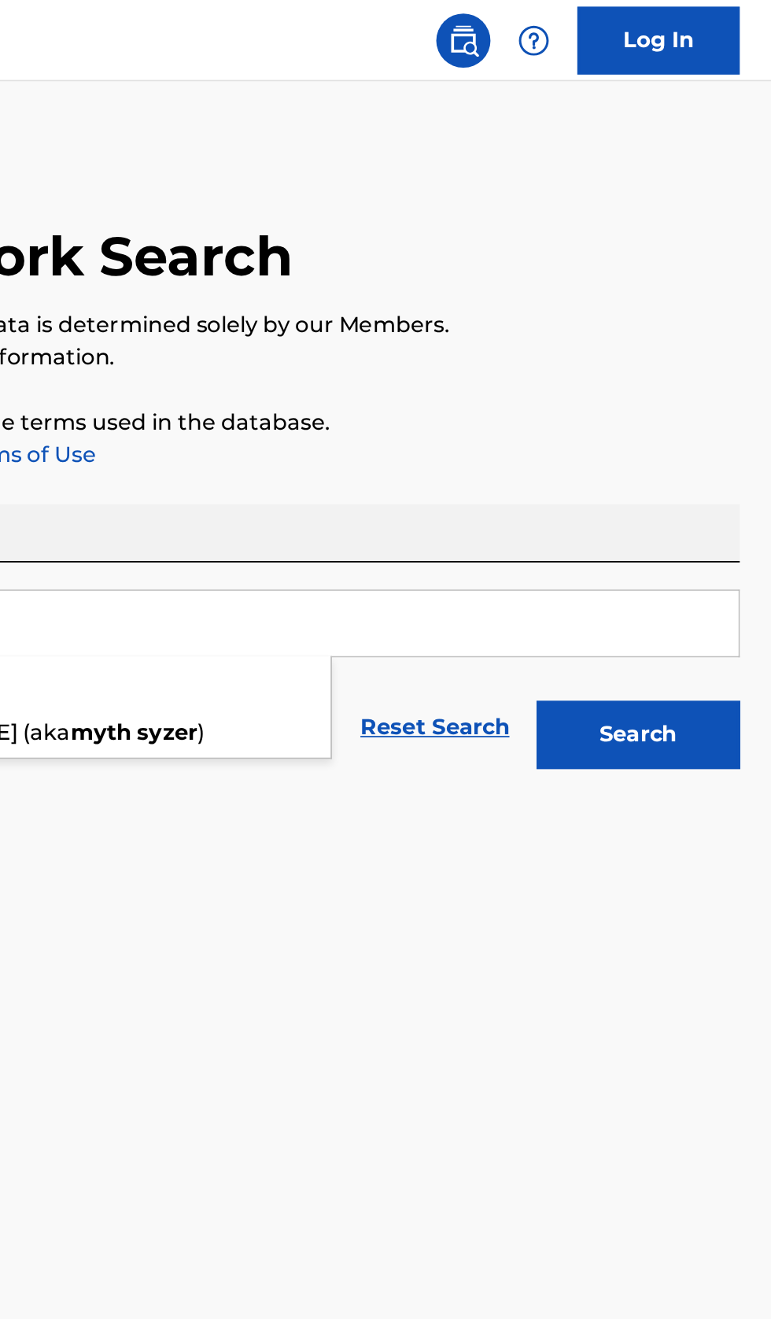
type input "Myth Syzer"
click at [721, 415] on button "Search" at bounding box center [693, 426] width 118 height 39
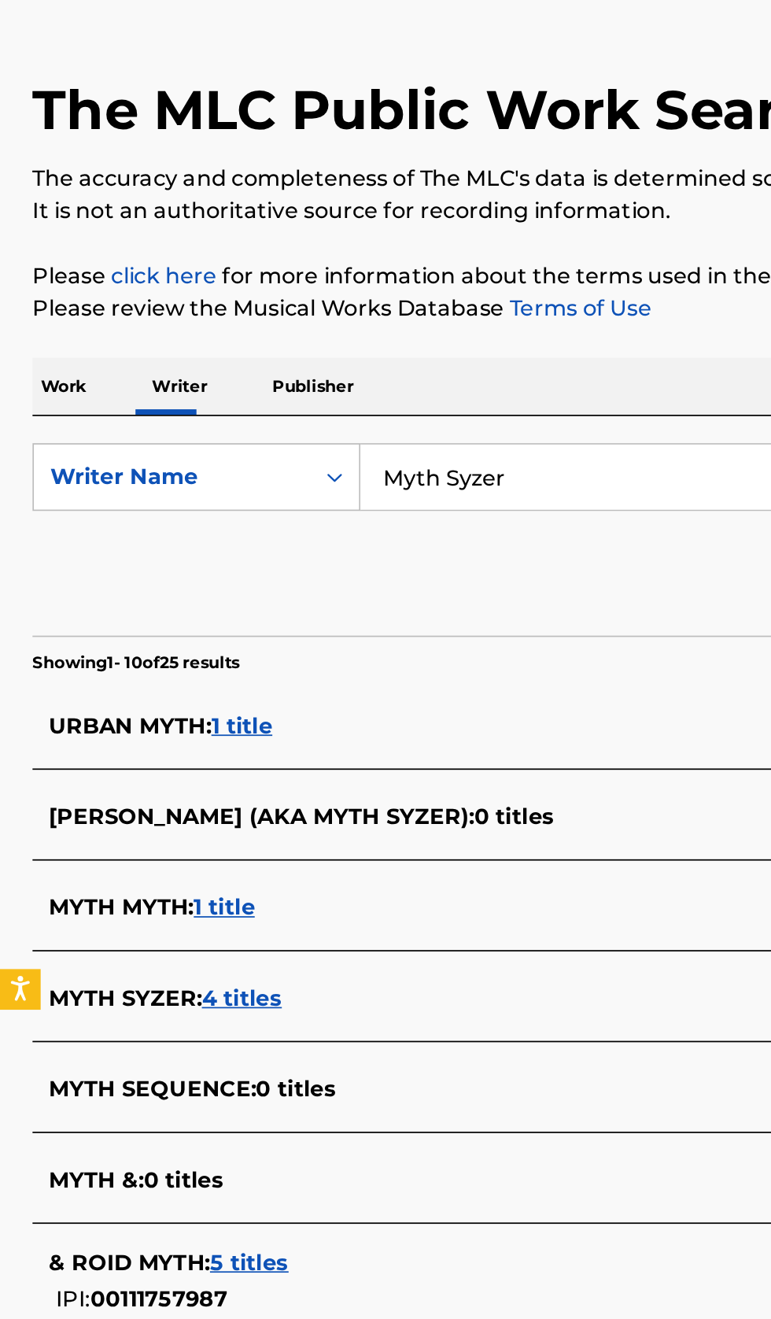
click at [279, 665] on div "MYTH SYZER : 4 titles" at bounding box center [365, 665] width 674 height 19
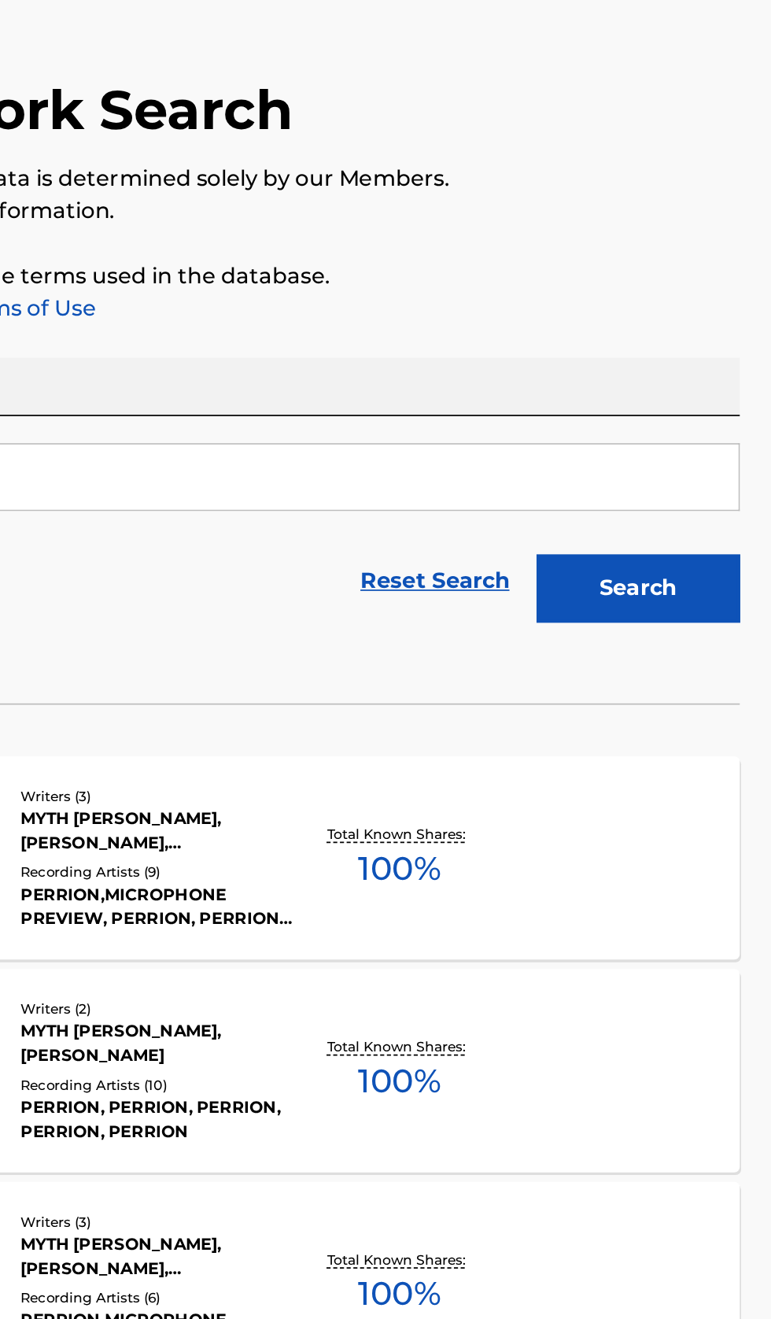
click at [606, 610] on div "NEW RELIGION MLC Song Code : NC4MDY ISWC : Writers ( 3 ) MYTH SYZER, PERRY RODR…" at bounding box center [385, 583] width 733 height 118
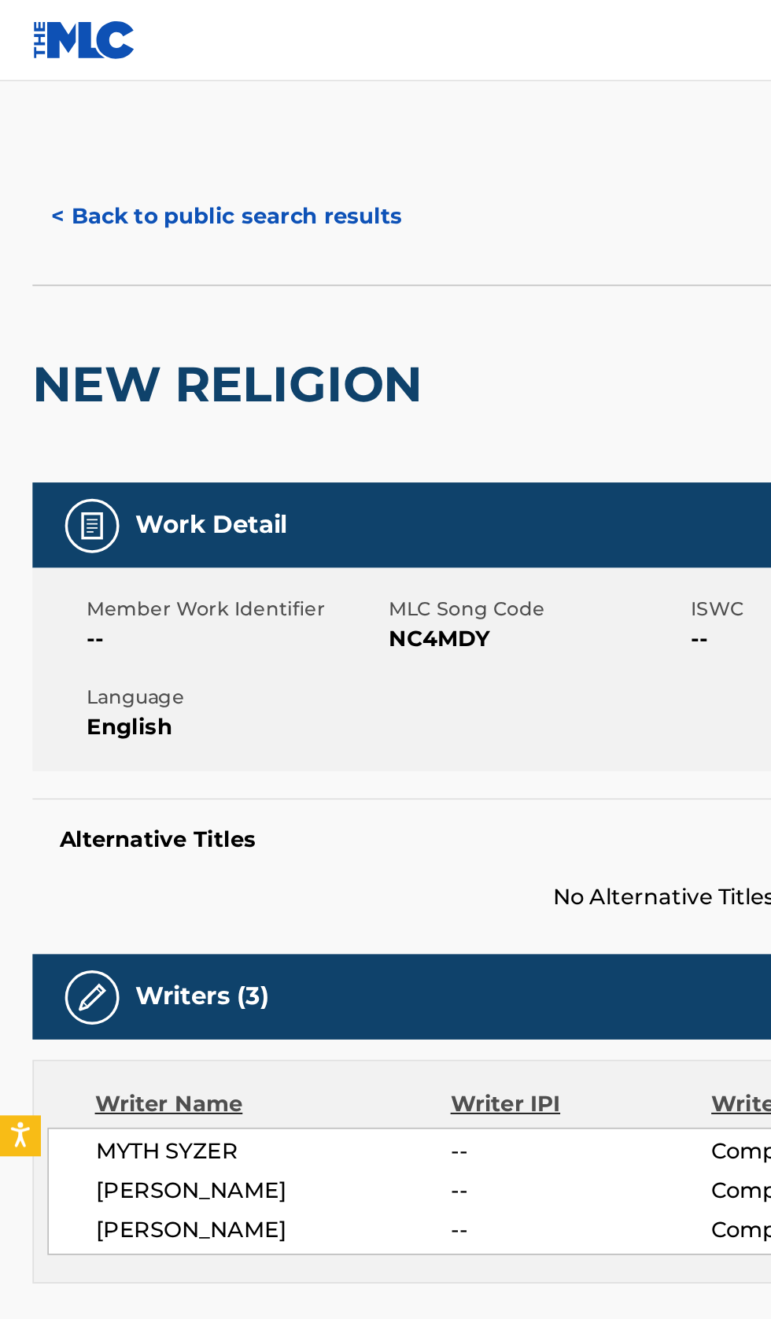
click at [144, 116] on button "< Back to public search results" at bounding box center [132, 125] width 226 height 39
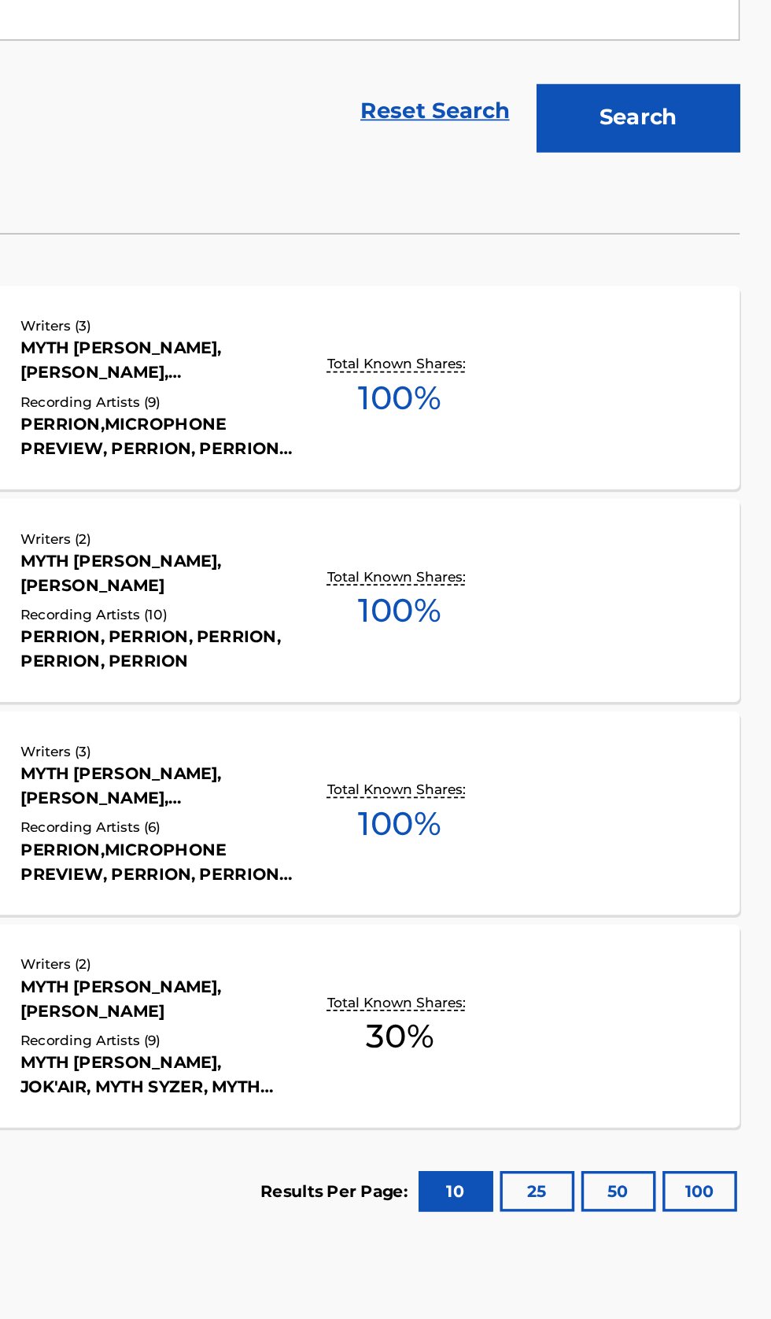
click at [616, 848] on div "NEW RELIGION (FEAT. MICROPHONE PREVIEW) MLC Song Code : NC4L1P ISWC : Writers (…" at bounding box center [385, 830] width 733 height 118
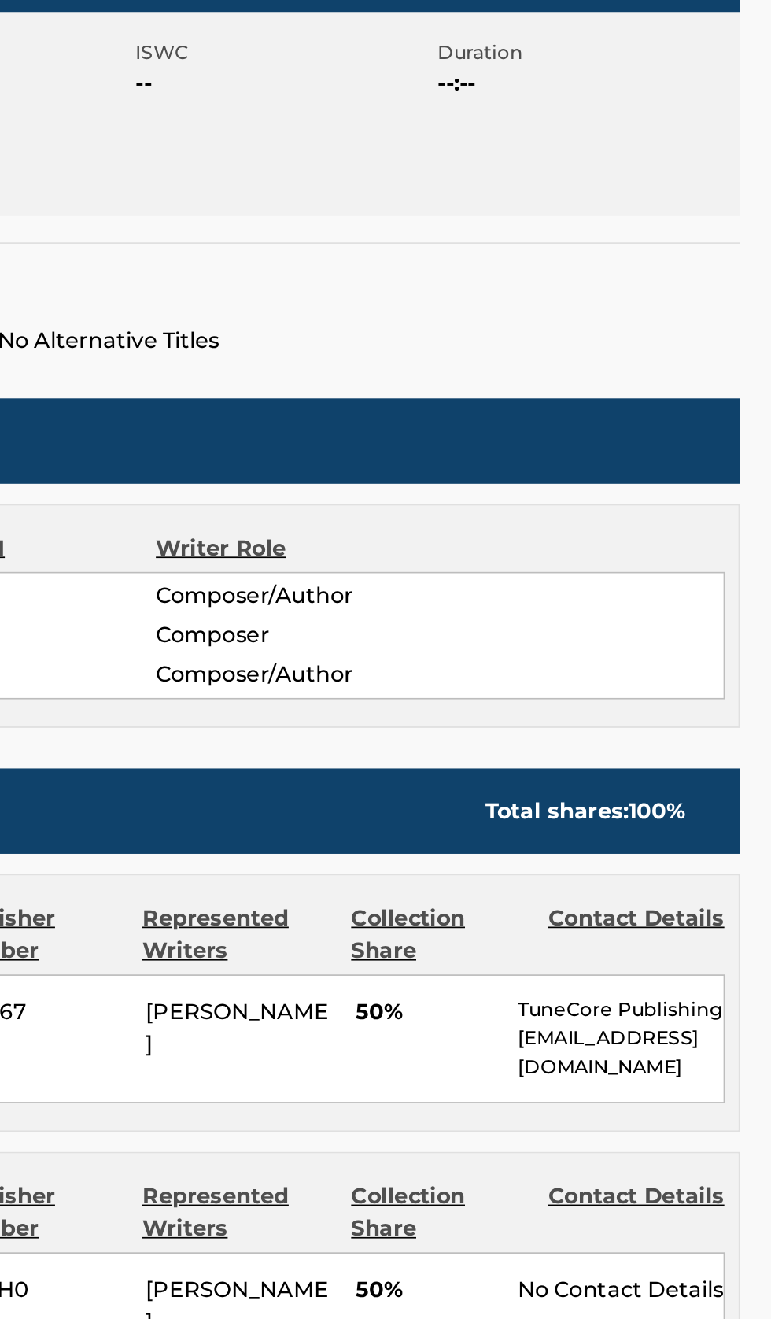
scroll to position [256, 0]
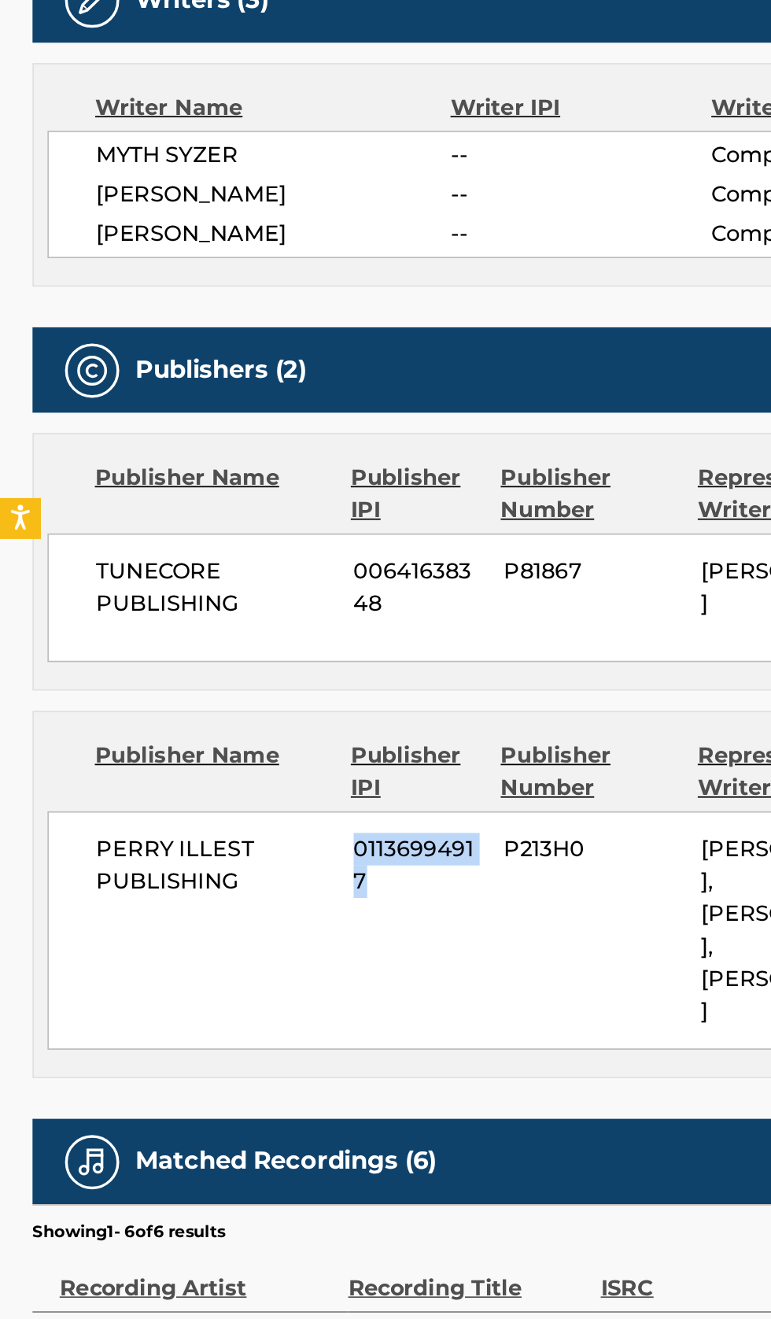
copy span "01136994917"
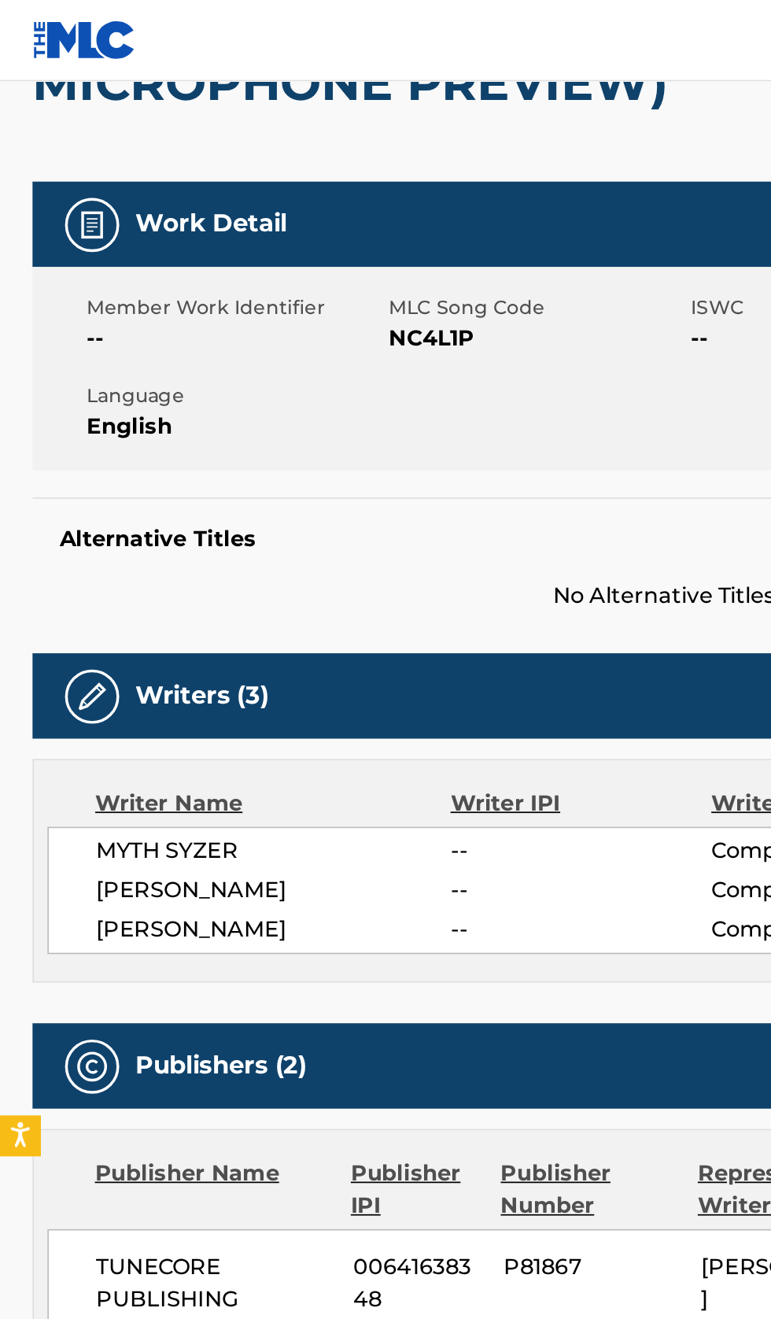
scroll to position [0, 0]
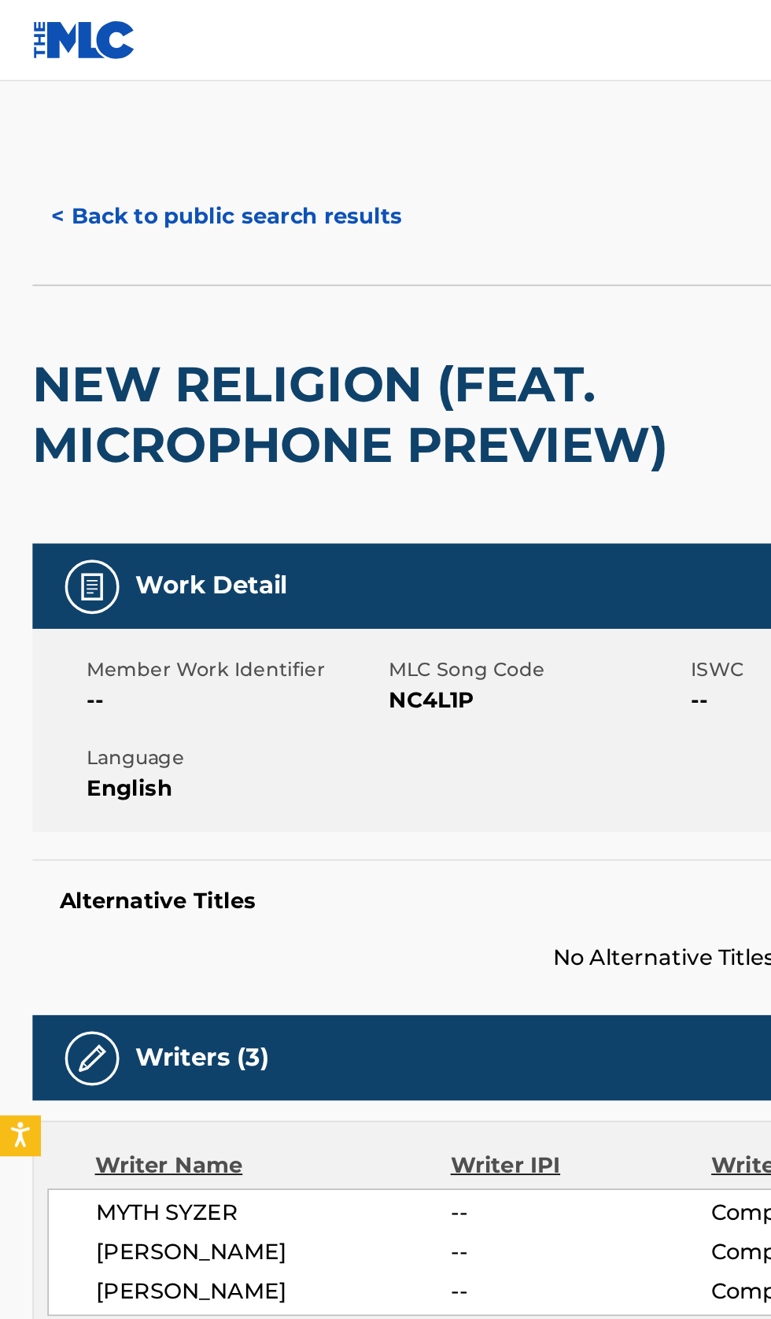
click at [161, 113] on button "< Back to public search results" at bounding box center [132, 125] width 226 height 39
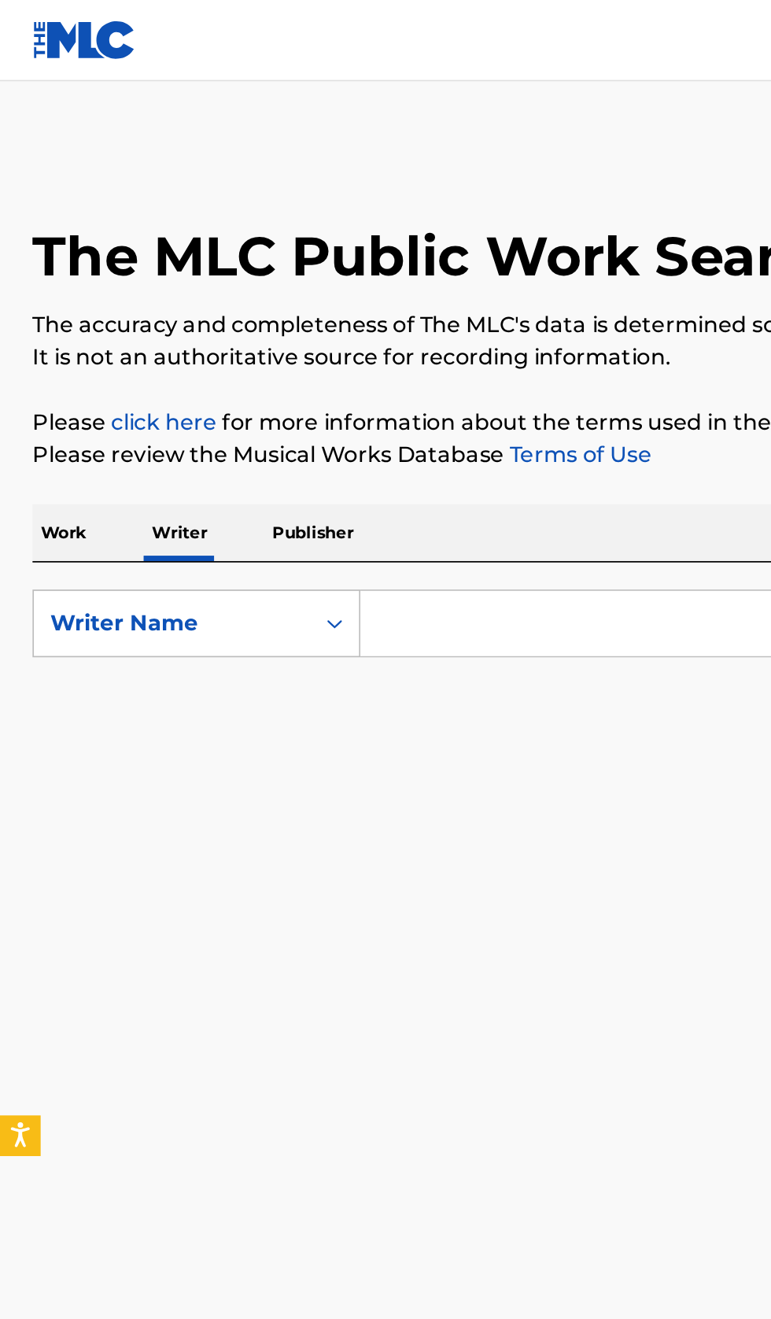
click at [310, 360] on input "Search Form" at bounding box center [480, 362] width 542 height 38
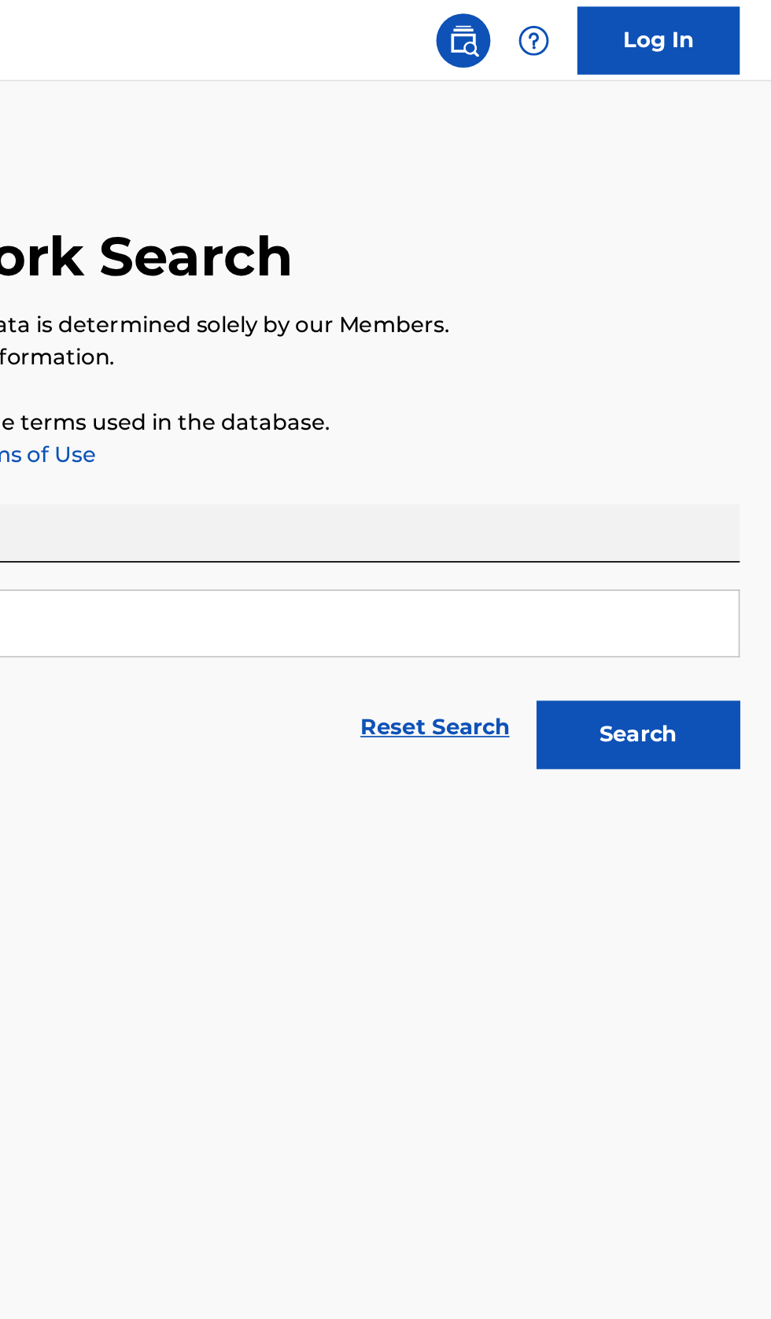
click at [700, 434] on button "Search" at bounding box center [693, 426] width 118 height 39
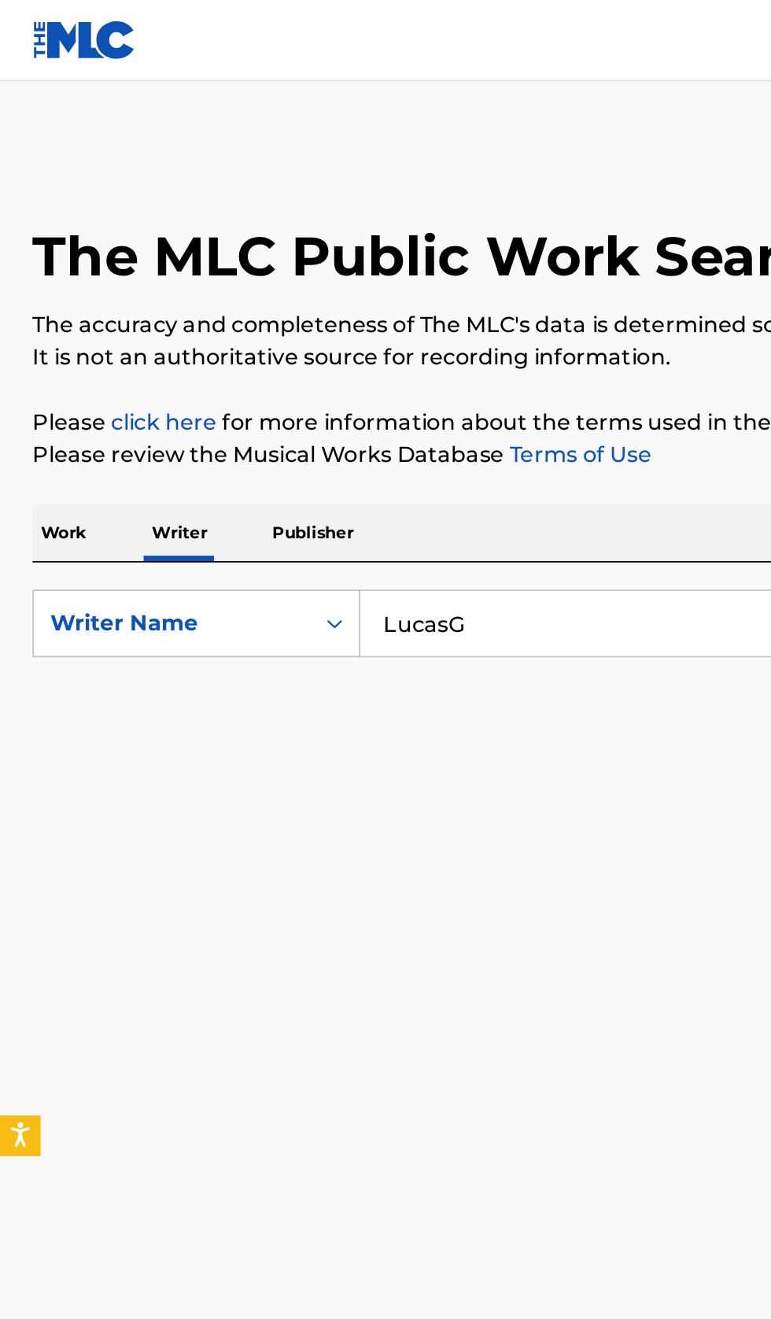
click at [325, 361] on input "LucasG" at bounding box center [480, 362] width 542 height 38
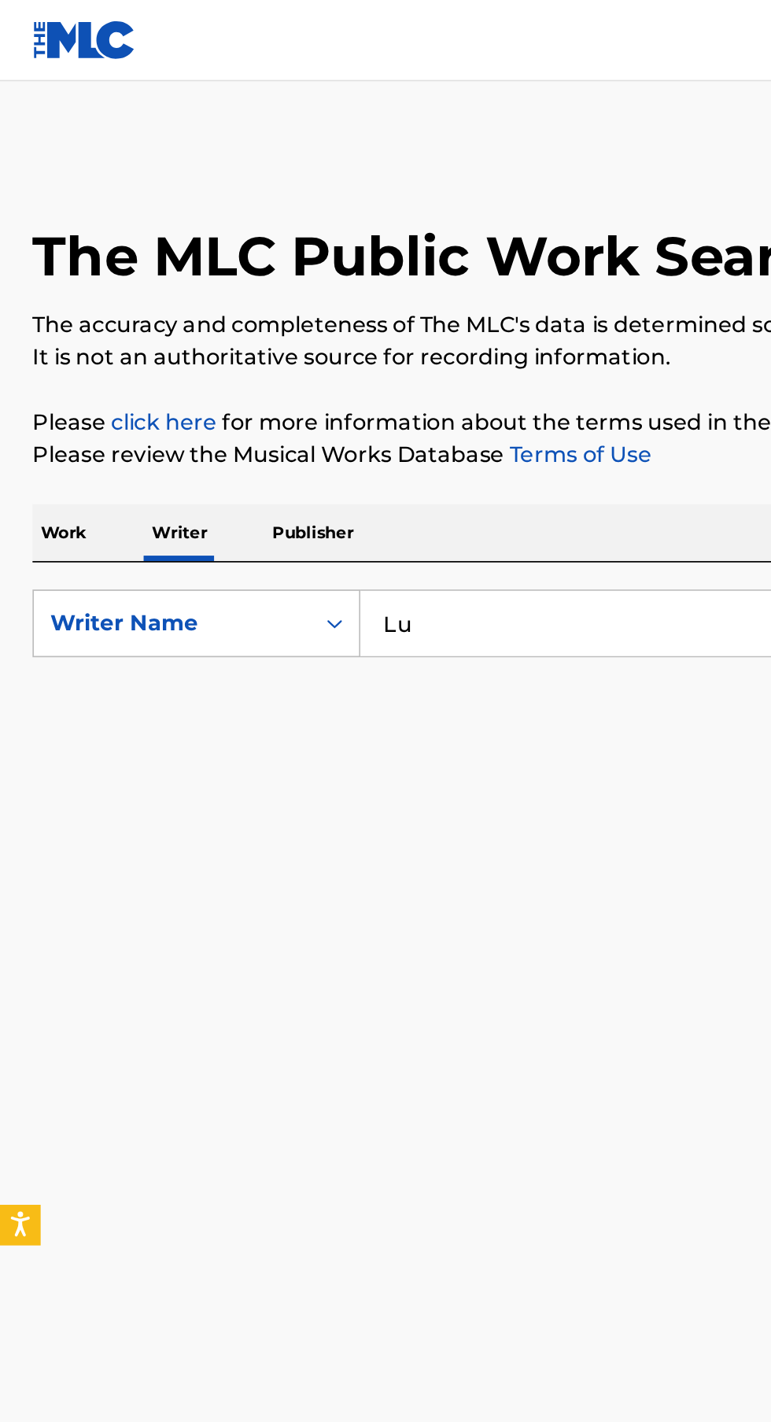
type input "L"
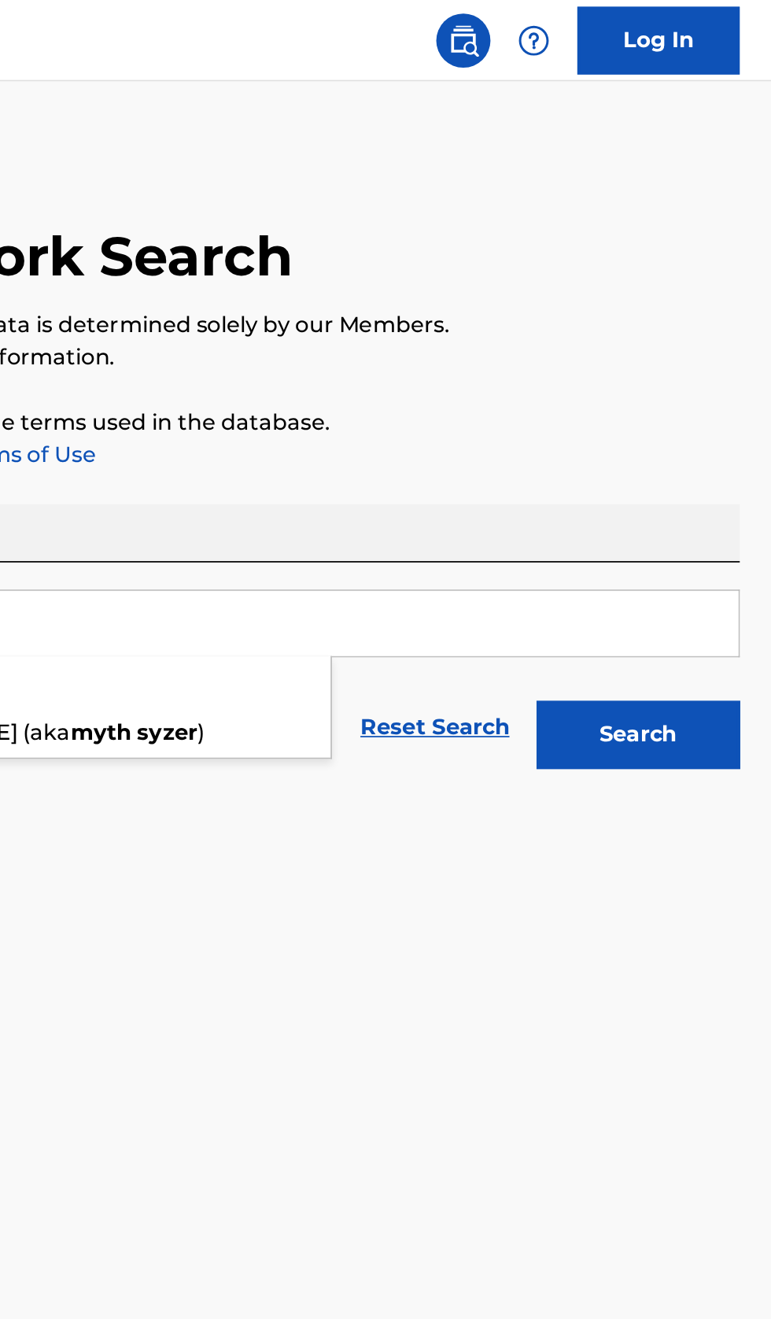
type input "Myth Syzer"
click at [727, 415] on button "Search" at bounding box center [693, 426] width 118 height 39
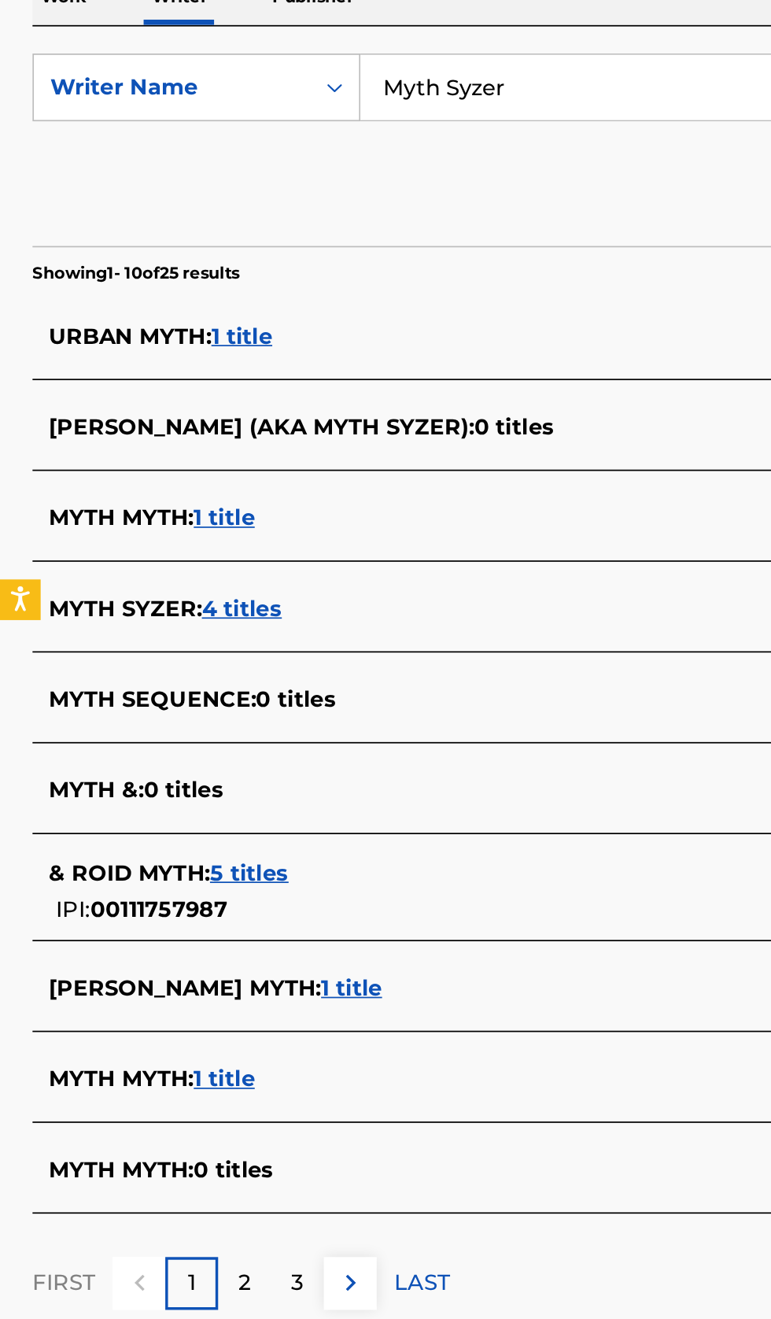
click at [286, 660] on div "MYTH SYZER : 4 titles" at bounding box center [365, 665] width 674 height 19
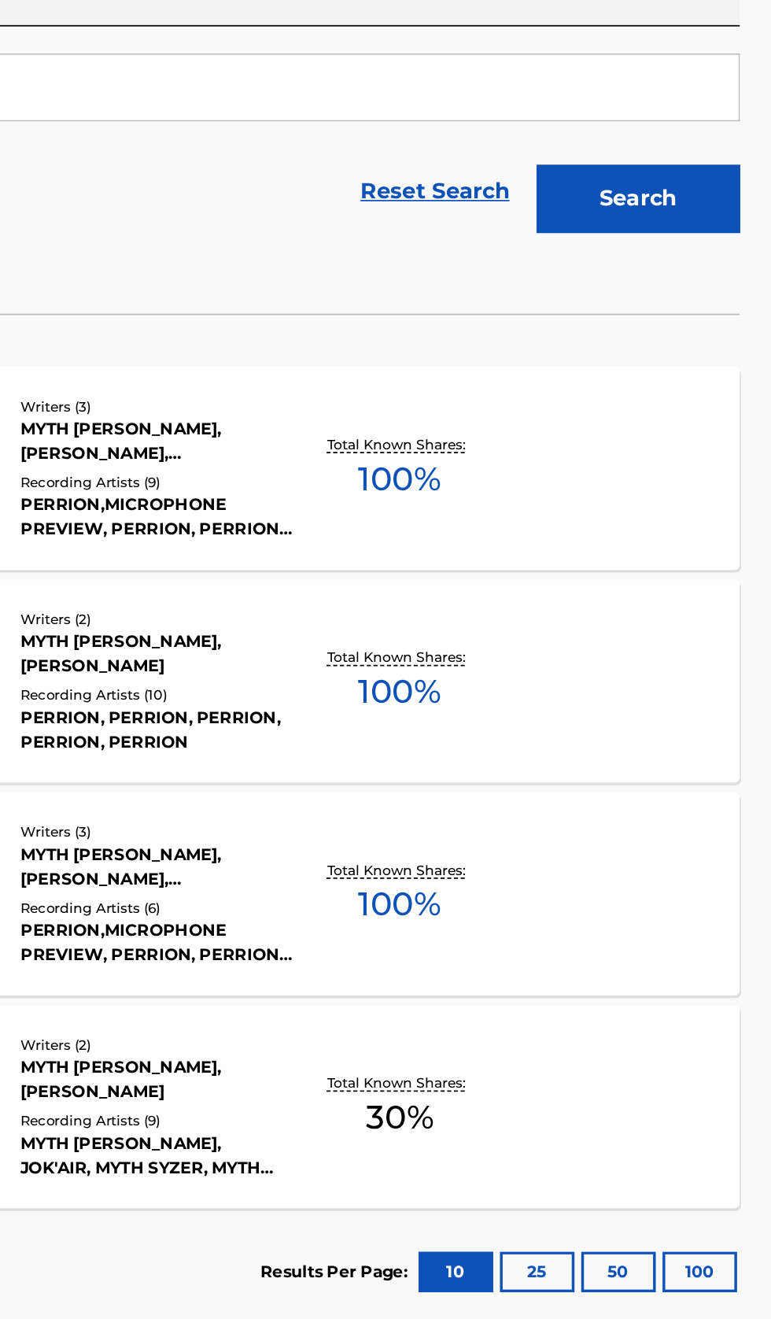
click at [597, 855] on div "NEW RELIGION (FEAT. MICROPHONE PREVIEW) MLC Song Code : NC4L1P ISWC : Writers (…" at bounding box center [385, 830] width 733 height 118
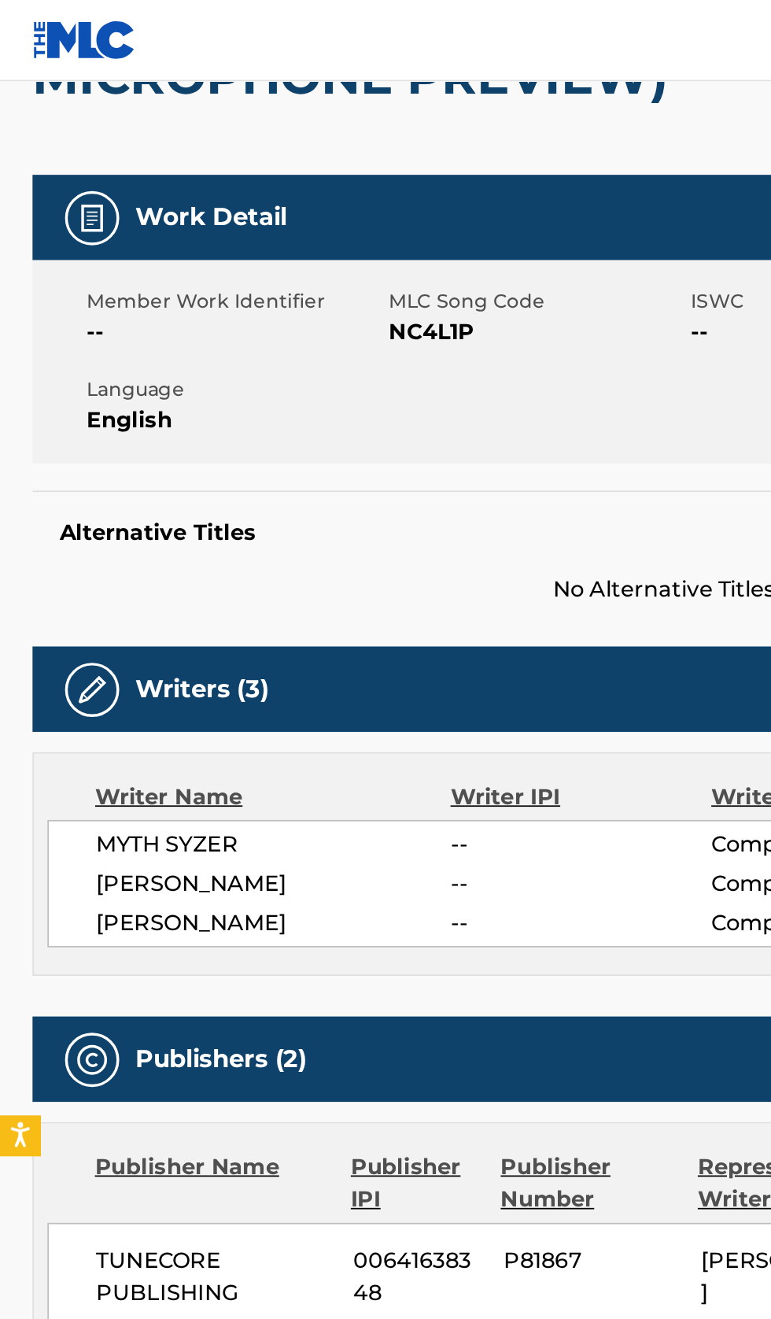
scroll to position [213, 0]
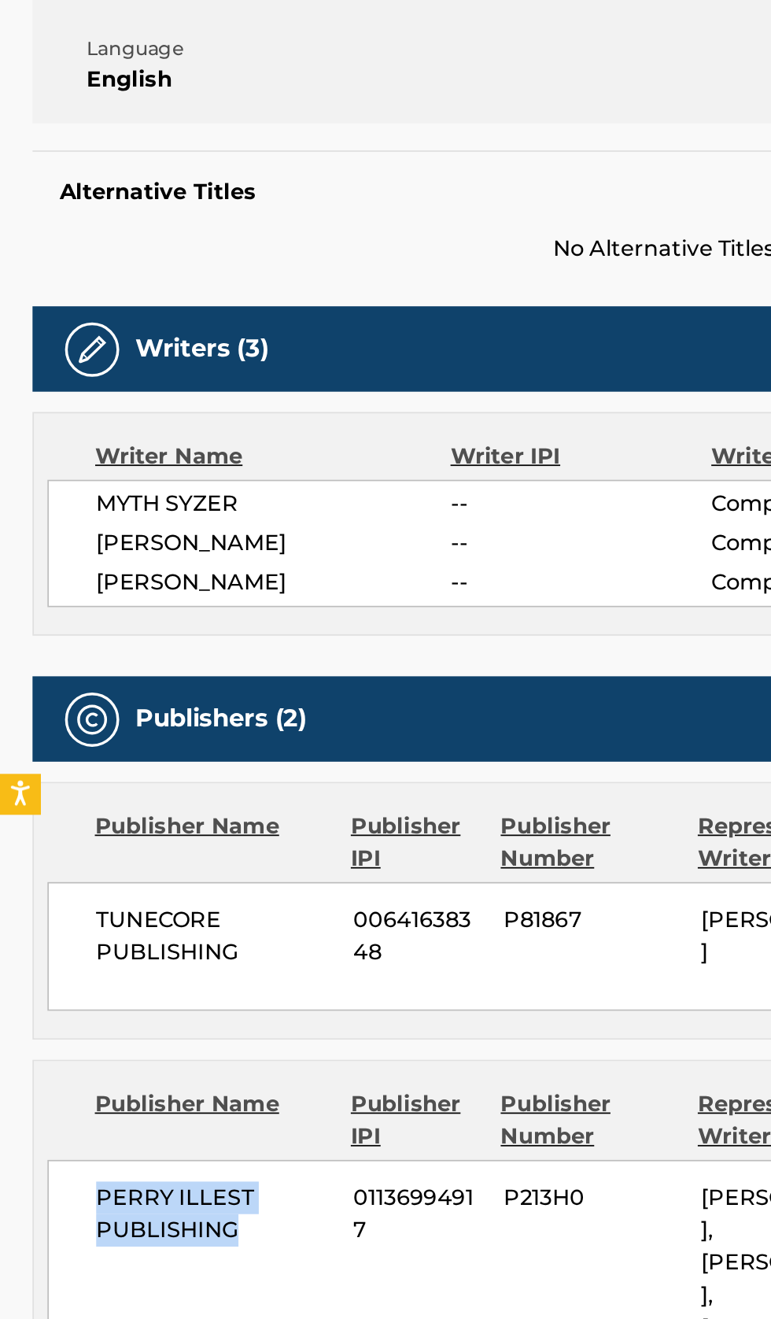
copy span "PERRY ILLEST PUBLISHING"
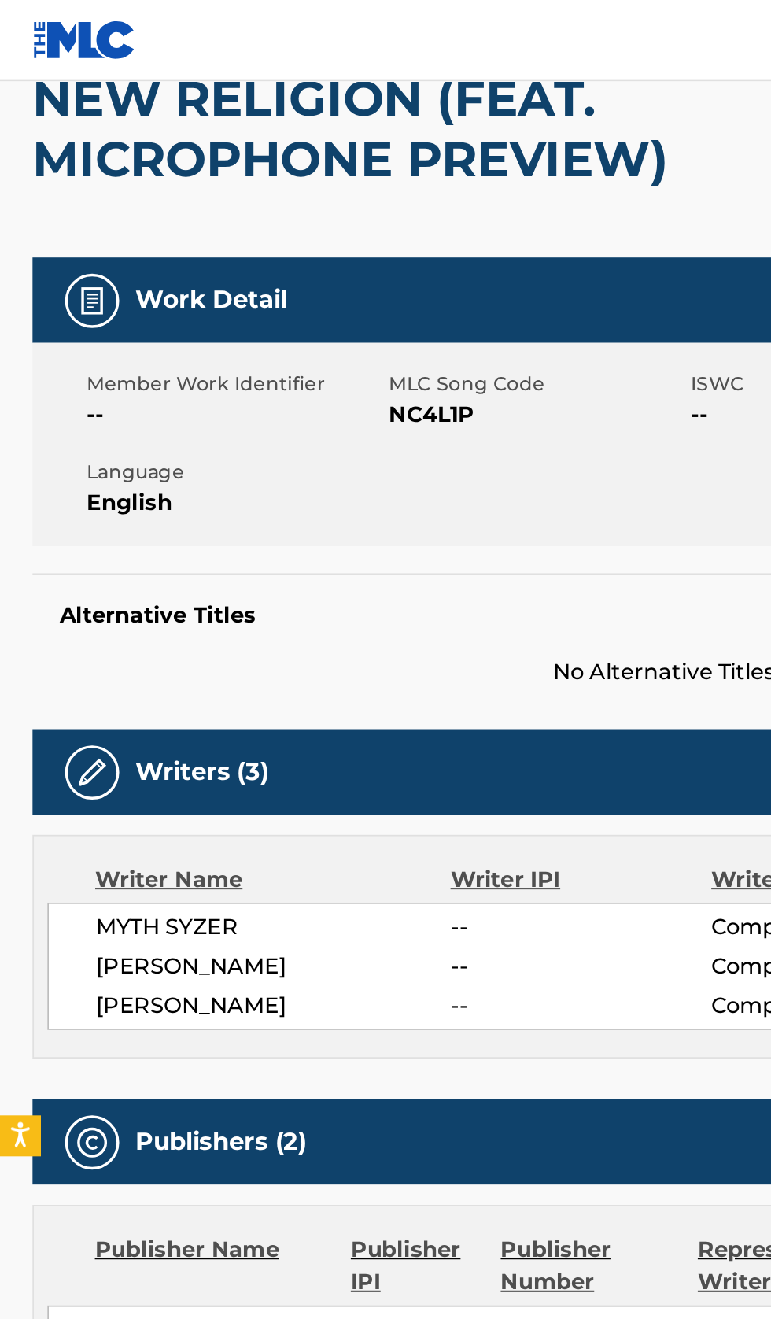
scroll to position [0, 0]
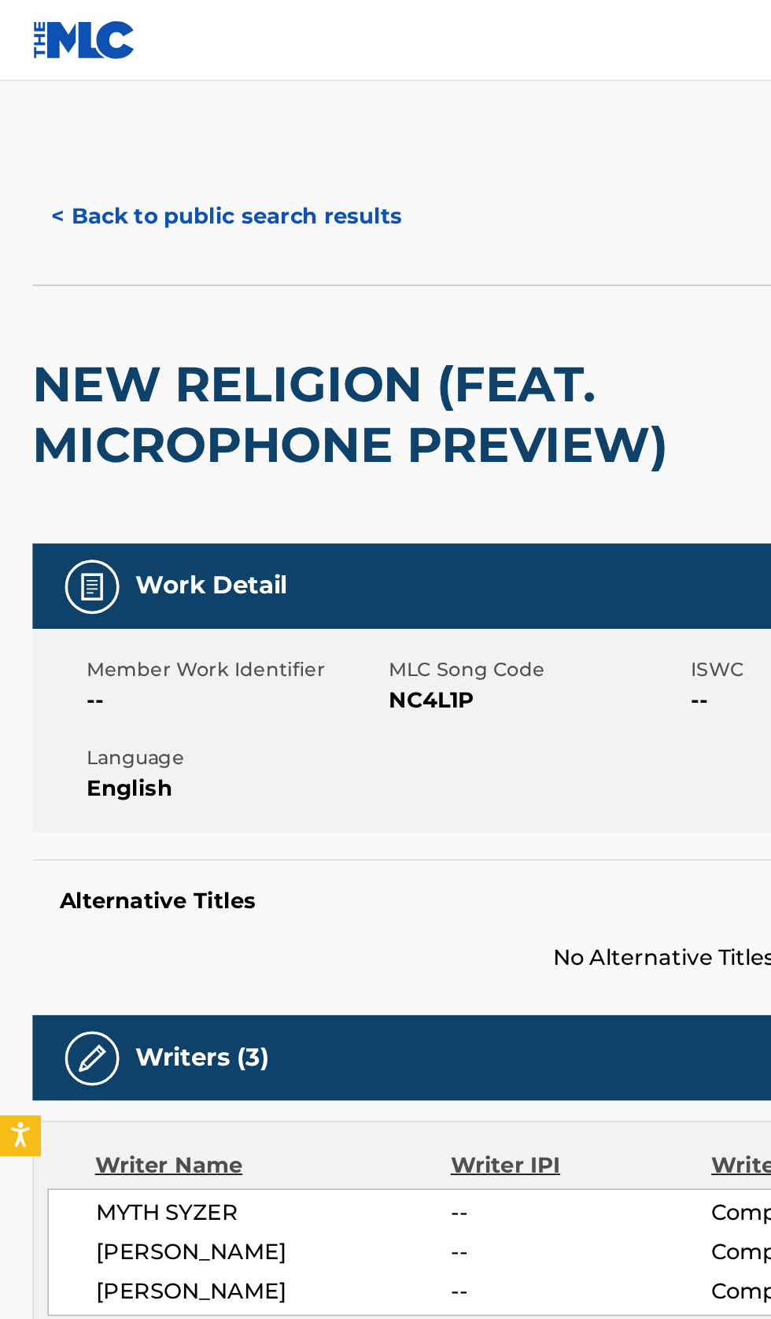
click at [117, 121] on button "< Back to public search results" at bounding box center [132, 125] width 226 height 39
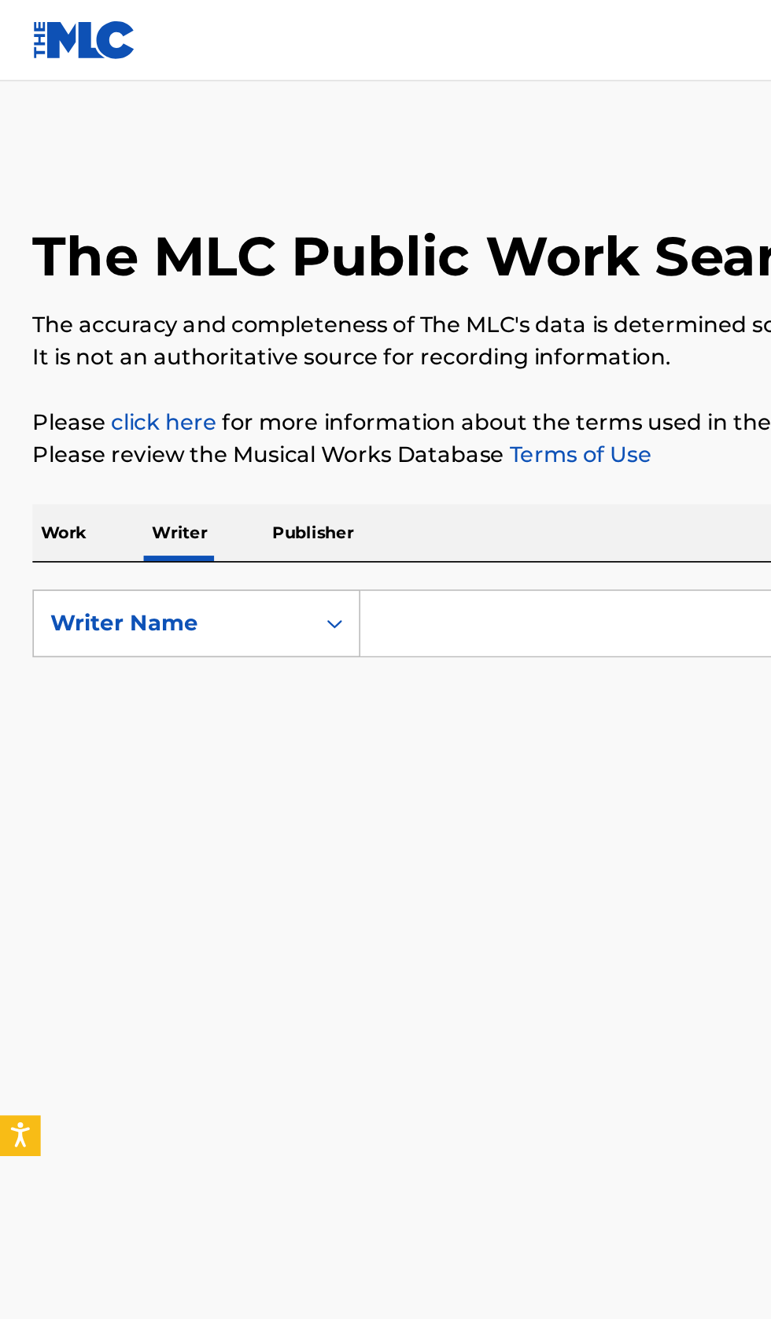
click at [301, 364] on input "Search Form" at bounding box center [480, 362] width 542 height 38
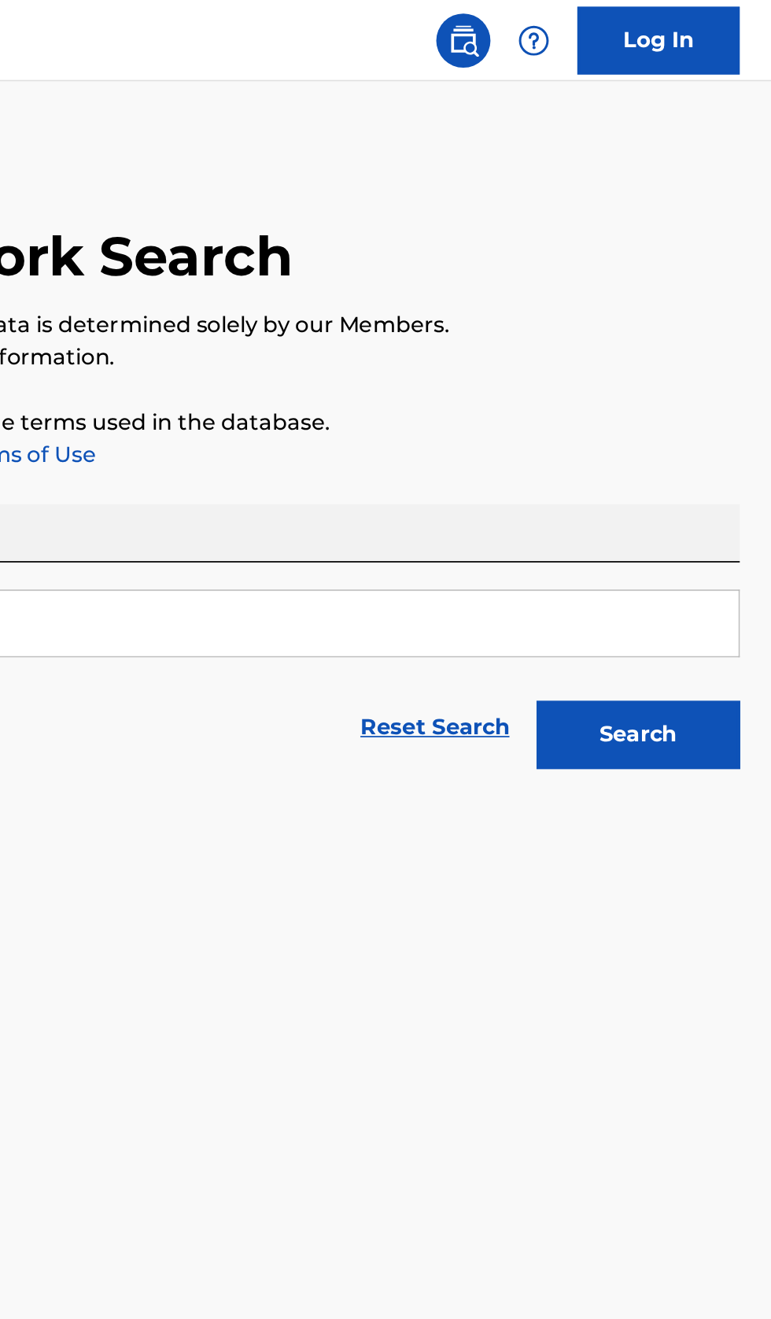
click at [701, 439] on button "Search" at bounding box center [693, 426] width 118 height 39
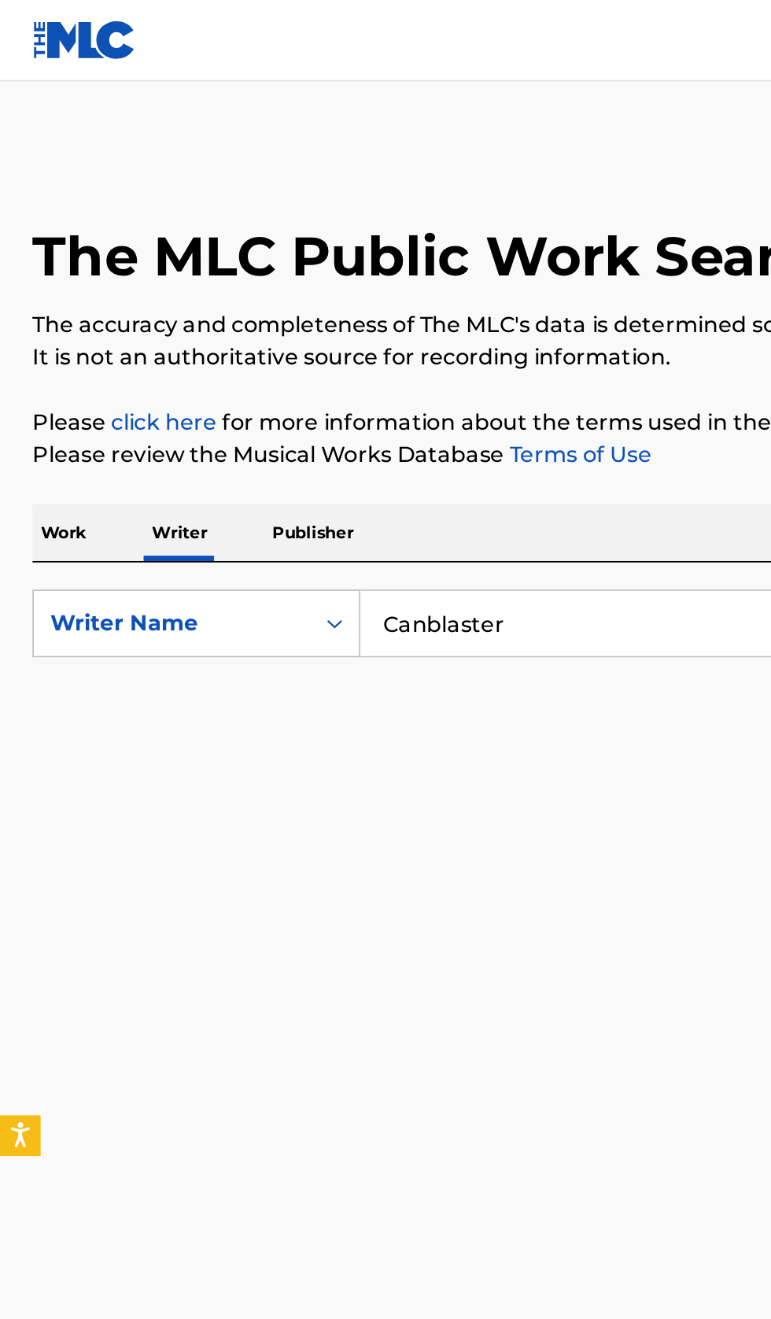
click at [360, 355] on input "Canblaster" at bounding box center [480, 362] width 542 height 38
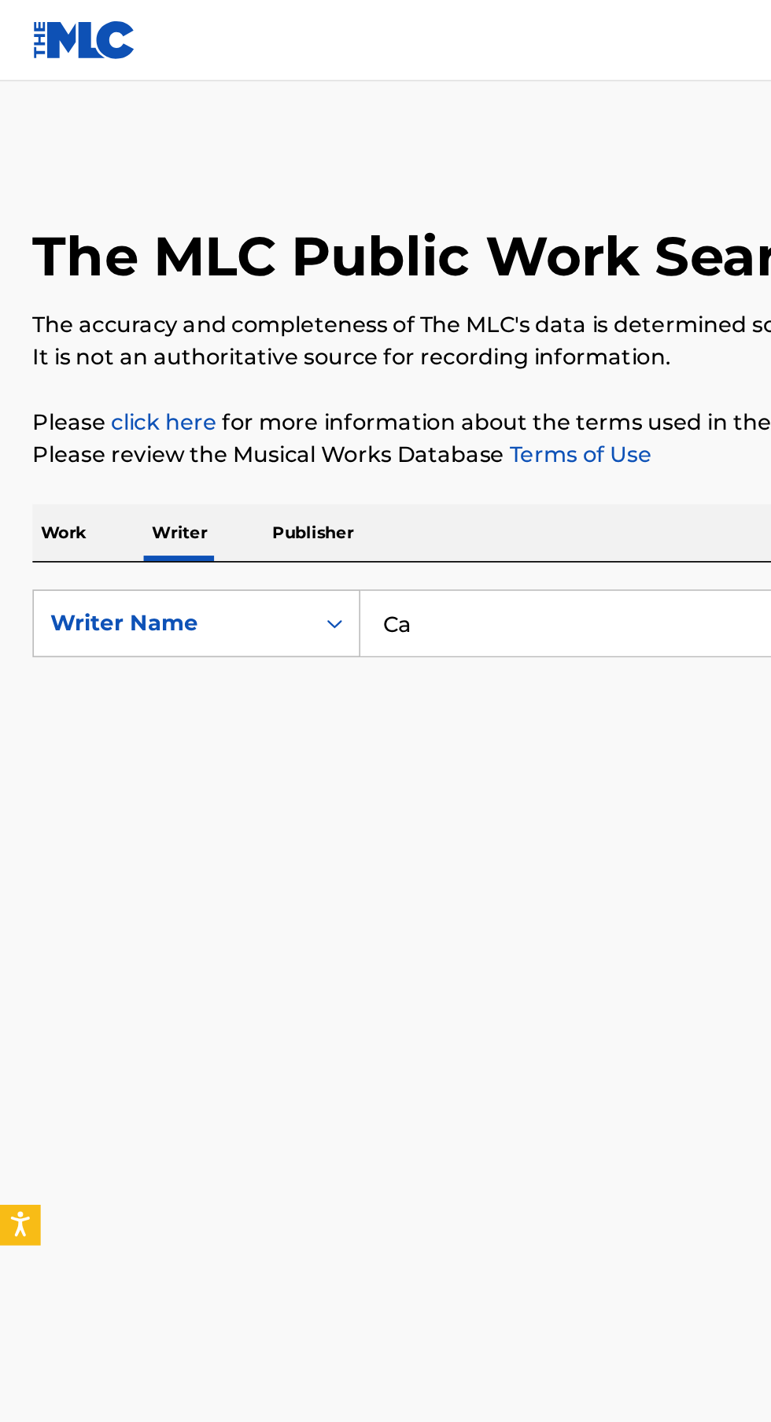
type input "C"
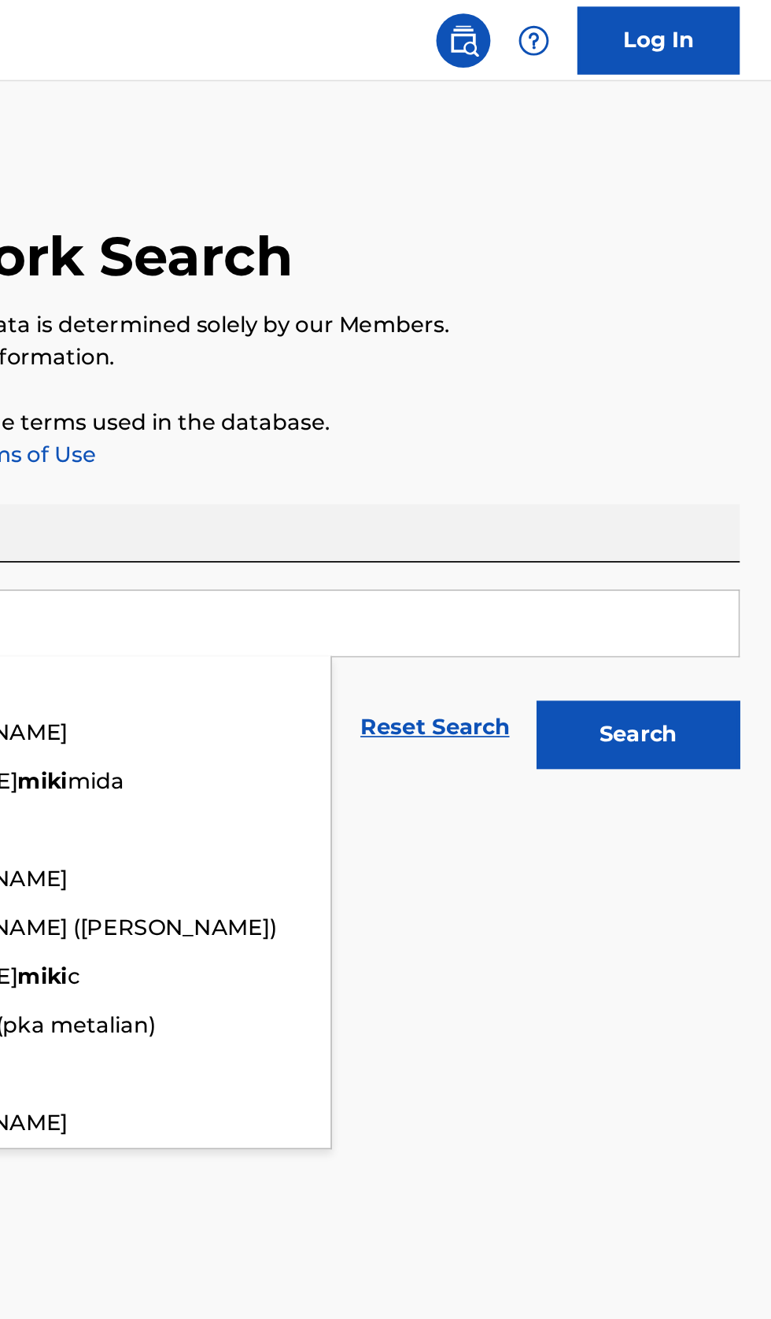
type input "miki"
click at [701, 418] on button "Search" at bounding box center [693, 426] width 118 height 39
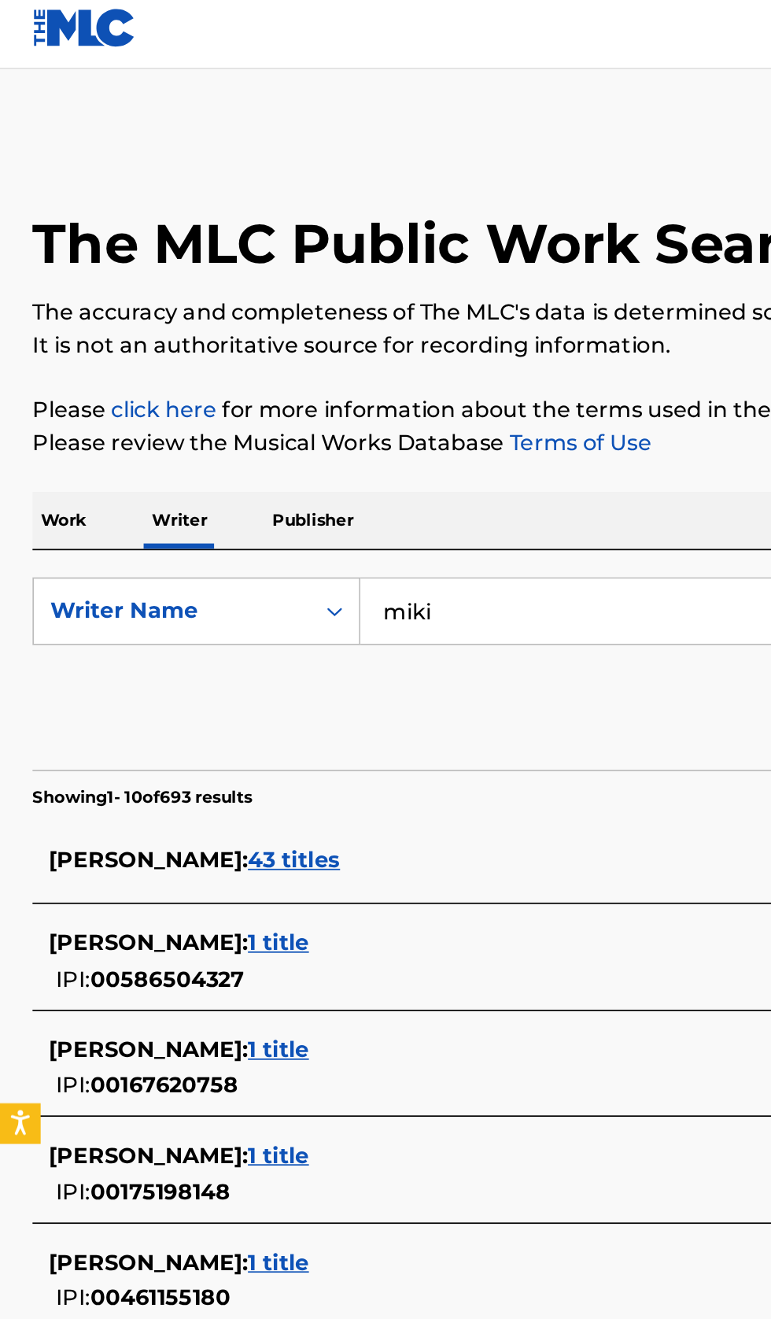
click at [232, 503] on div "MIKI : 43 titles" at bounding box center [365, 506] width 674 height 19
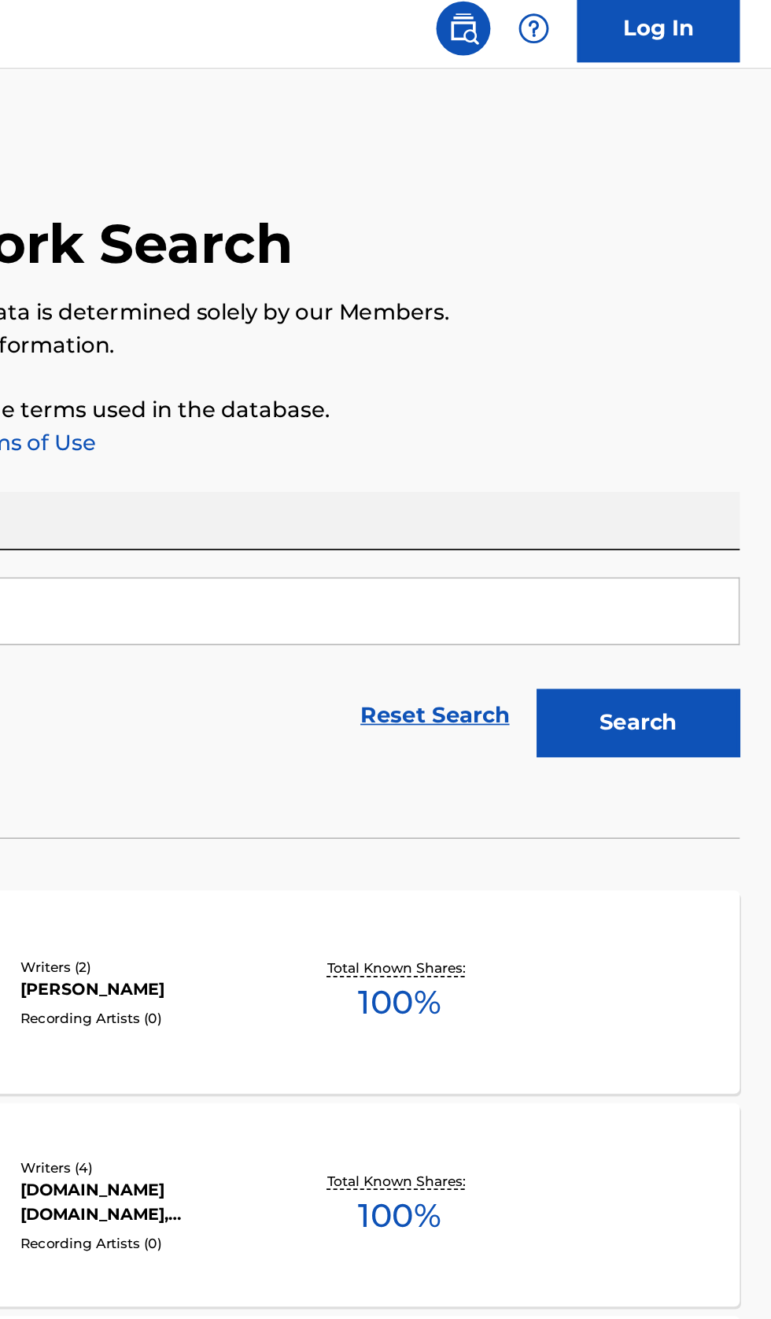
click at [619, 596] on div "IN THE RAIN MLC Song Code : IG1G5R ISWC : Writers ( 2 ) MIKI, MONK Recording Ar…" at bounding box center [385, 583] width 733 height 118
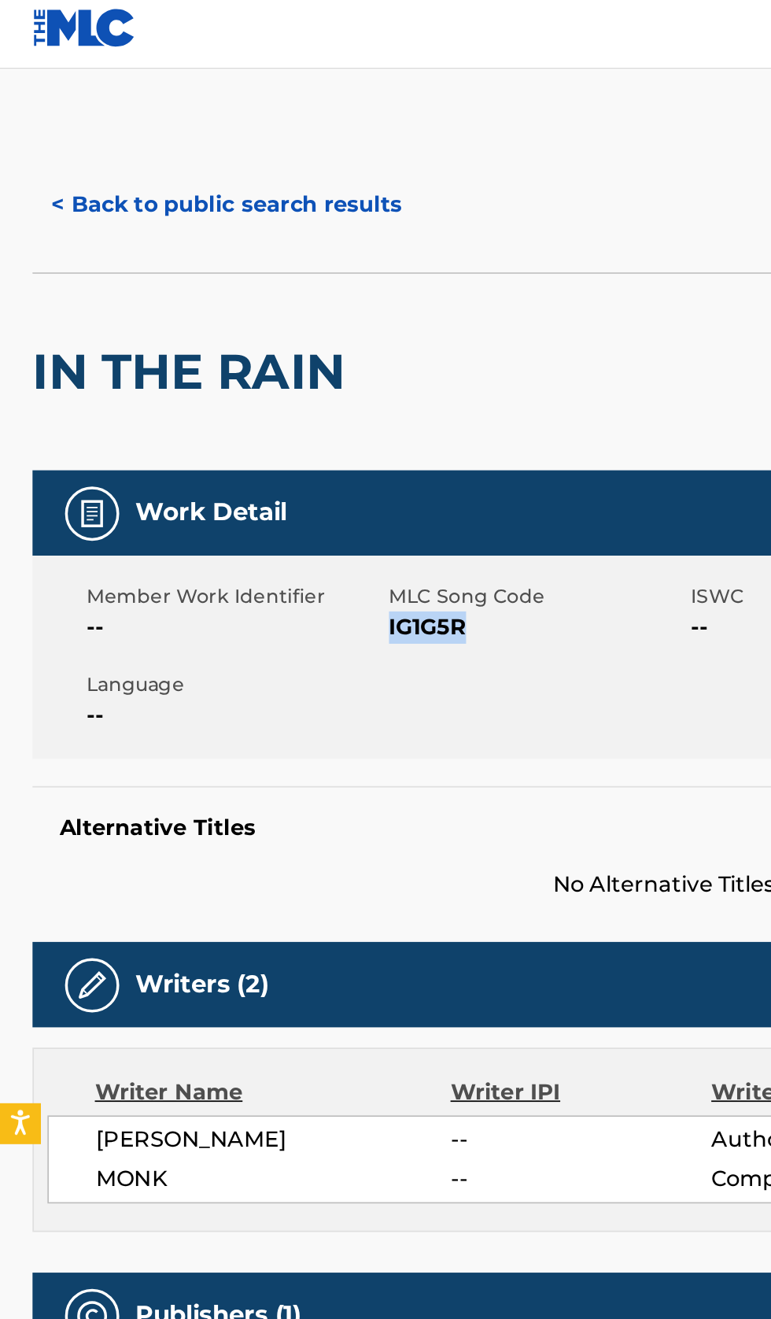
copy span "IG1G5R"
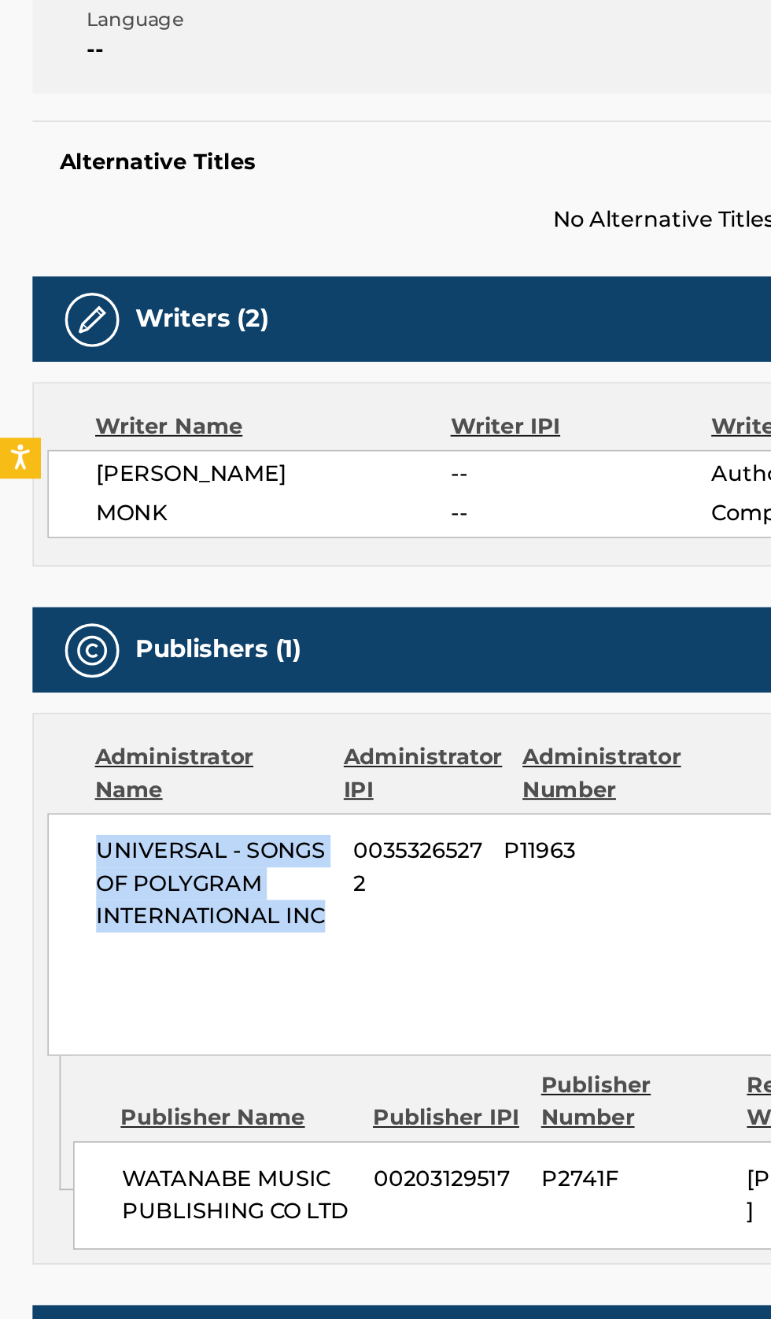
copy span "UNIVERSAL - SONGS OF POLYGRAM INTERNATIONAL INC"
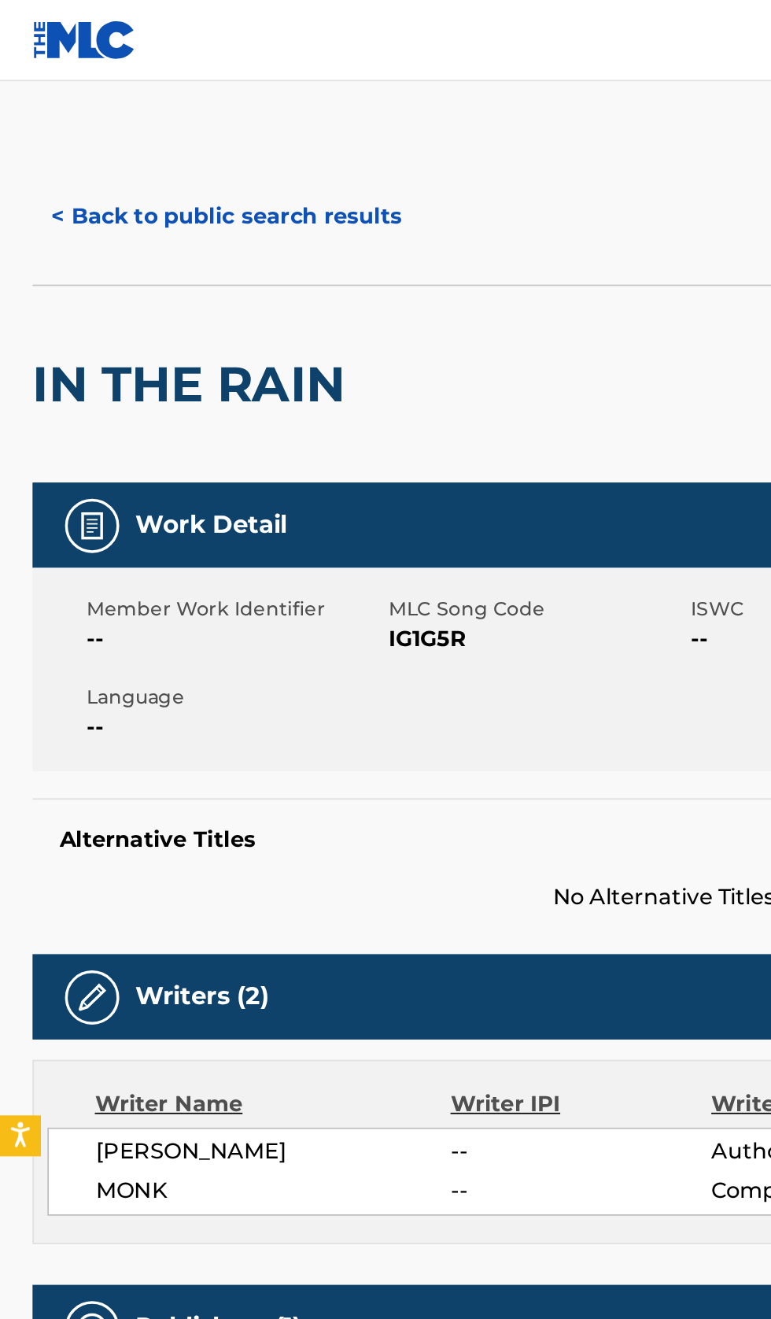
click at [127, 133] on button "< Back to public search results" at bounding box center [132, 125] width 226 height 39
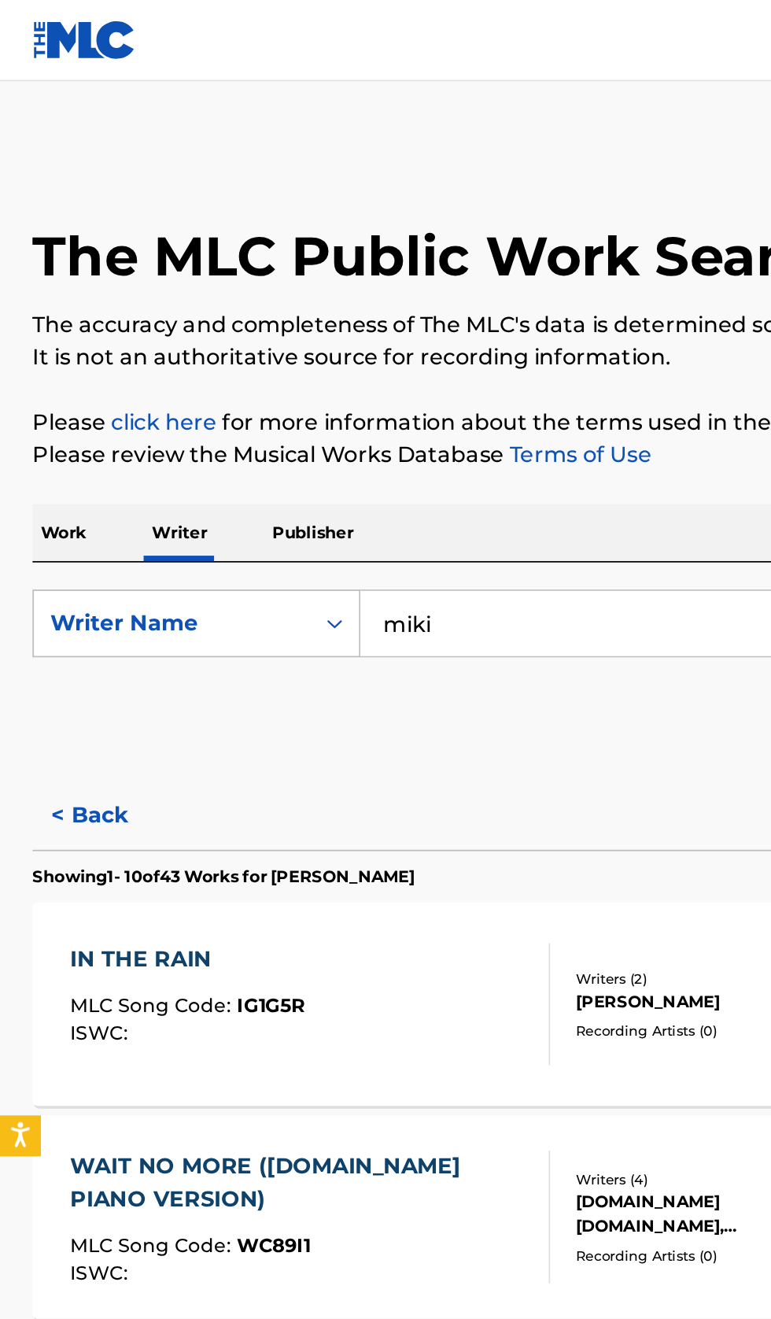
click at [312, 356] on input "miki" at bounding box center [480, 362] width 542 height 38
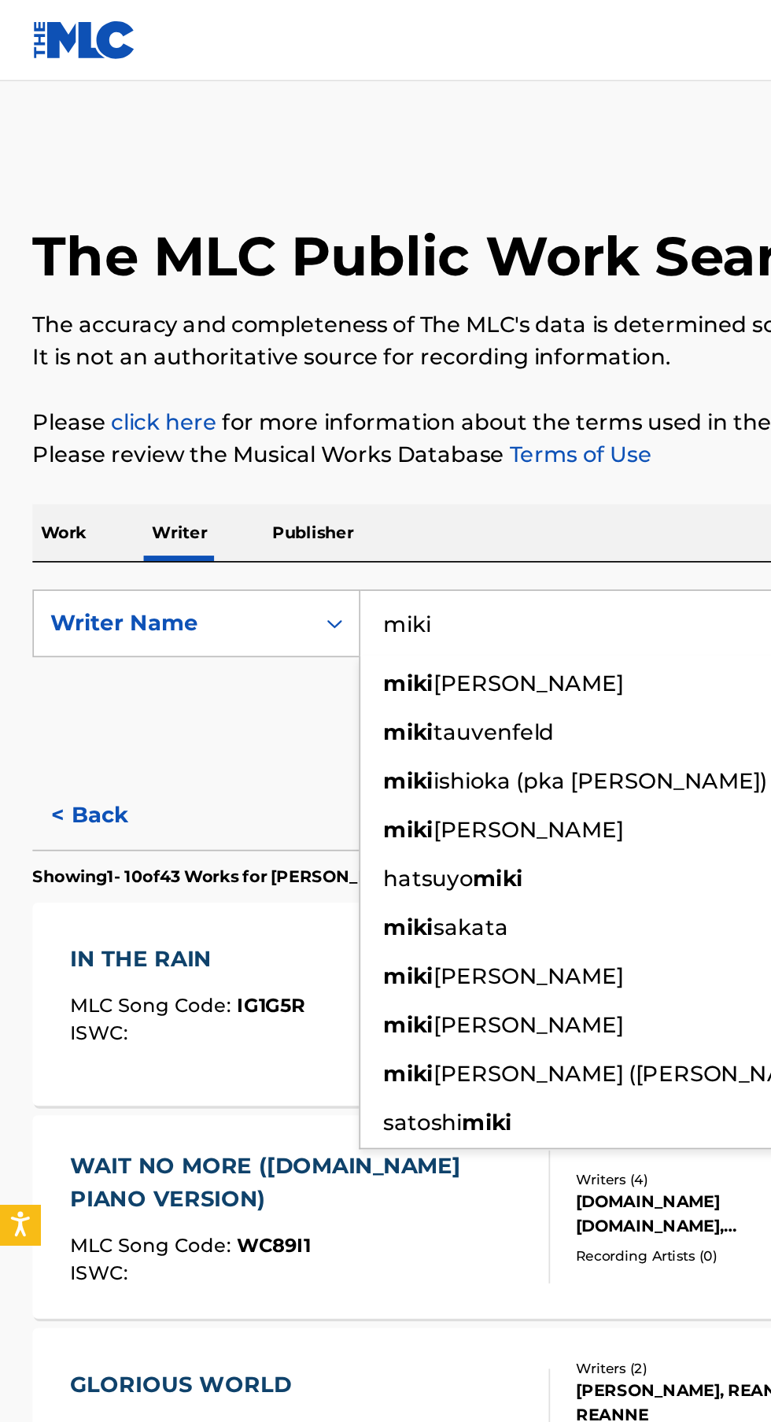
click at [50, 316] on p "Work" at bounding box center [37, 309] width 36 height 33
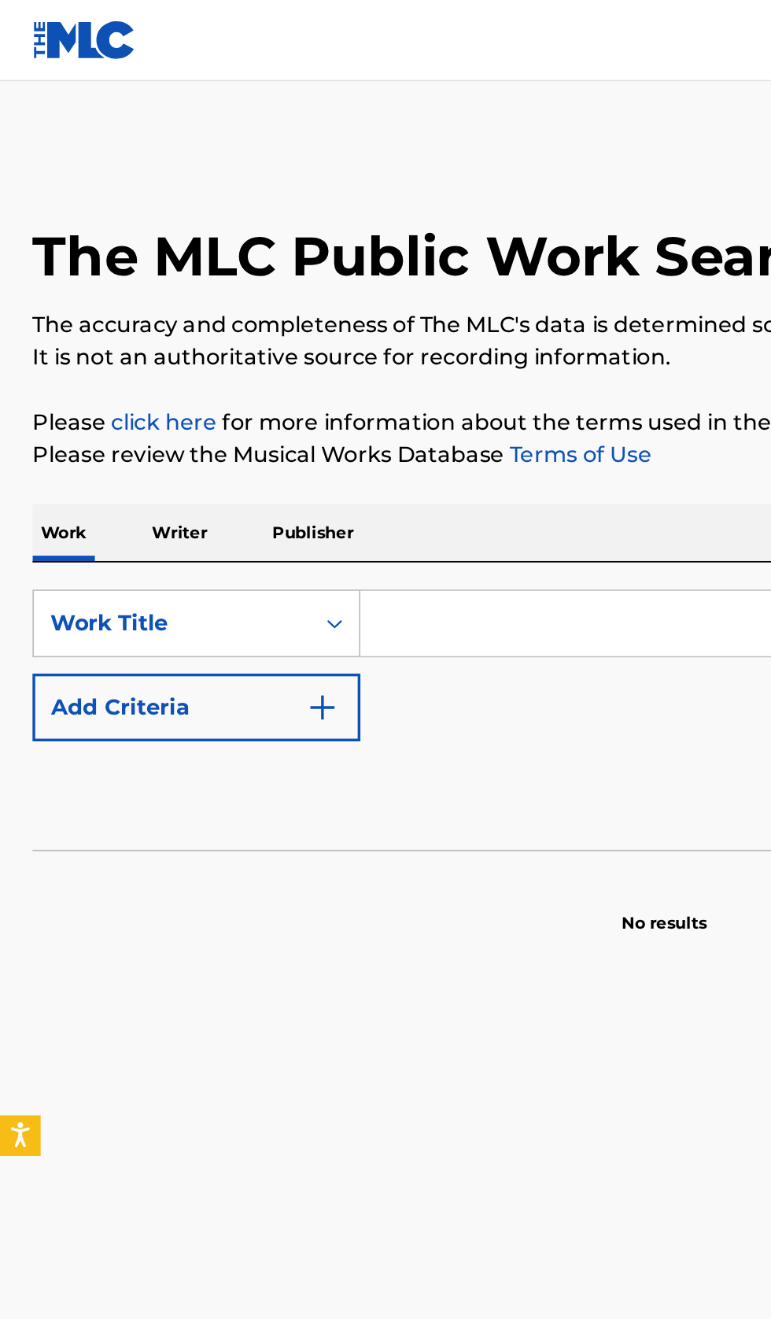
click at [305, 361] on input "Search Form" at bounding box center [480, 362] width 542 height 38
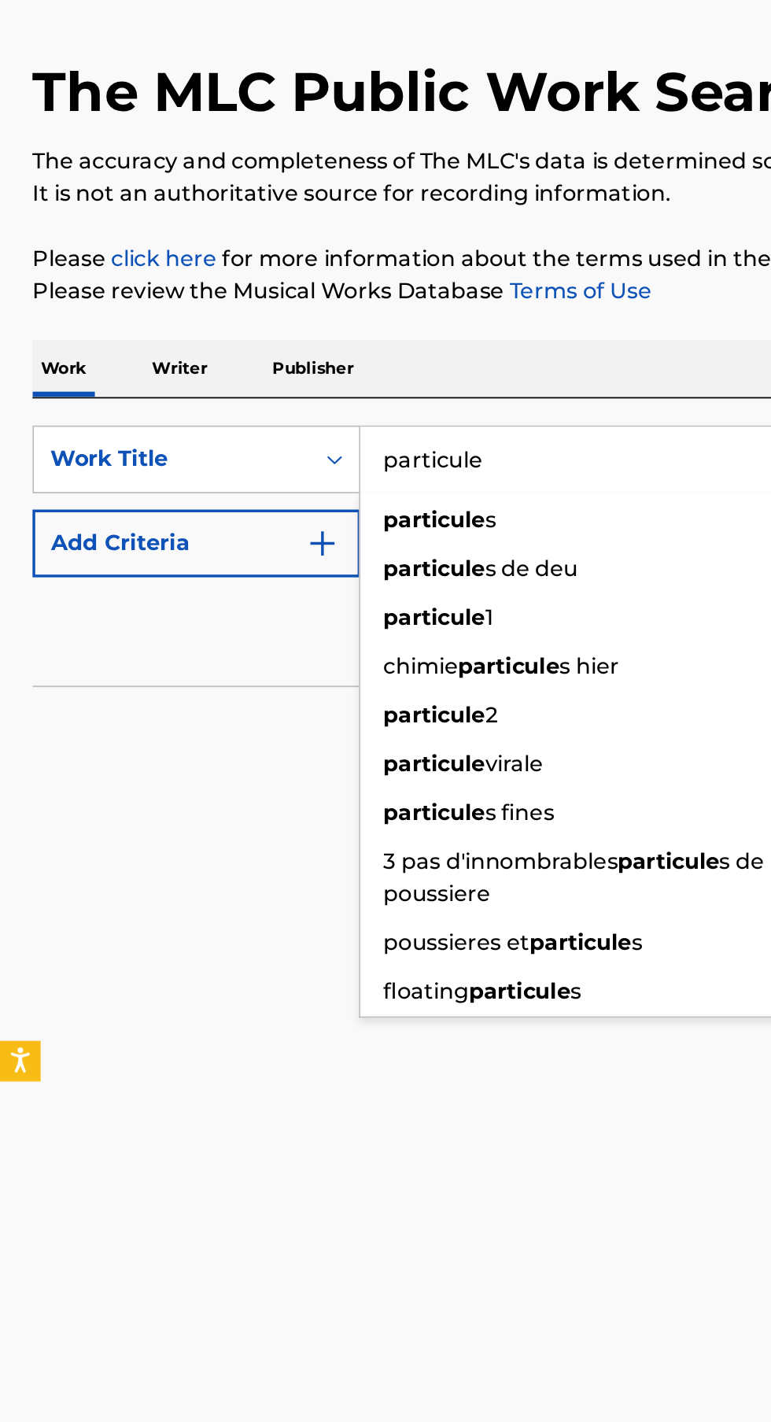
type input "particule"
click at [199, 419] on button "Add Criteria" at bounding box center [114, 410] width 190 height 39
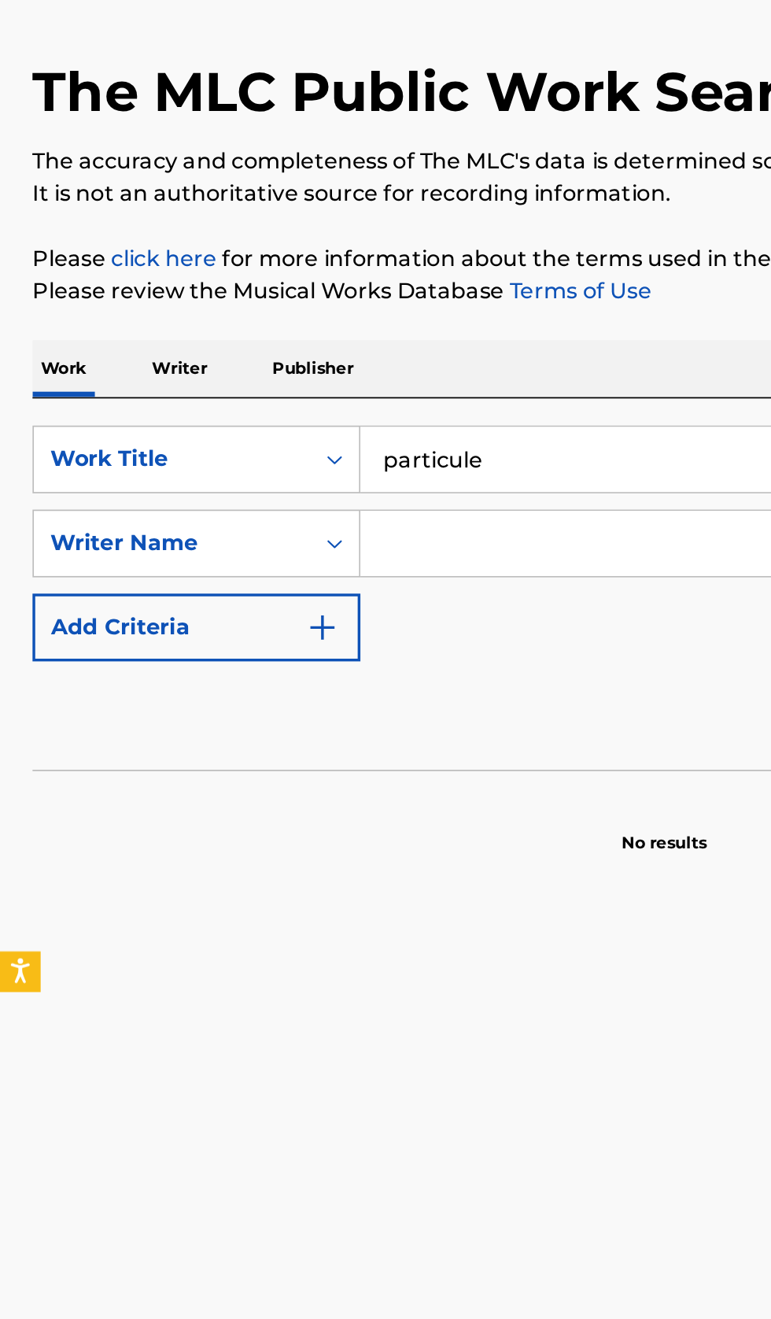
click at [297, 409] on input "Search Form" at bounding box center [465, 411] width 513 height 38
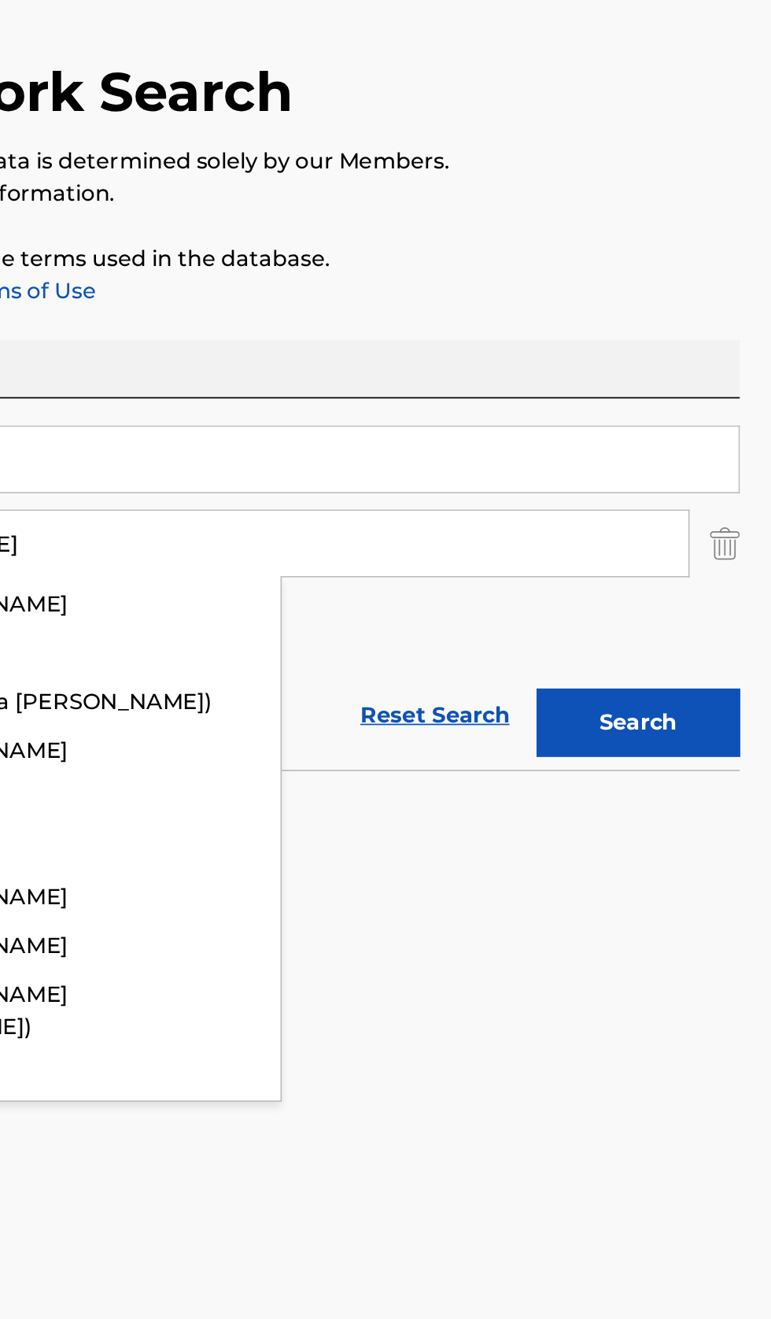
type input "Miki"
click at [702, 507] on button "Search" at bounding box center [693, 514] width 118 height 39
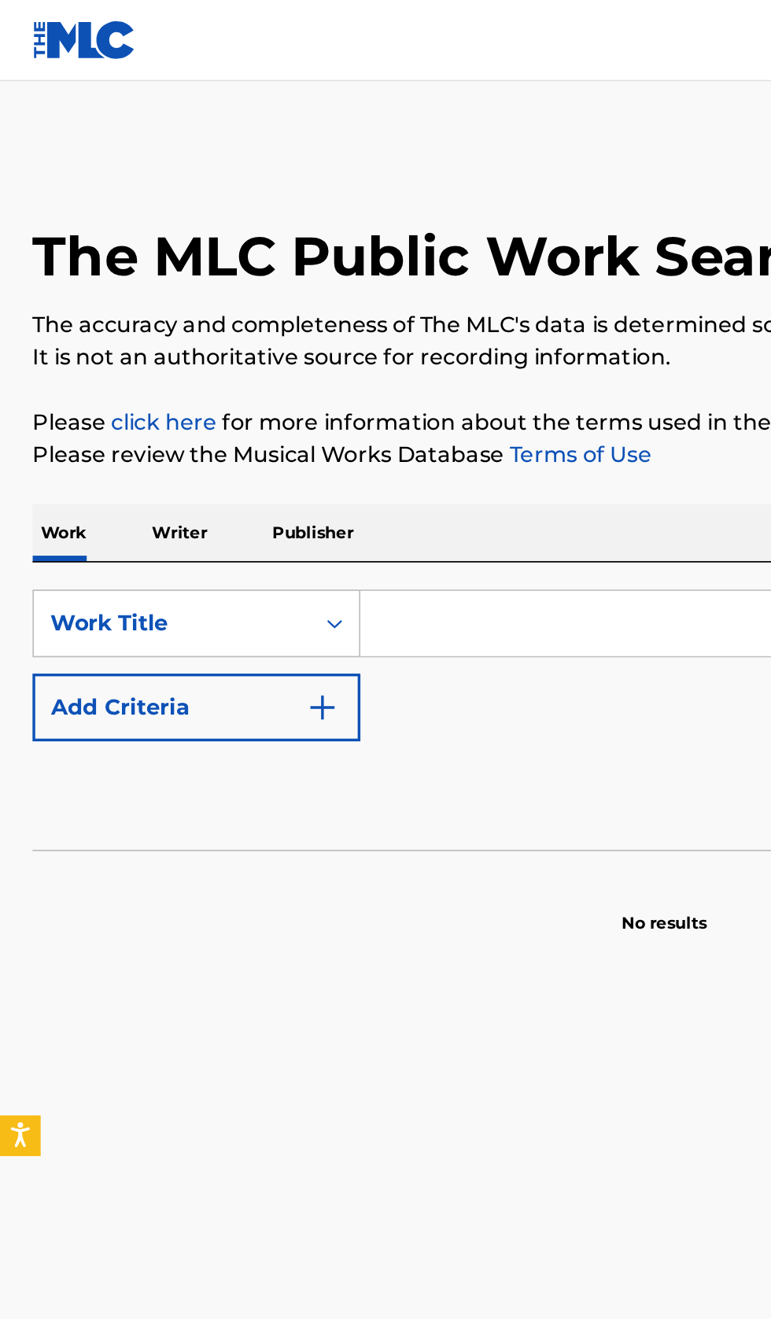
click at [110, 312] on p "Writer" at bounding box center [104, 309] width 42 height 33
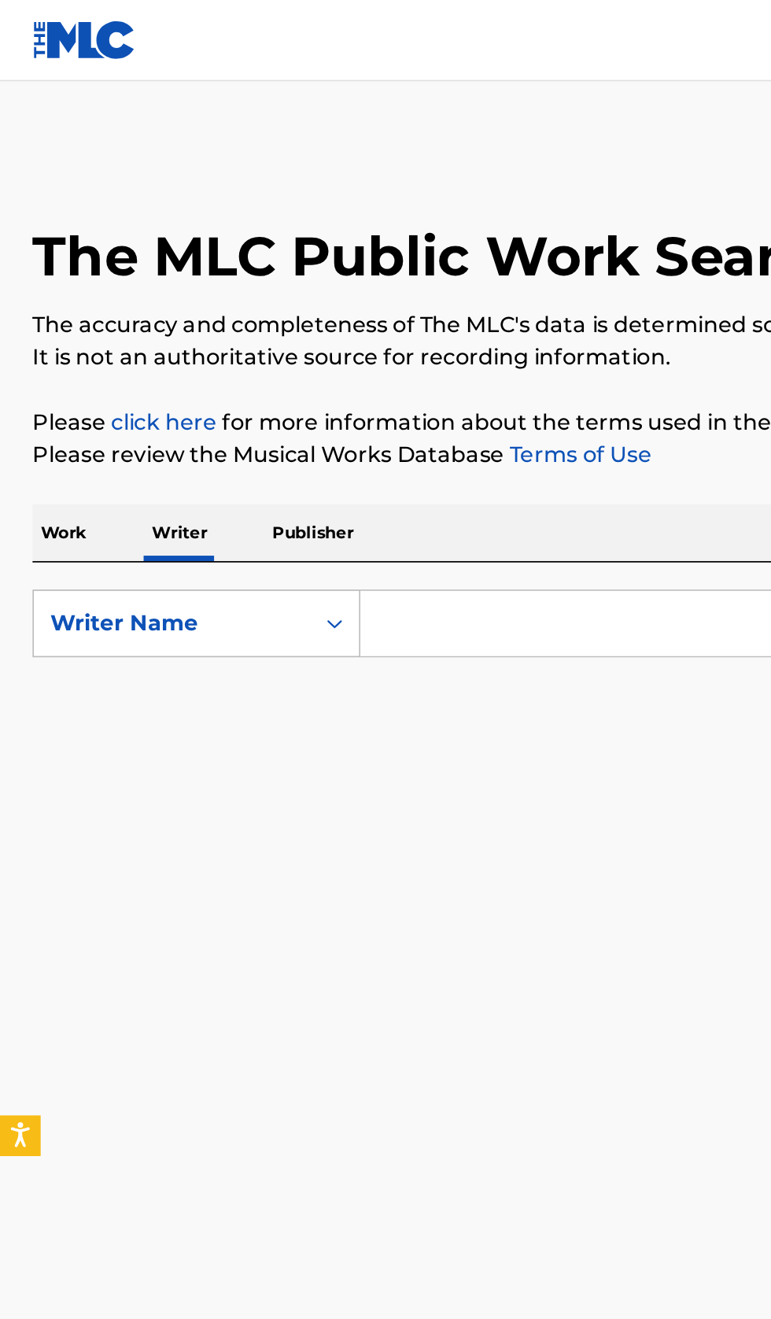
click at [314, 364] on input "Search Form" at bounding box center [480, 362] width 542 height 38
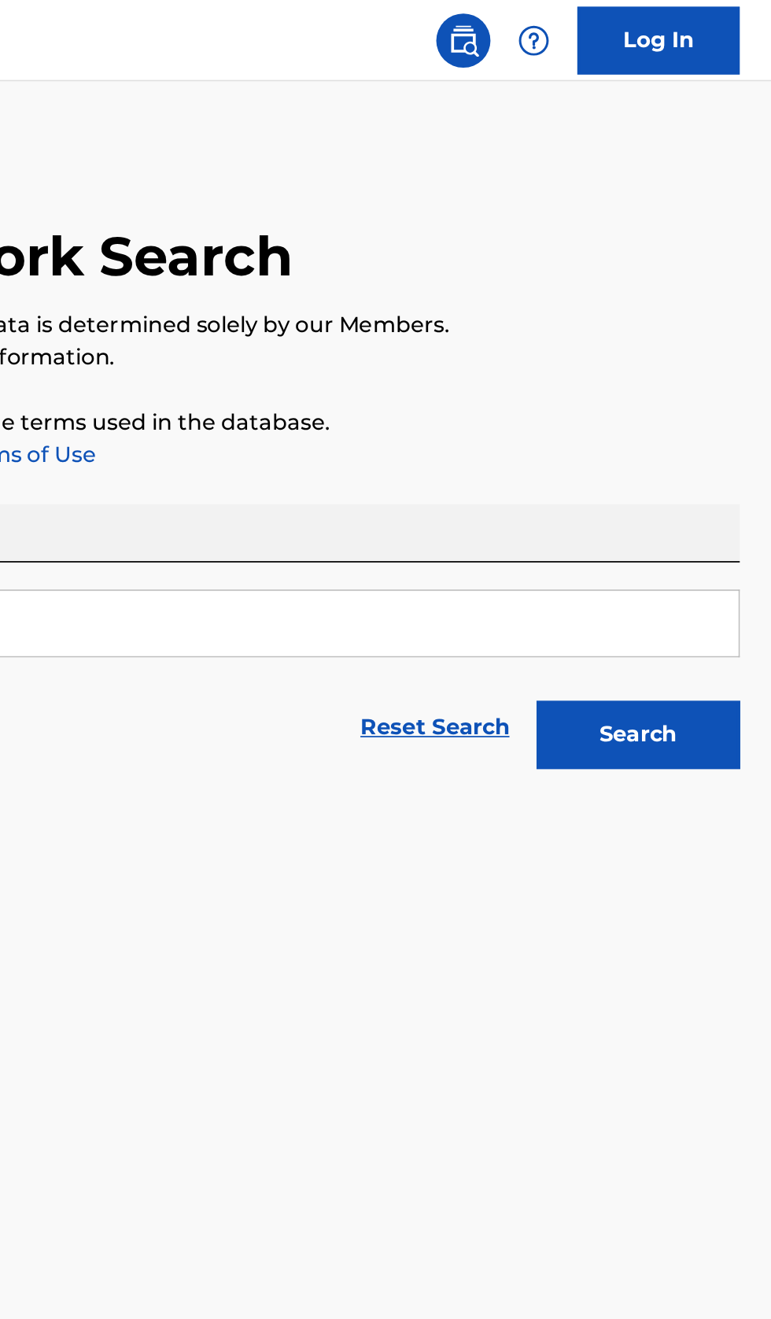
click at [701, 438] on button "Search" at bounding box center [693, 426] width 118 height 39
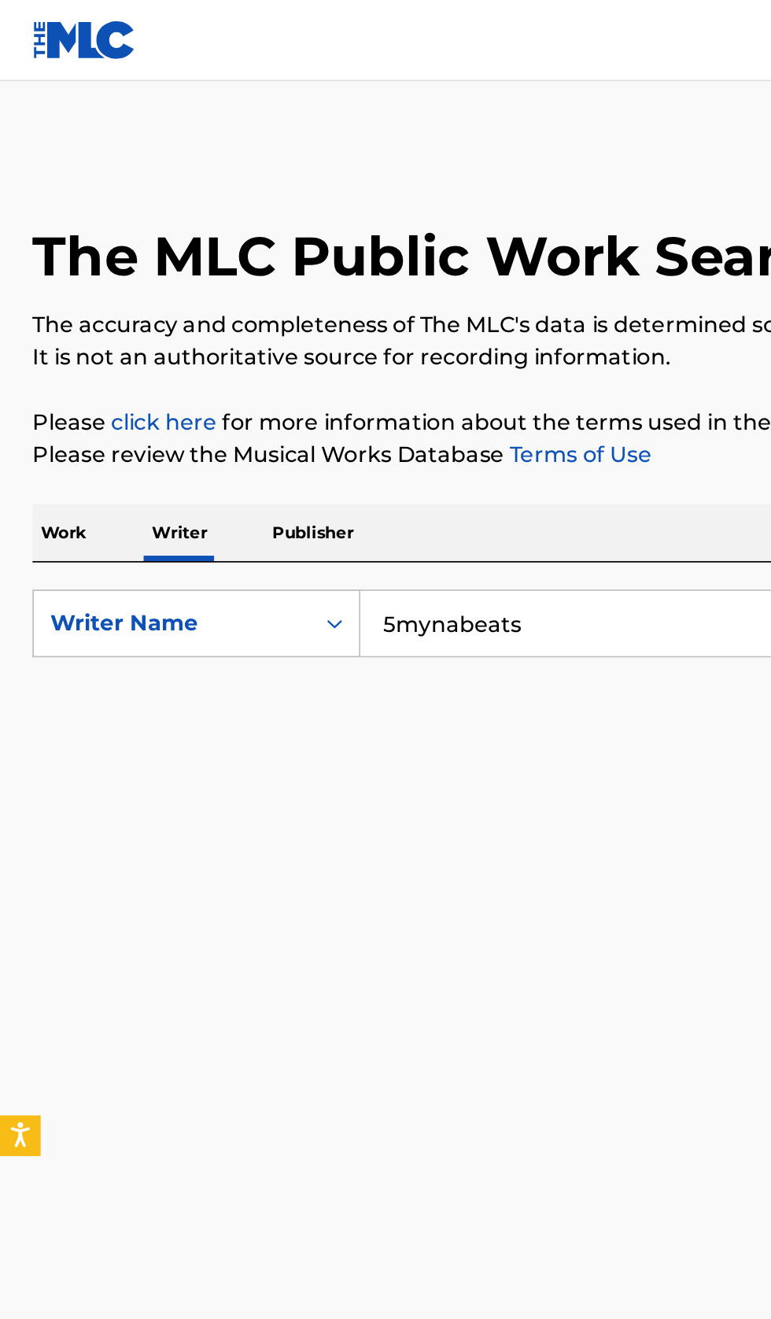
click at [353, 360] on input "5mynabeats" at bounding box center [480, 362] width 542 height 38
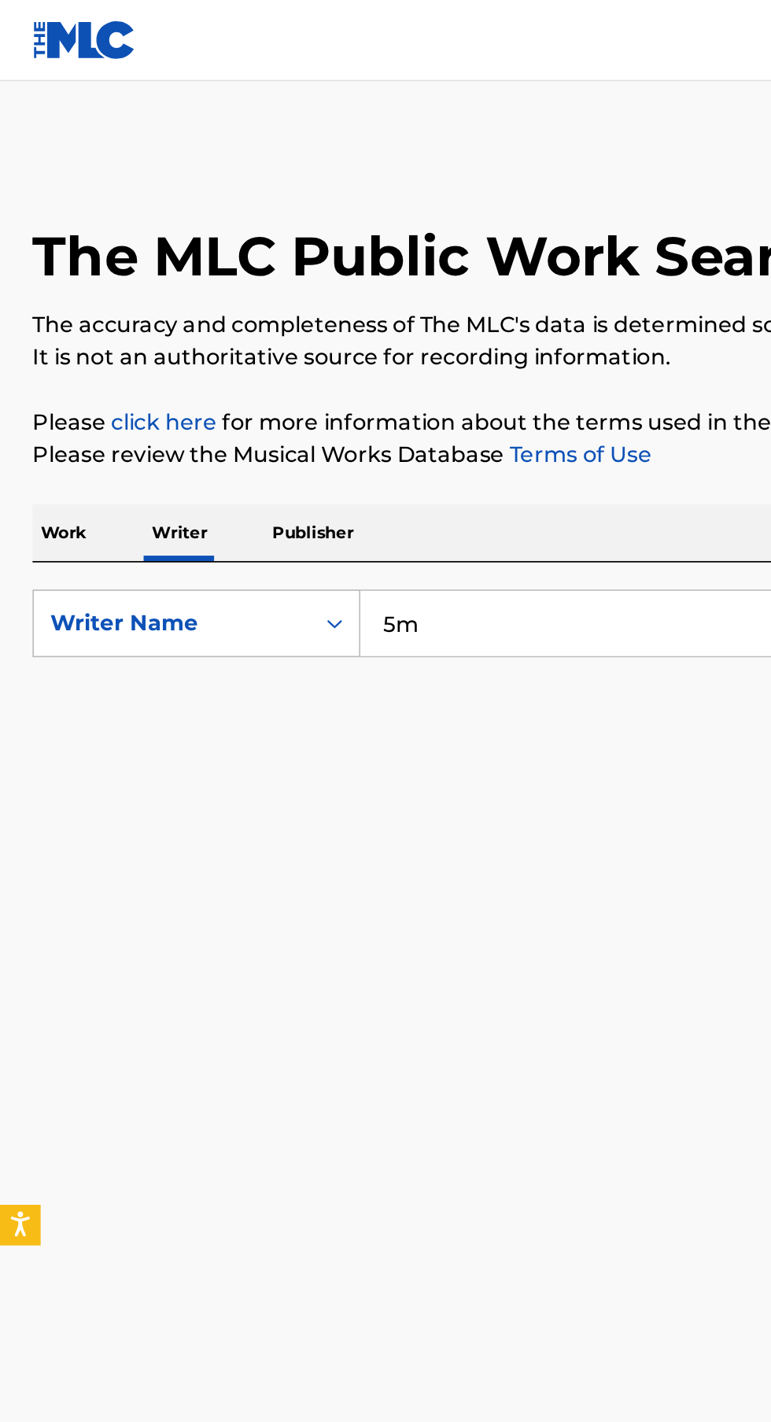
type input "5"
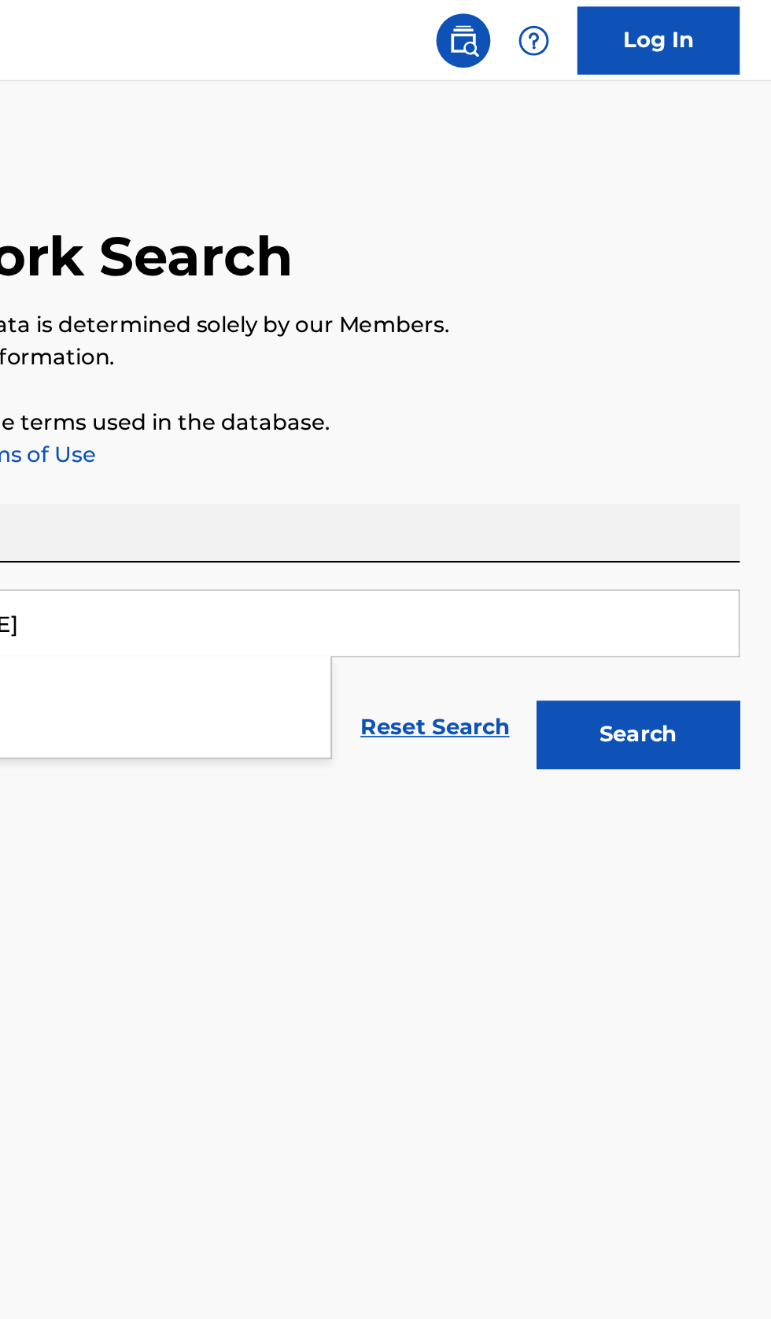
type input "Lil Macks"
click at [717, 428] on button "Search" at bounding box center [693, 426] width 118 height 39
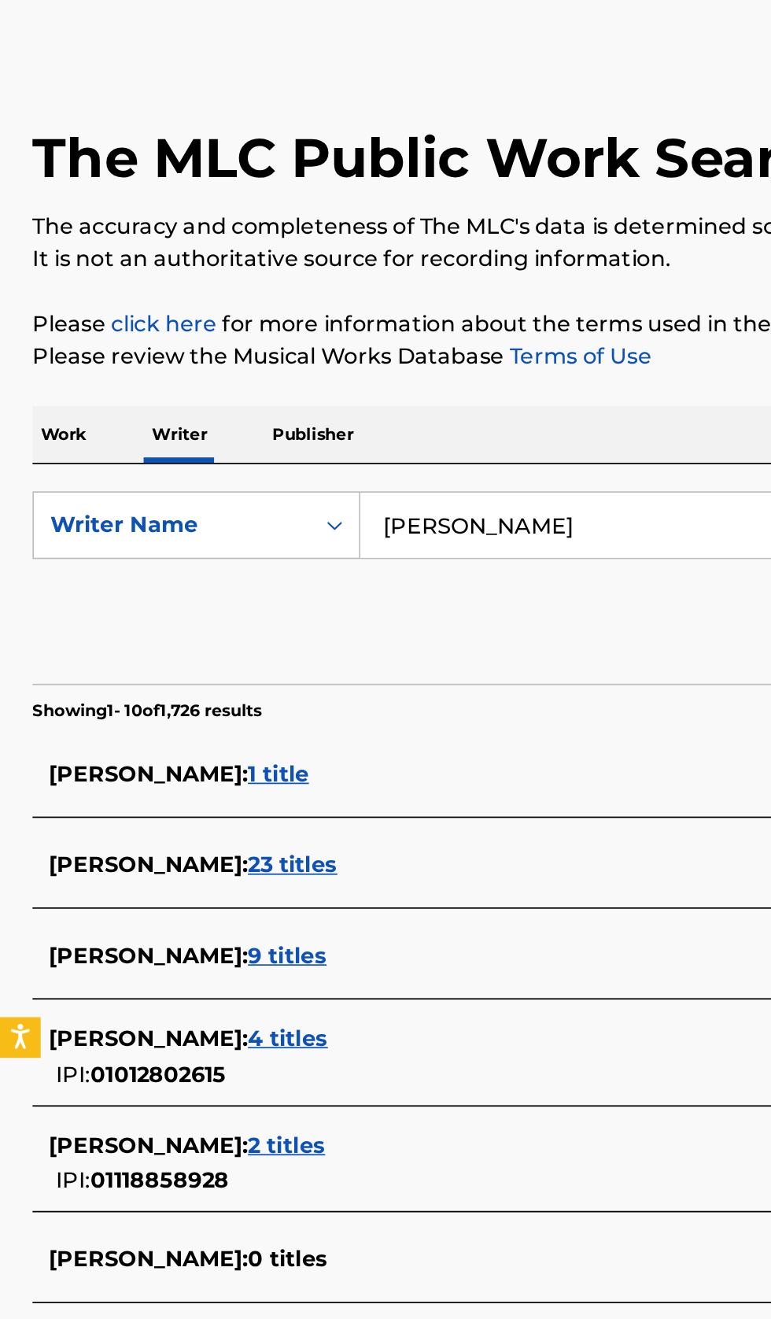
click at [253, 724] on div "LIL MACKS : 2 titles" at bounding box center [365, 722] width 674 height 19
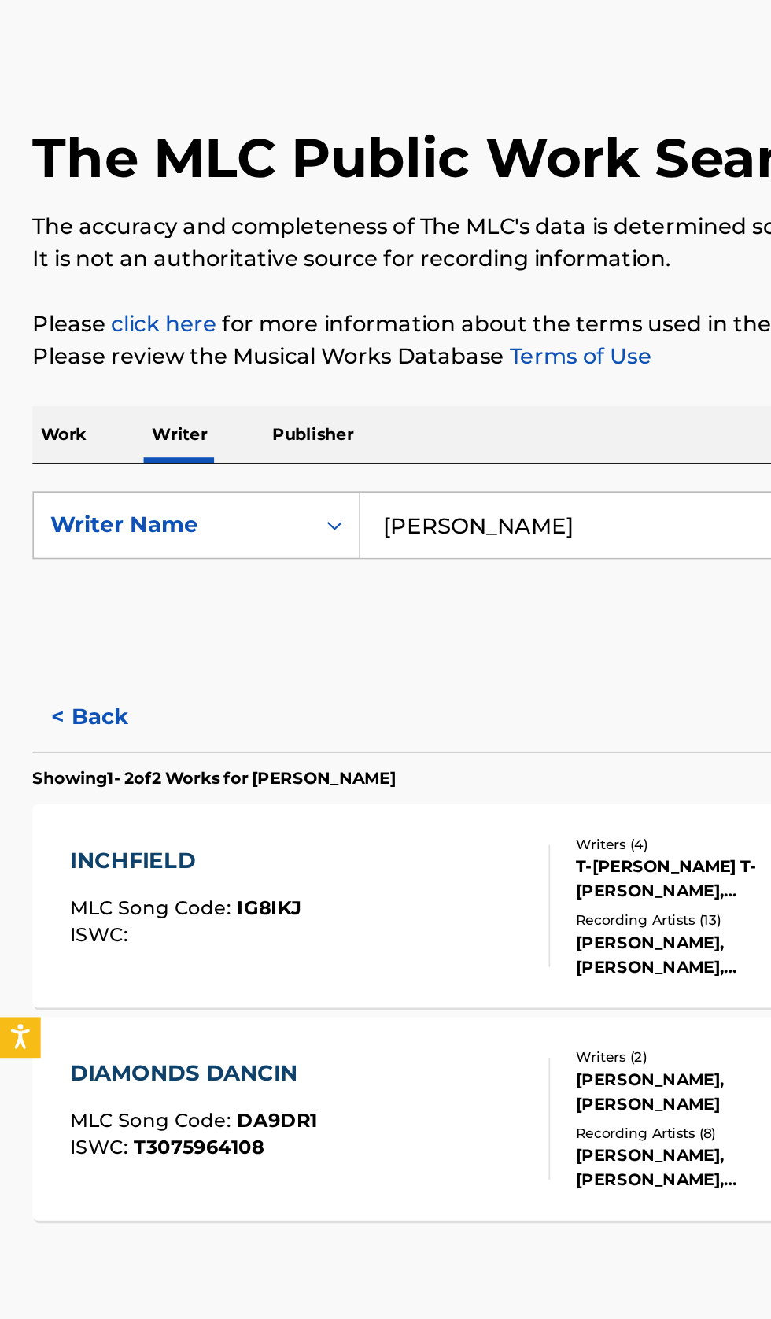
click at [71, 470] on button "< Back" at bounding box center [66, 473] width 94 height 39
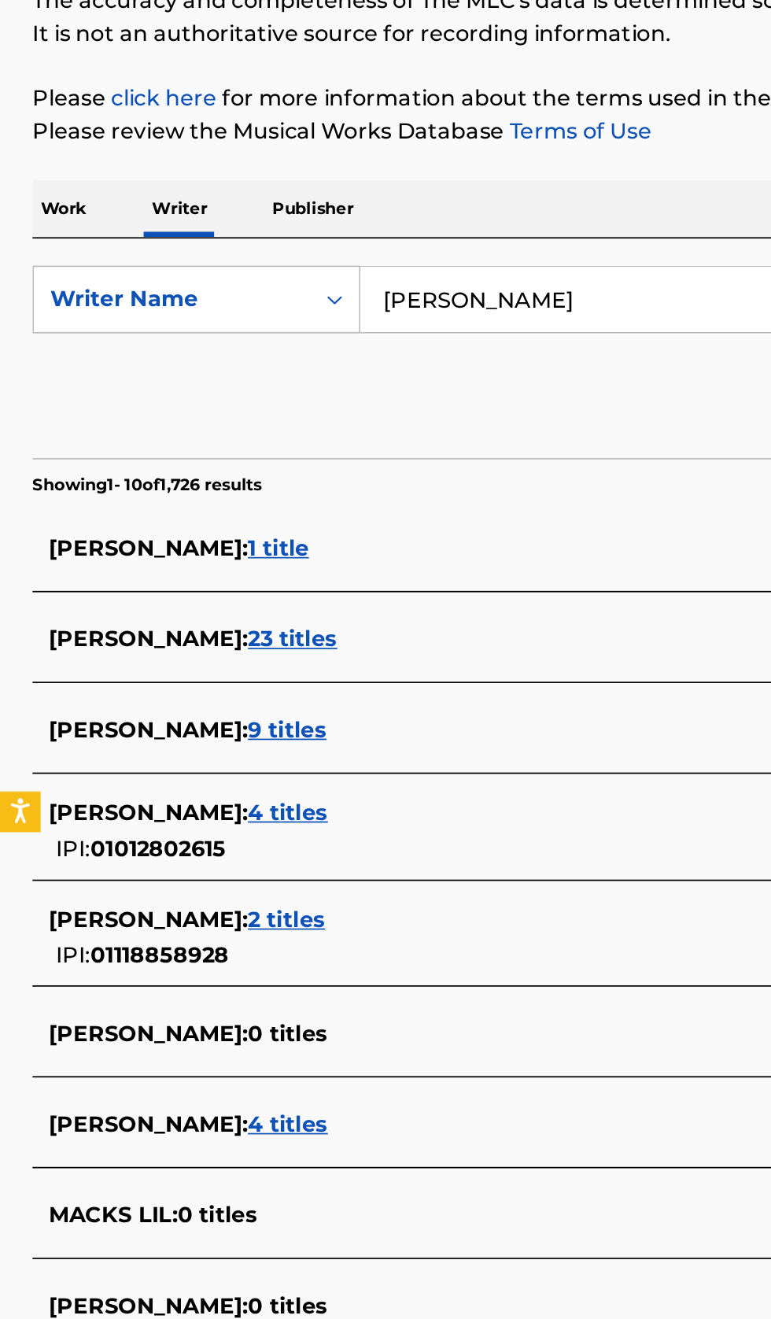
click at [246, 833] on div "LIL MACKS : 4 titles" at bounding box center [365, 841] width 674 height 19
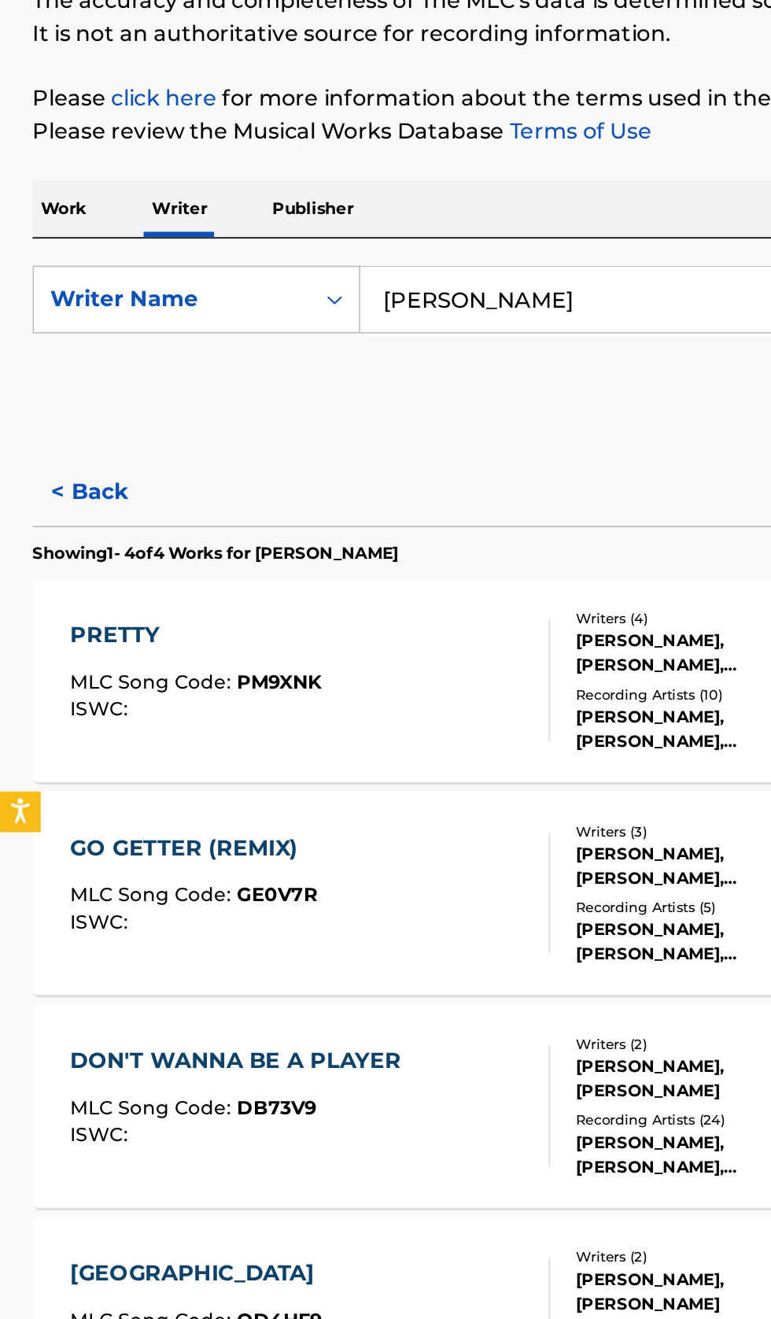
click at [68, 475] on button "< Back" at bounding box center [66, 473] width 94 height 39
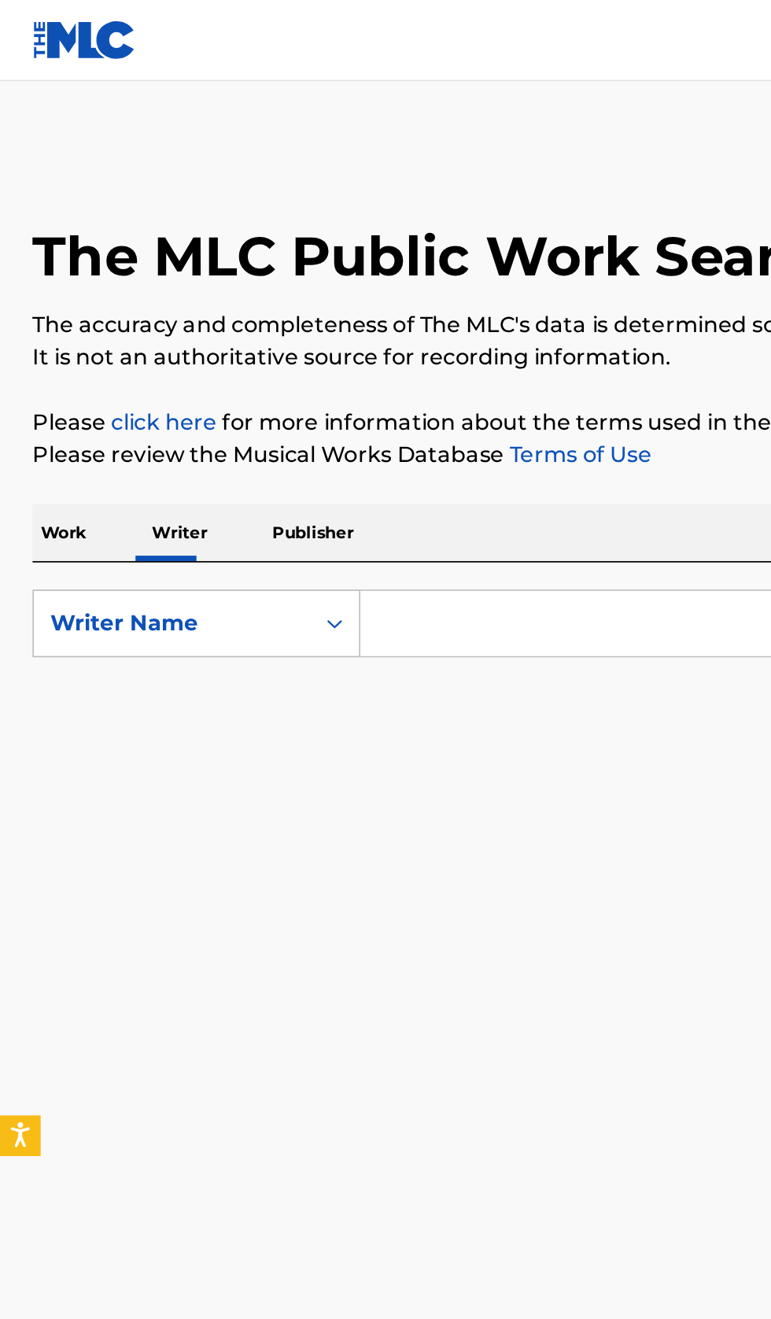
click at [292, 357] on input "Search Form" at bounding box center [480, 362] width 542 height 38
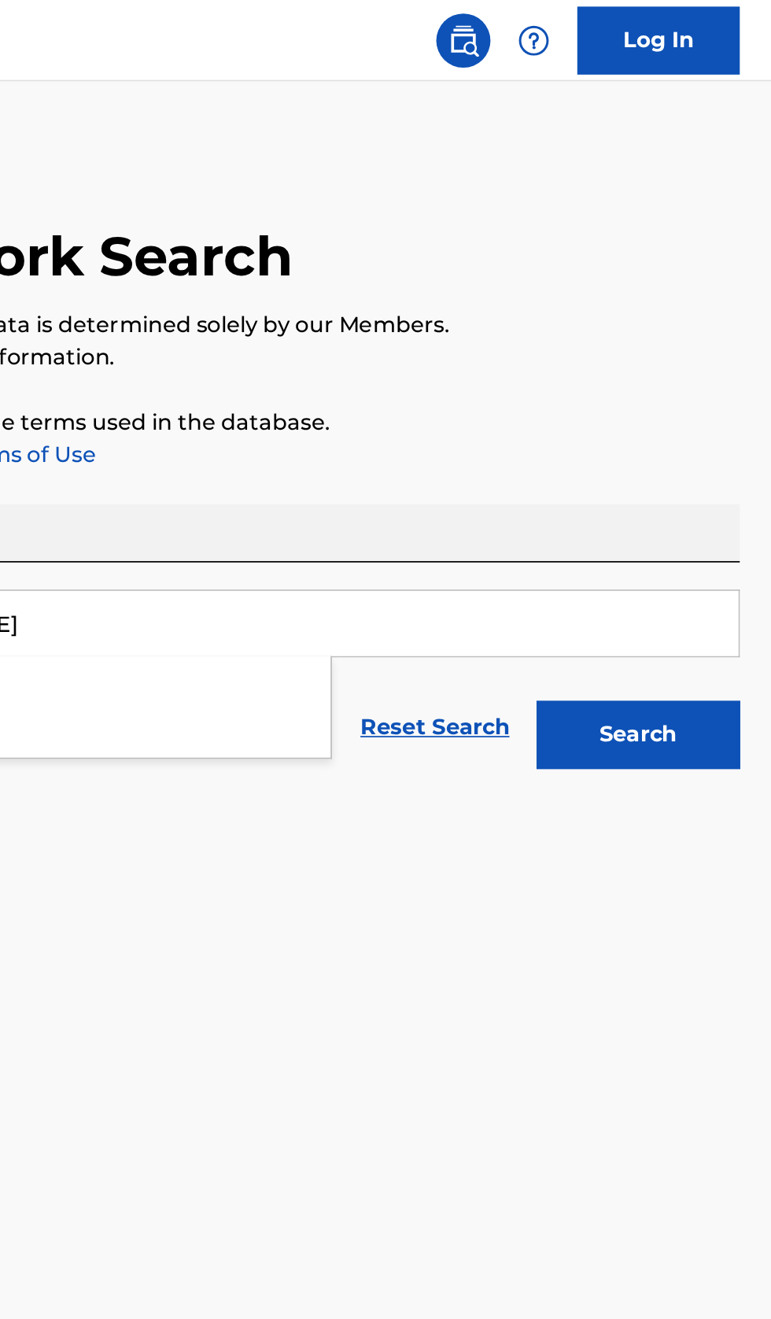
type input "[PERSON_NAME]"
click at [709, 429] on button "Search" at bounding box center [693, 426] width 118 height 39
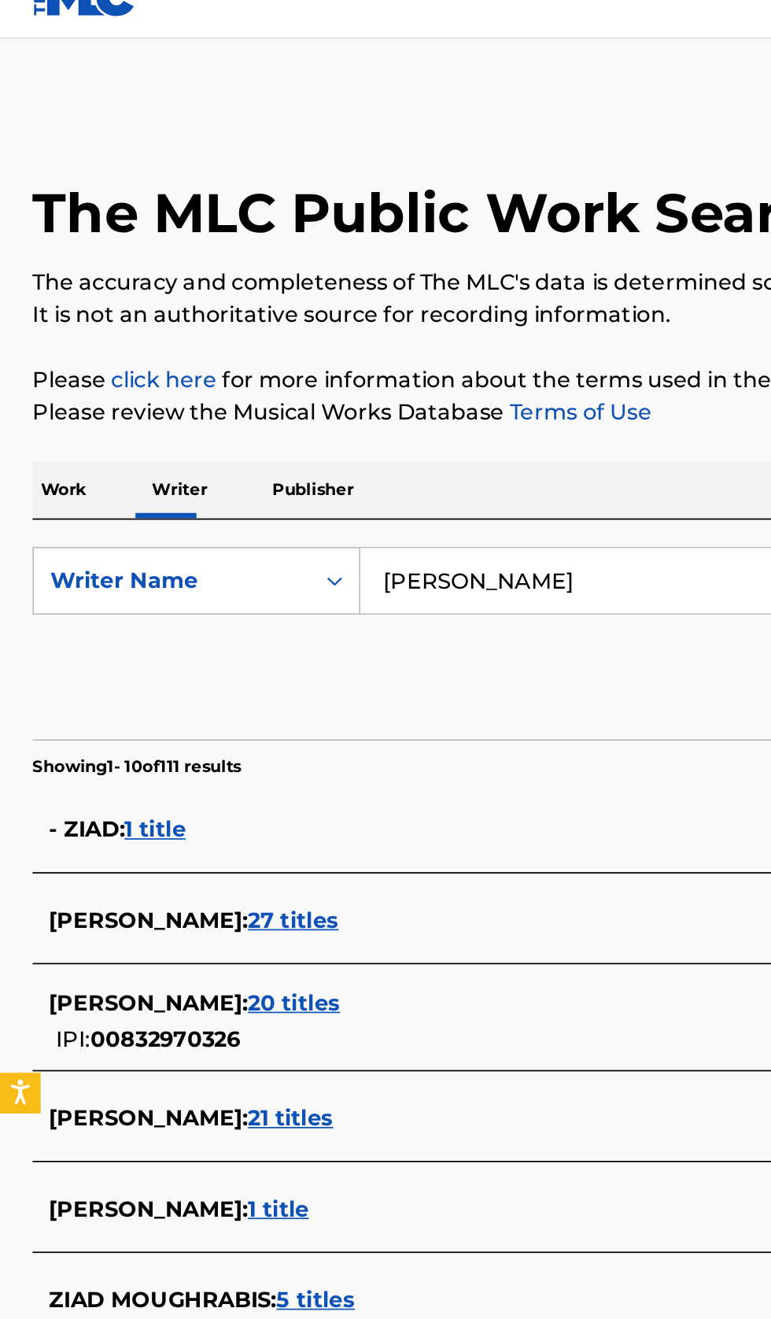
click at [263, 555] on div "[PERSON_NAME] : 27 titles" at bounding box center [365, 559] width 674 height 19
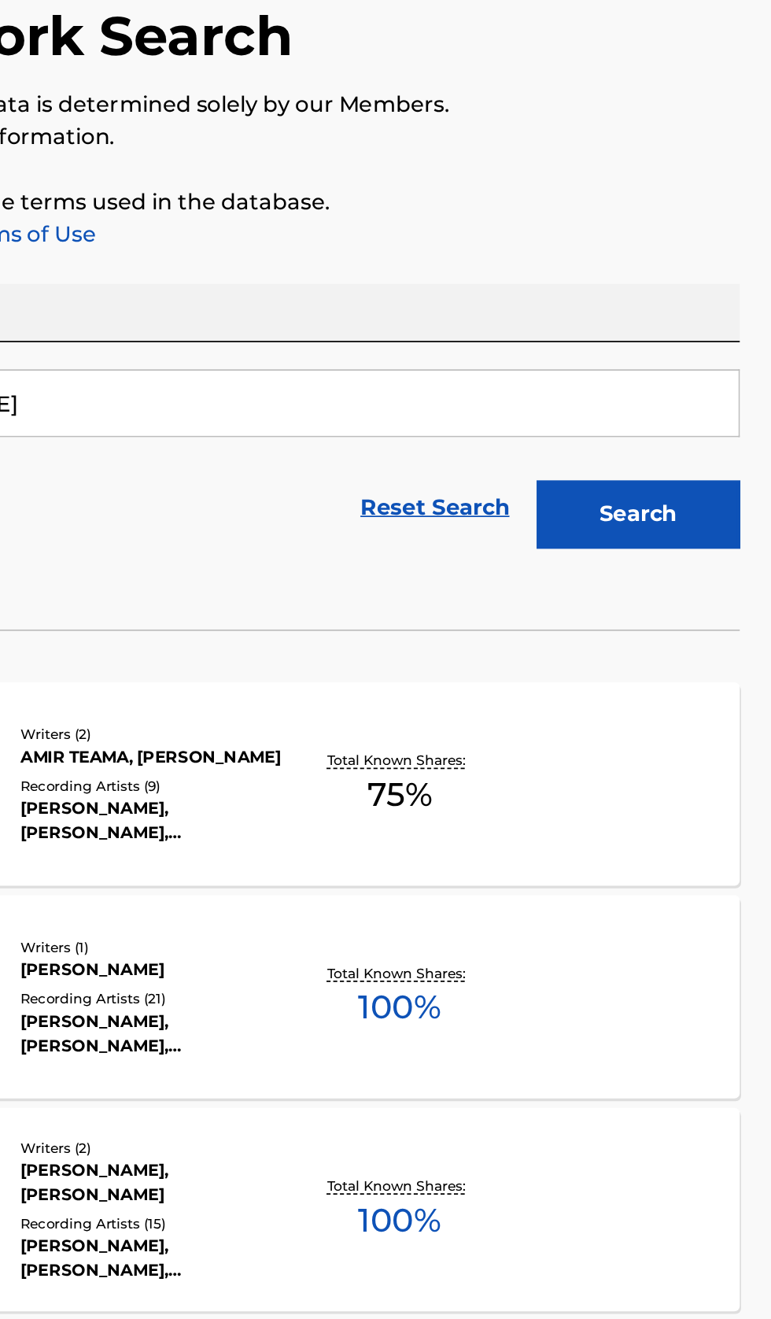
click at [609, 735] on div "BYEHSIDOUNI MLC Song Code : BD2CP7 ISWC : Writers ( 1 ) [PERSON_NAME] Recording…" at bounding box center [385, 707] width 733 height 118
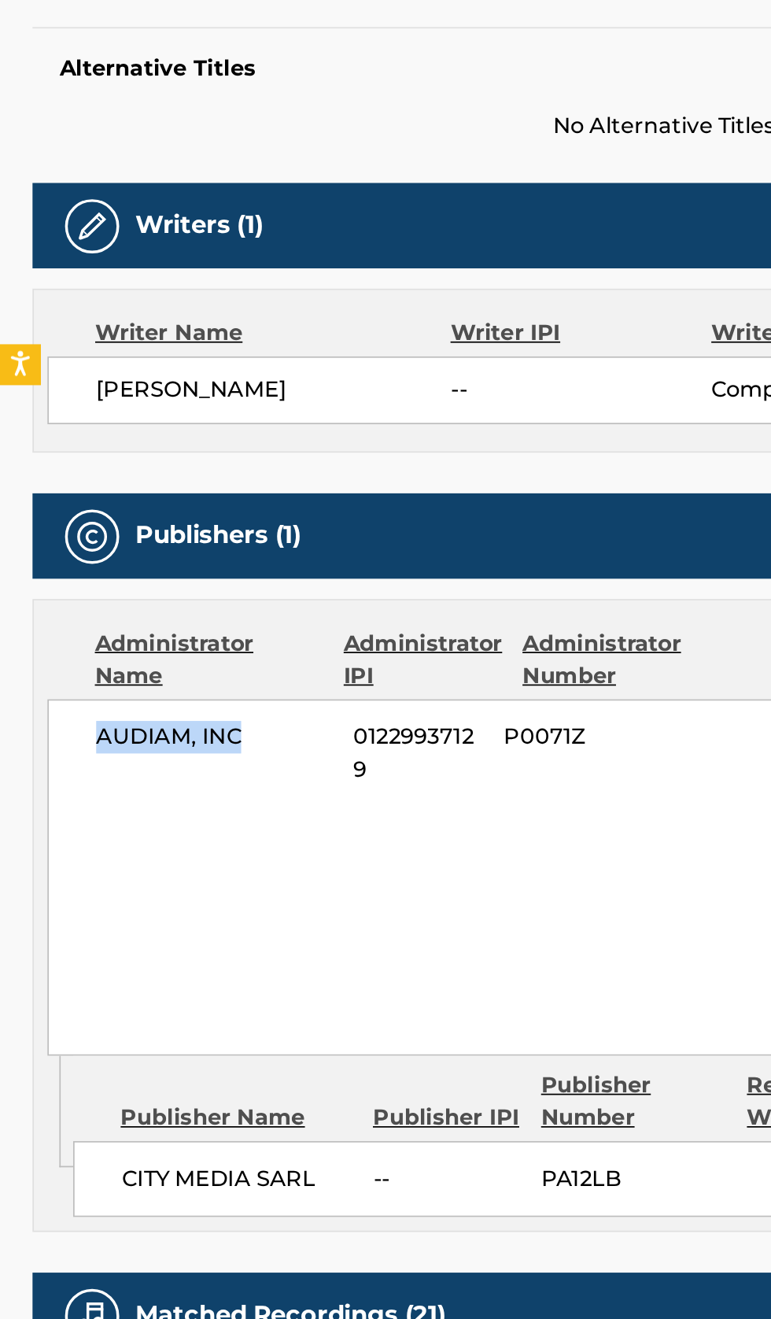
copy span "AUDIAM, INC"
click at [246, 876] on span "01229937129" at bounding box center [243, 885] width 76 height 38
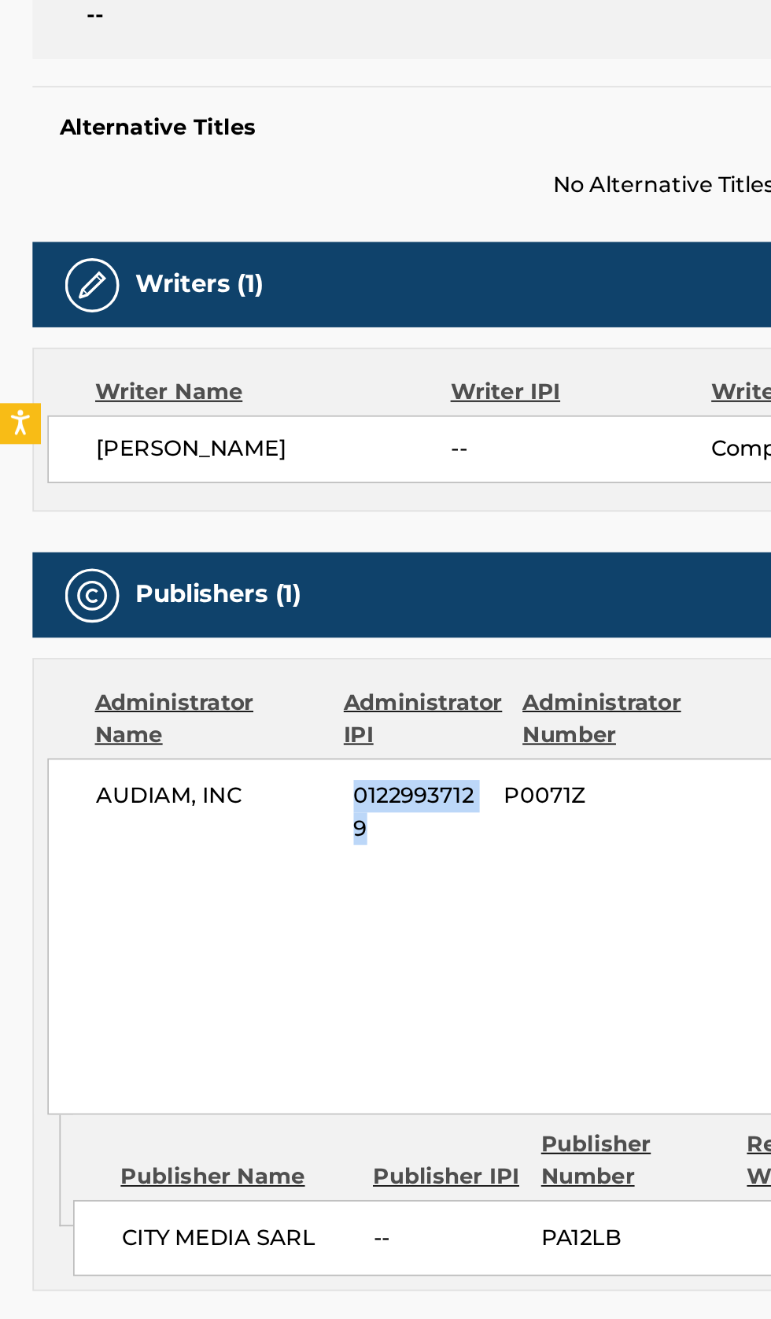
copy span "01229937129"
